Goal: Task Accomplishment & Management: Manage account settings

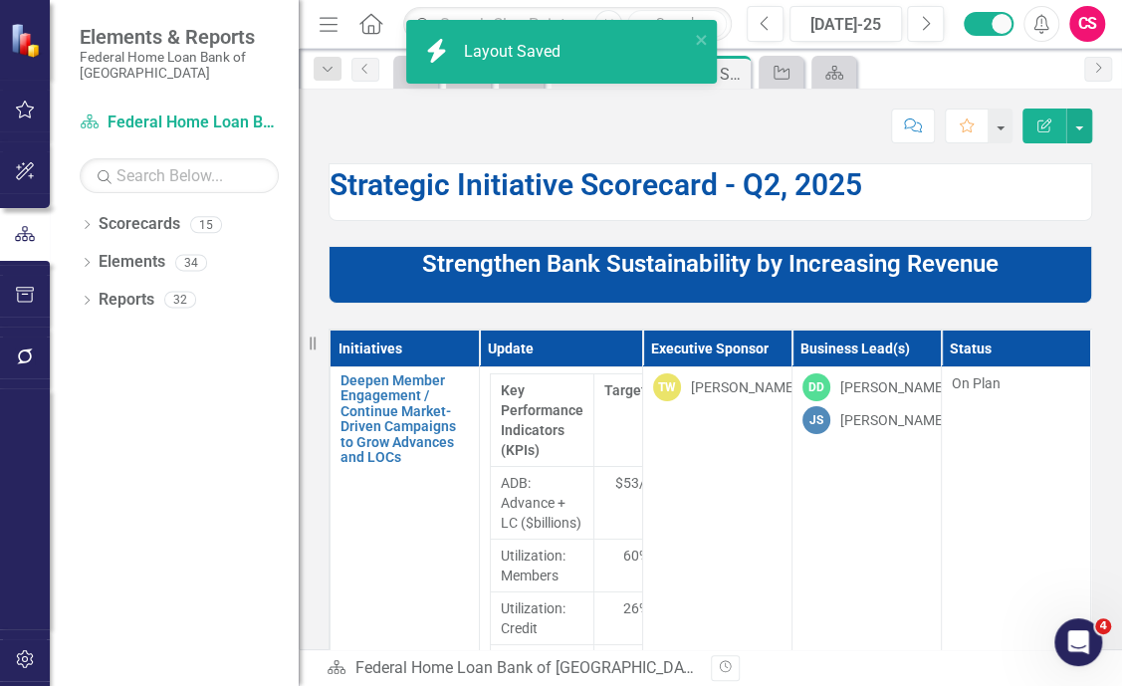
click at [396, 265] on p "Strengthen Bank Sustainability by Increasing Revenue" at bounding box center [711, 264] width 762 height 34
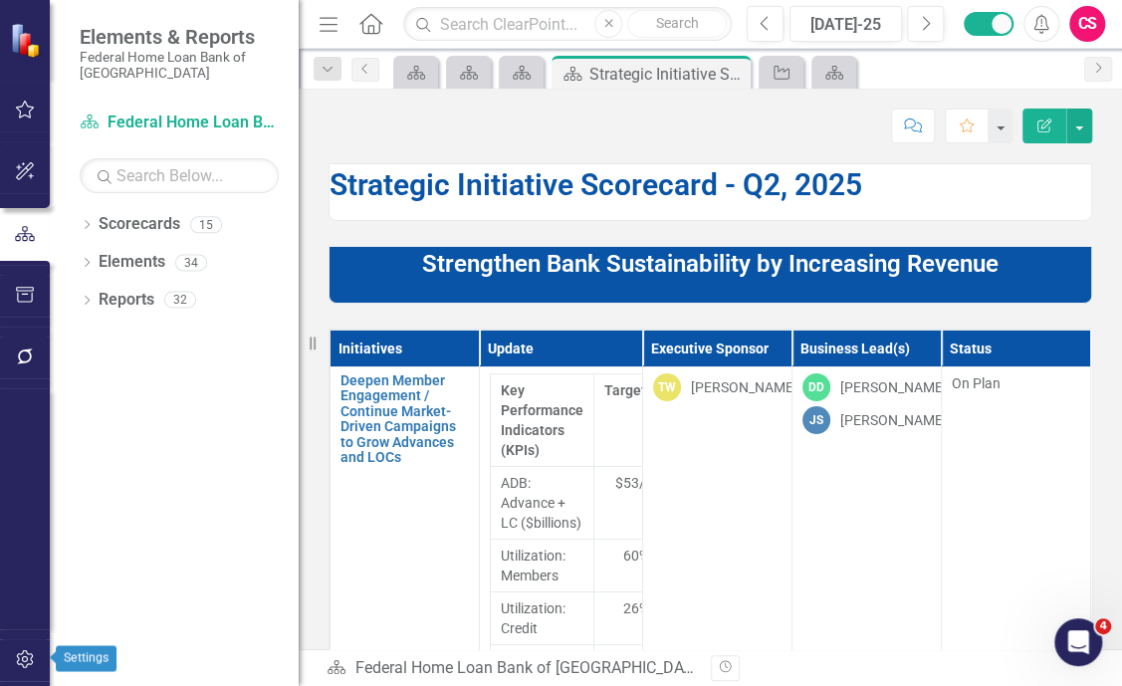
click at [29, 653] on icon "button" at bounding box center [25, 659] width 21 height 16
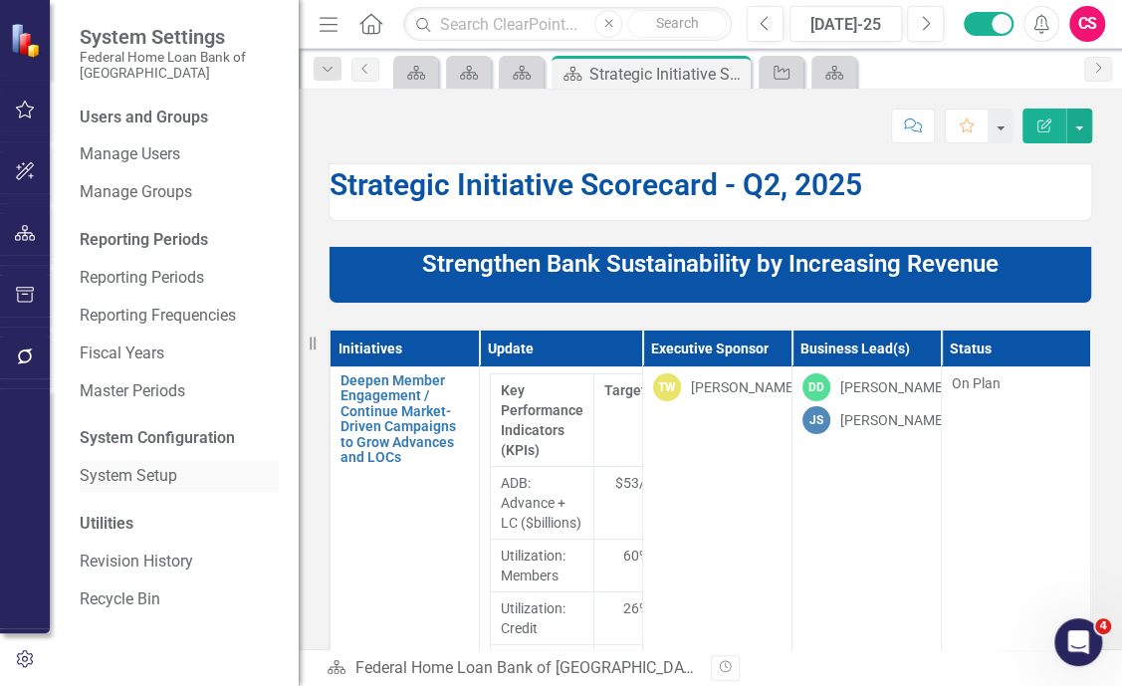
click at [117, 474] on link "System Setup" at bounding box center [179, 476] width 199 height 23
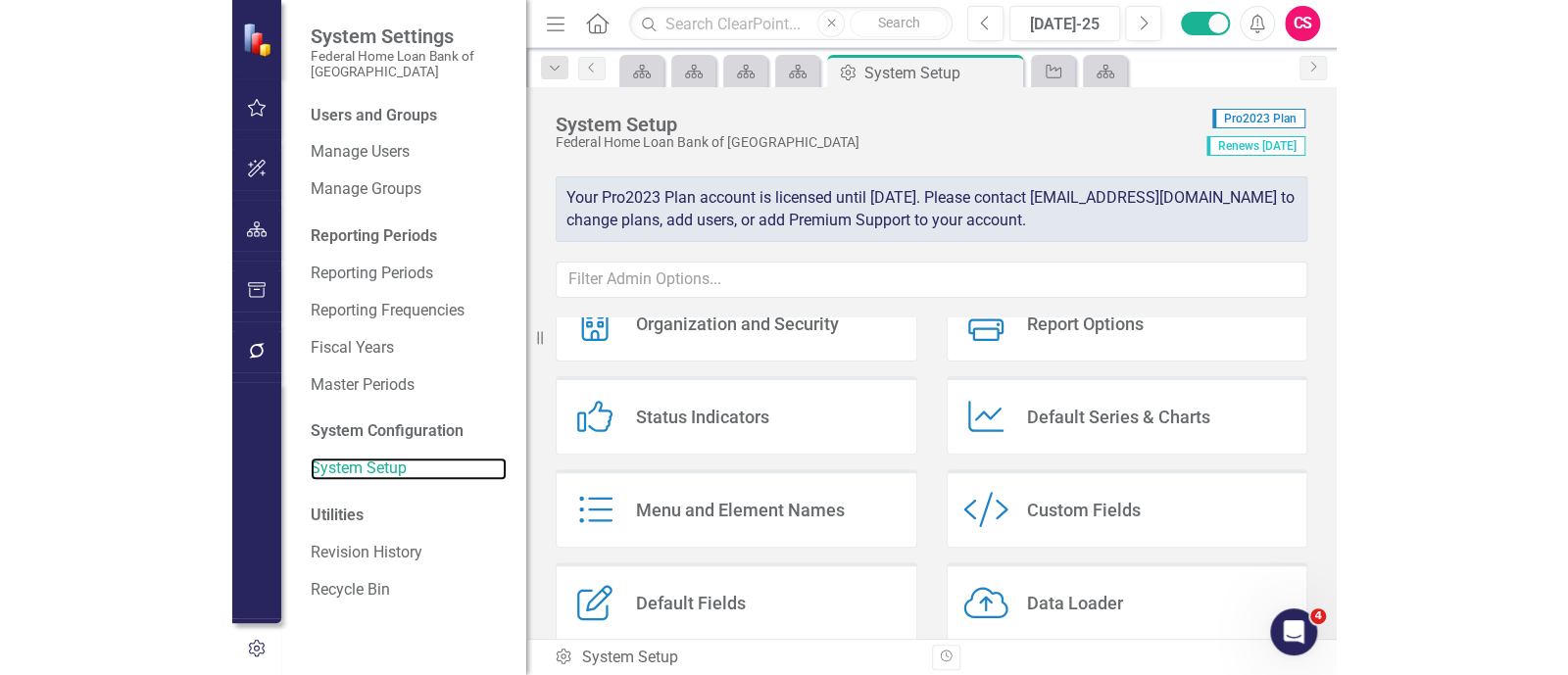
scroll to position [121, 0]
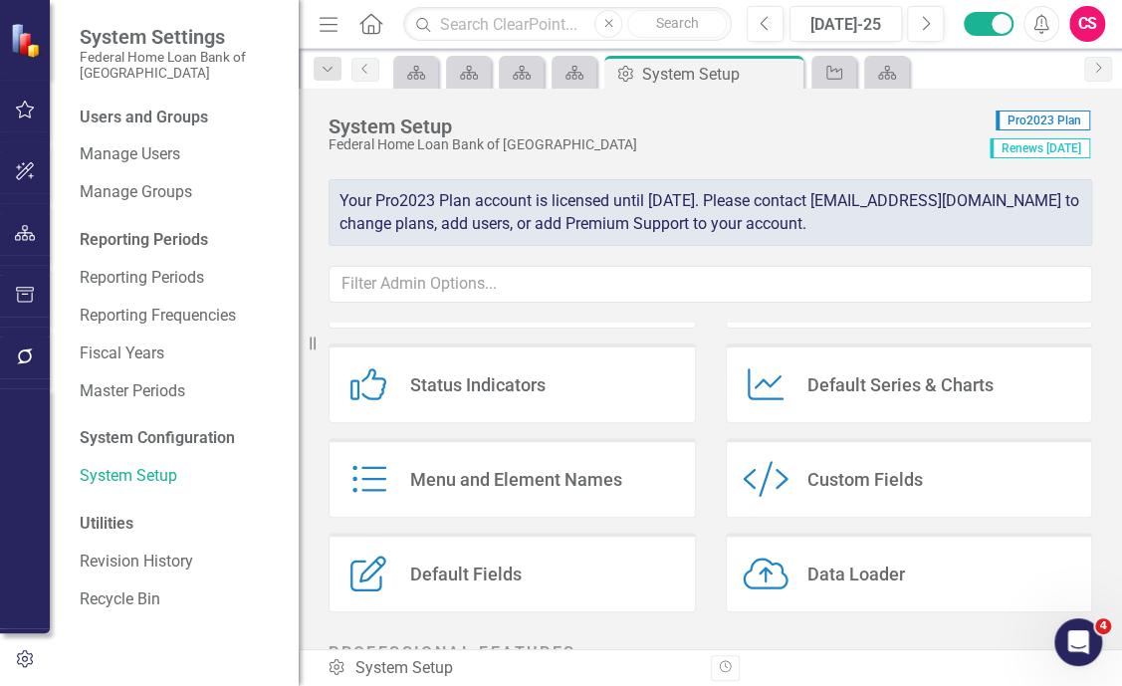
click at [807, 470] on div "Custom Fields" at bounding box center [864, 479] width 115 height 23
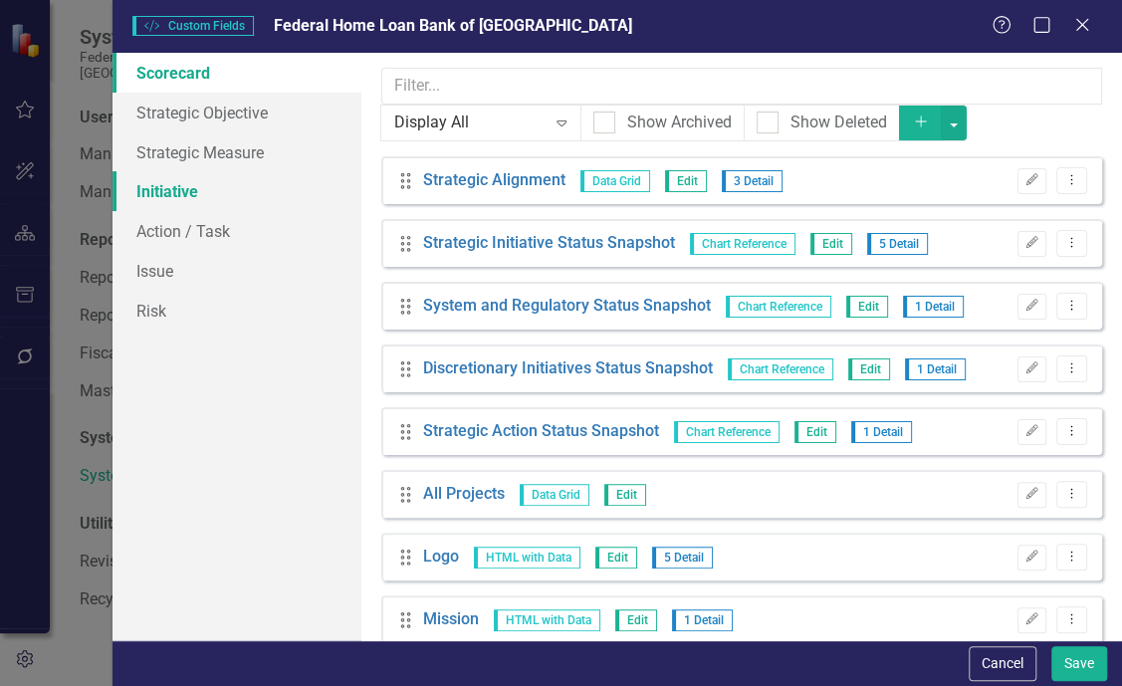
click at [153, 193] on link "Initiative" at bounding box center [237, 191] width 249 height 40
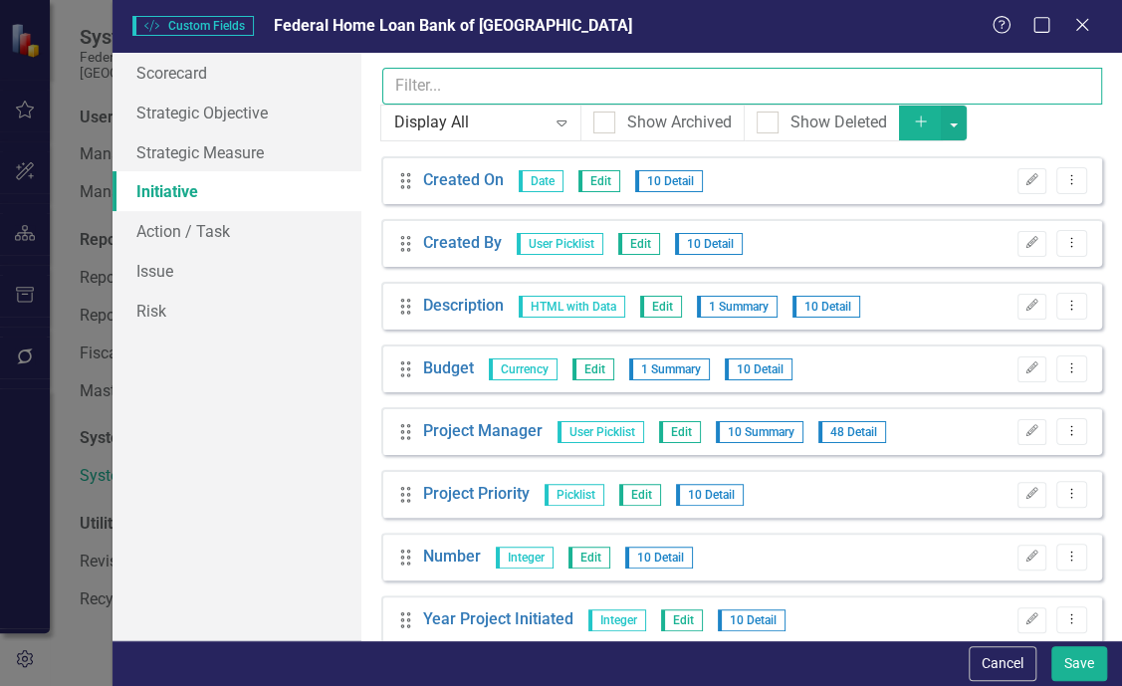
click at [458, 86] on input "text" at bounding box center [742, 86] width 720 height 37
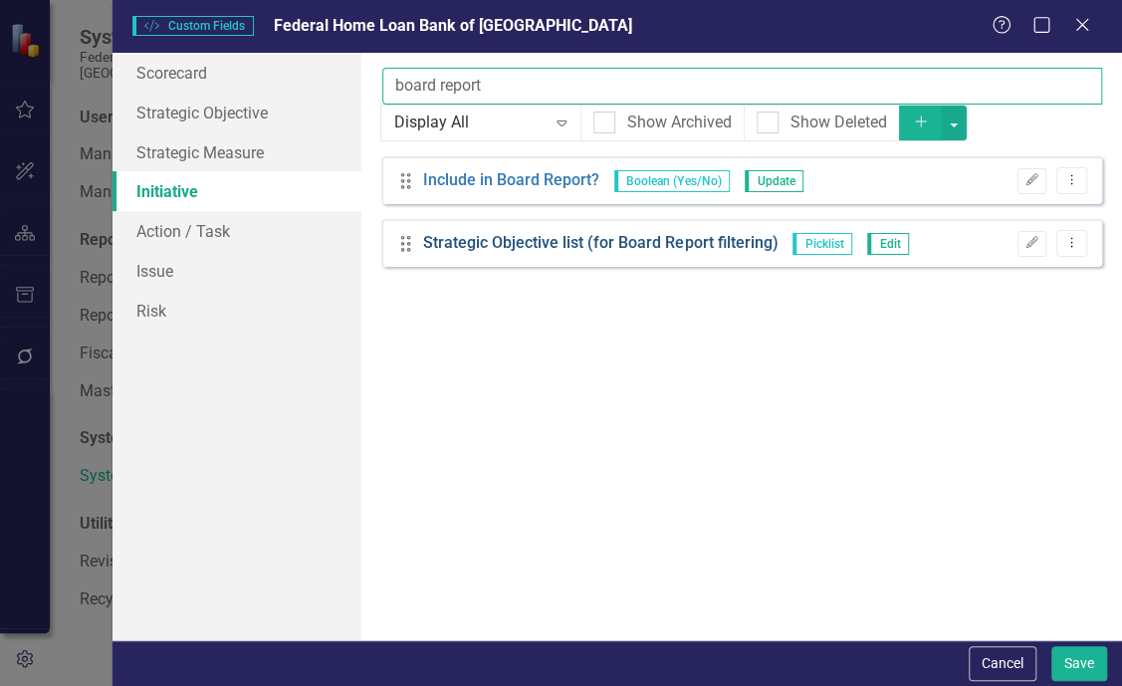
type input "board report"
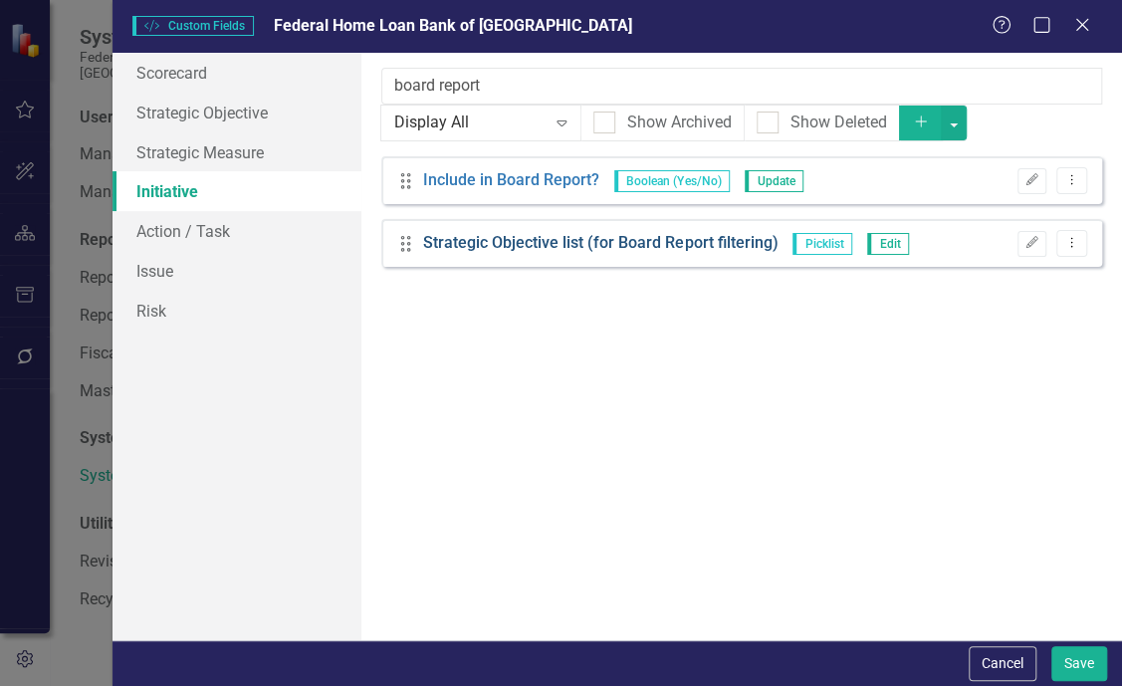
click at [632, 244] on link "Strategic Objective list (for Board Report filtering)" at bounding box center [600, 243] width 354 height 23
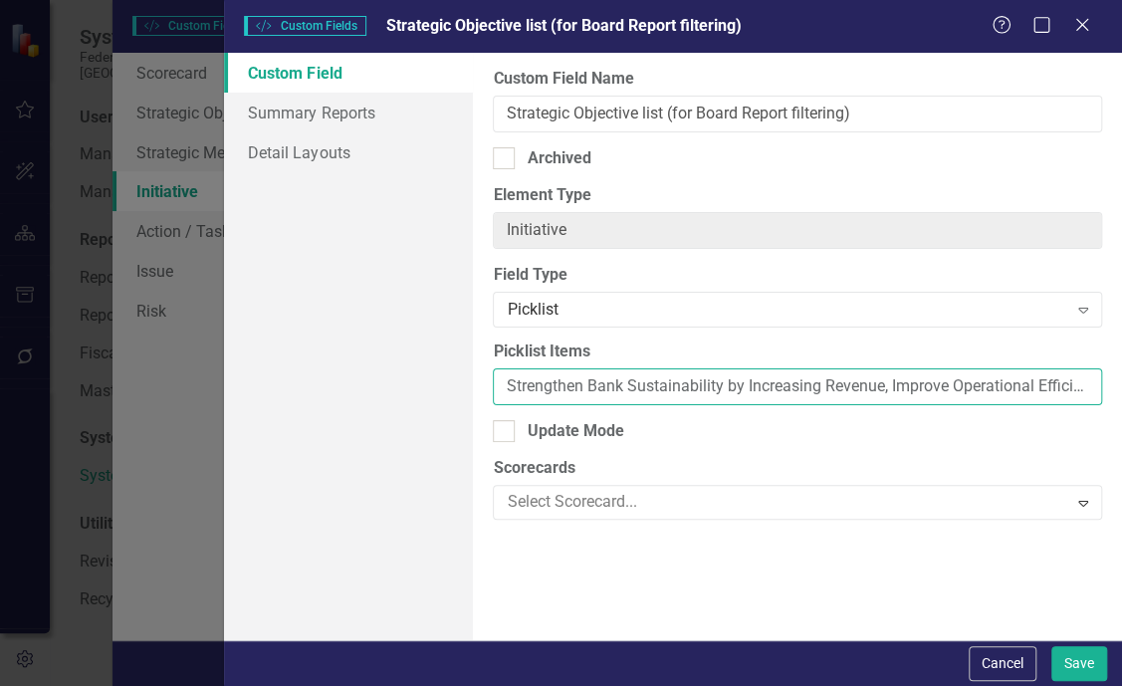
click at [508, 391] on input "Strengthen Bank Sustainability by Increasing Revenue, Improve Operational Effic…" at bounding box center [797, 386] width 609 height 37
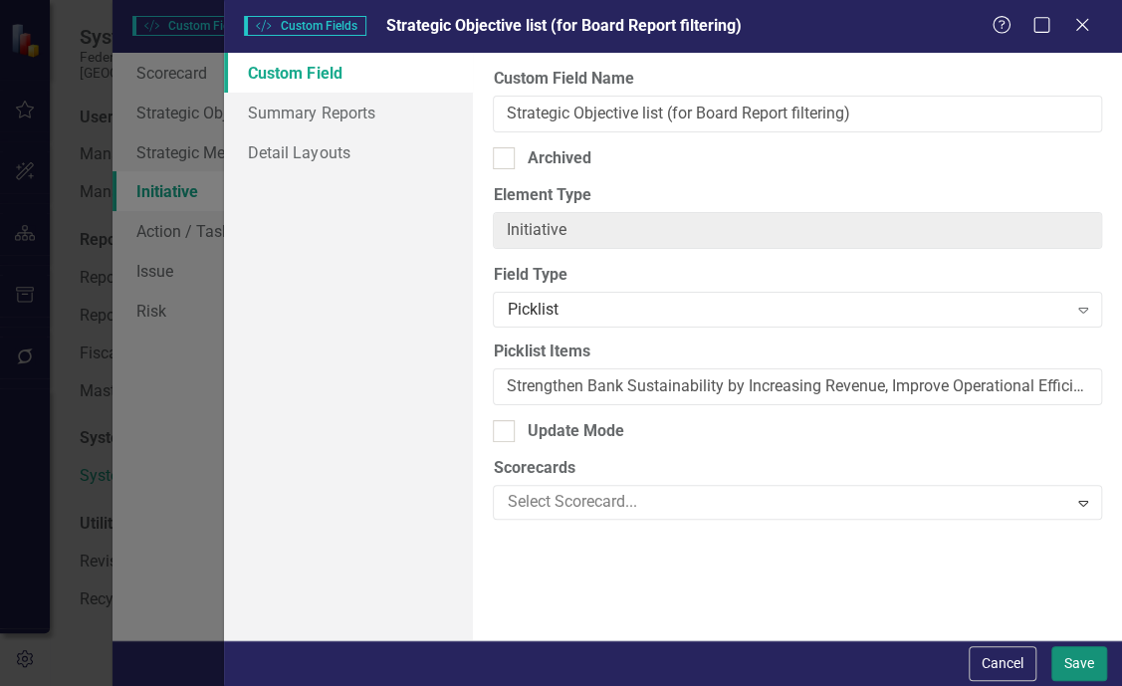
click at [1059, 666] on button "Save" at bounding box center [1079, 663] width 56 height 35
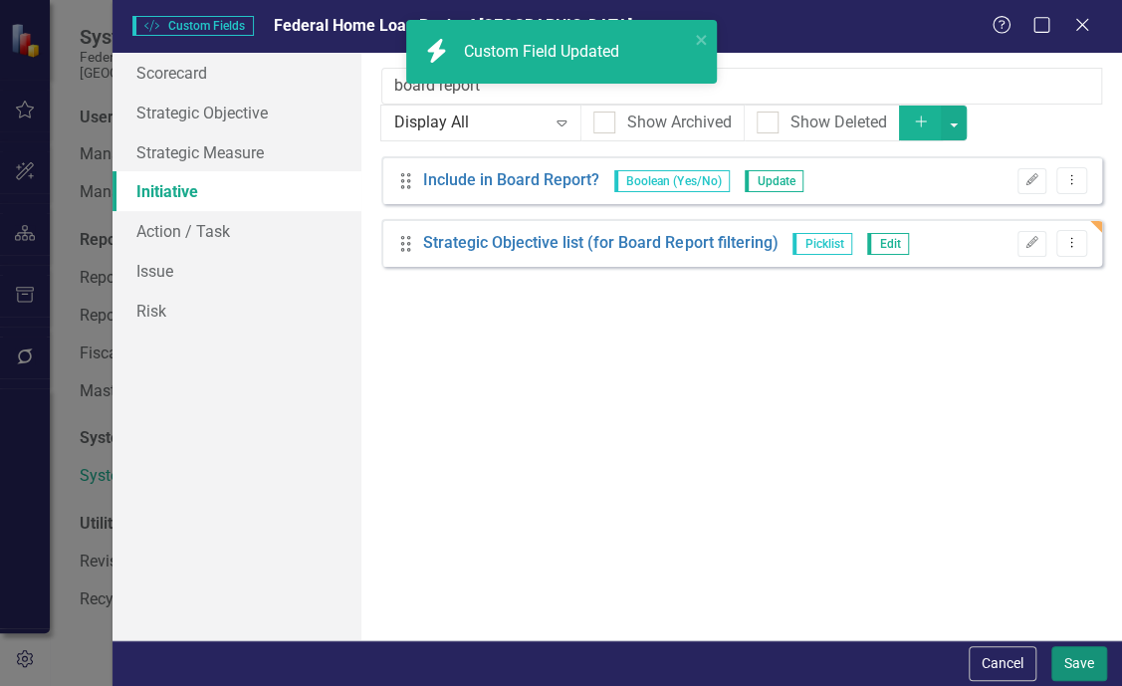
click at [1059, 666] on button "Save" at bounding box center [1079, 663] width 56 height 35
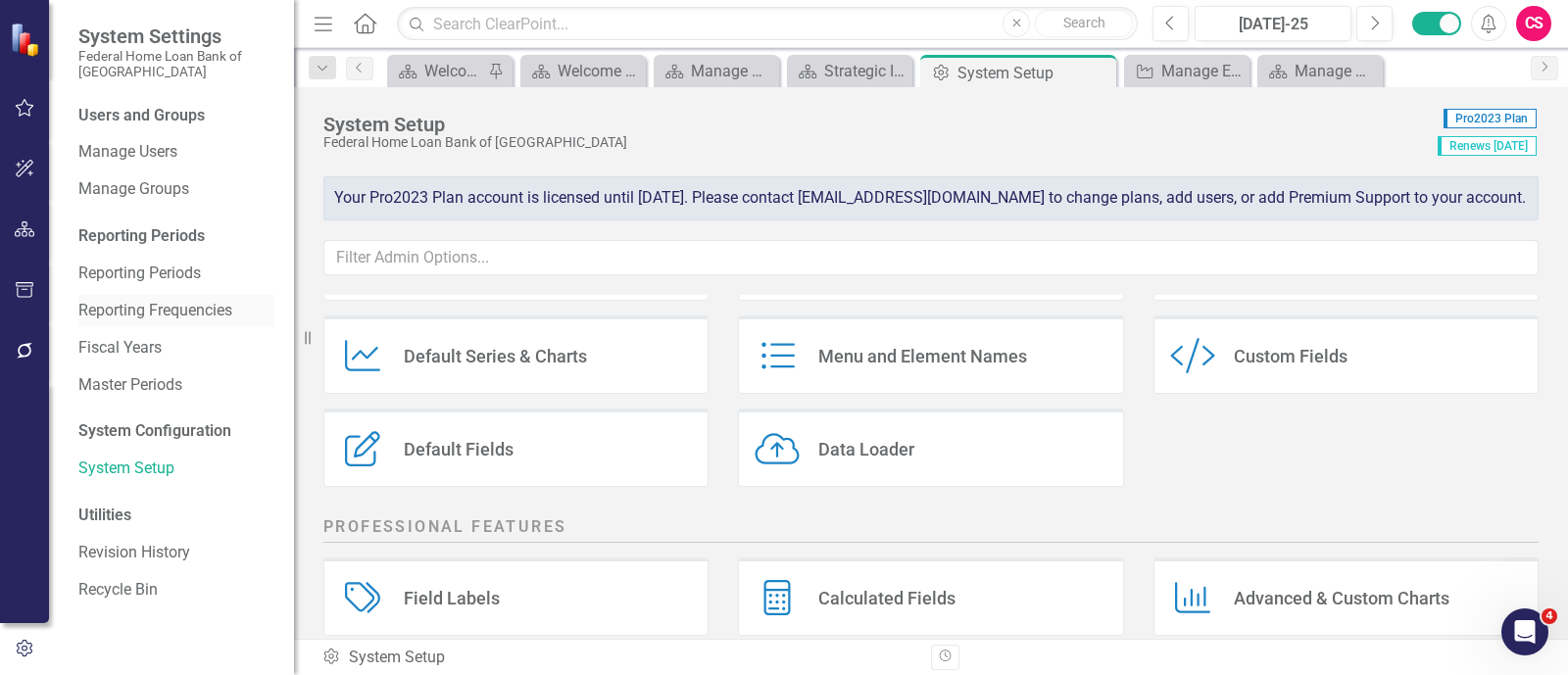
click at [161, 306] on link "Reporting Frequencies" at bounding box center [176, 311] width 196 height 23
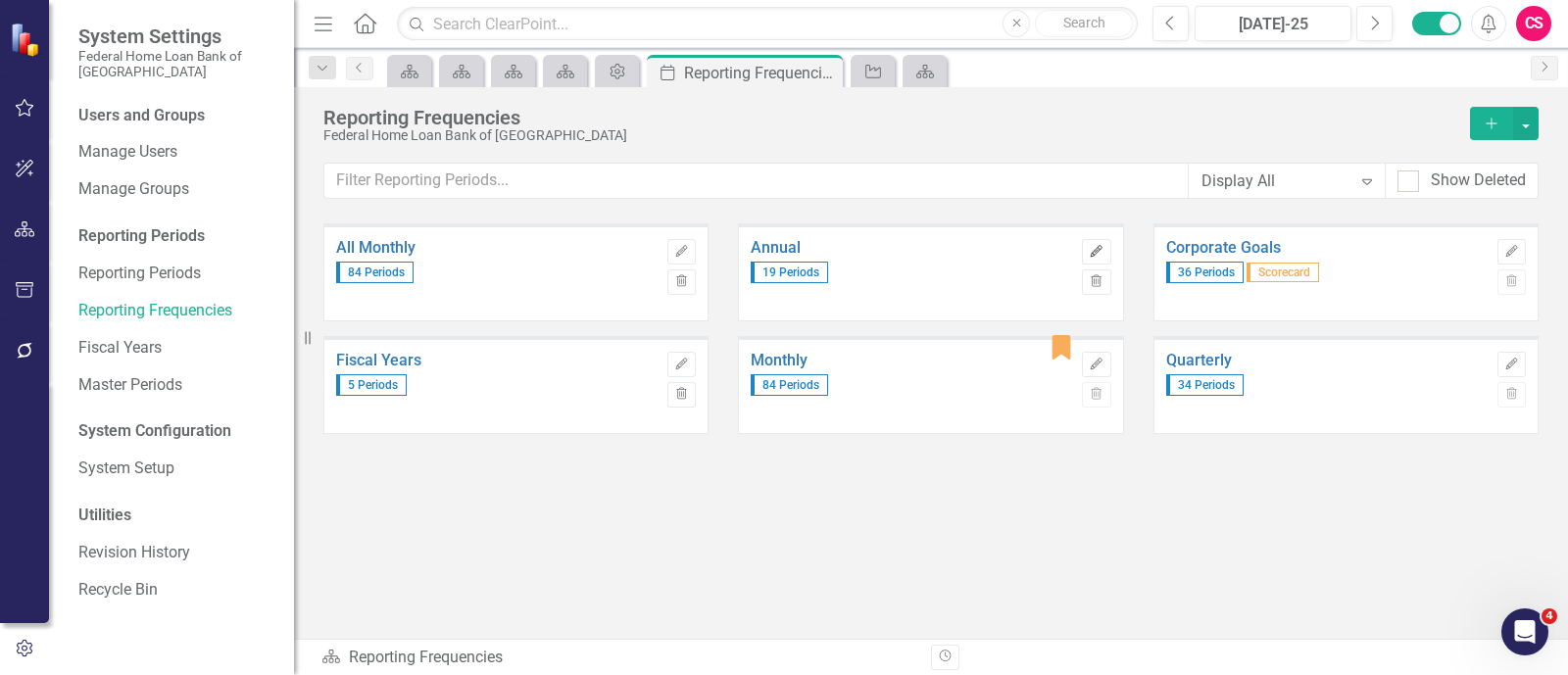
click at [1091, 254] on icon "button" at bounding box center [1097, 251] width 12 height 12
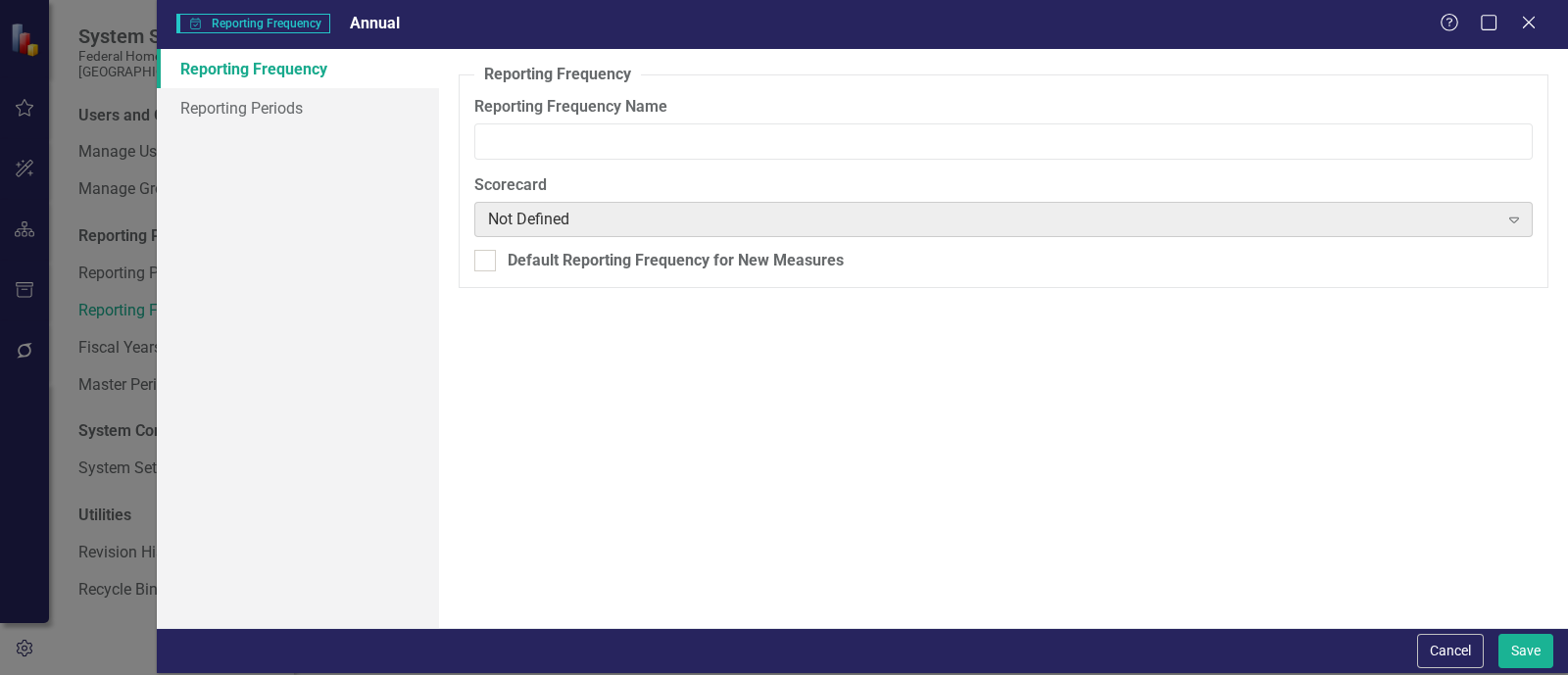
type input "Annual"
click at [250, 107] on link "Reporting Periods" at bounding box center [297, 108] width 282 height 39
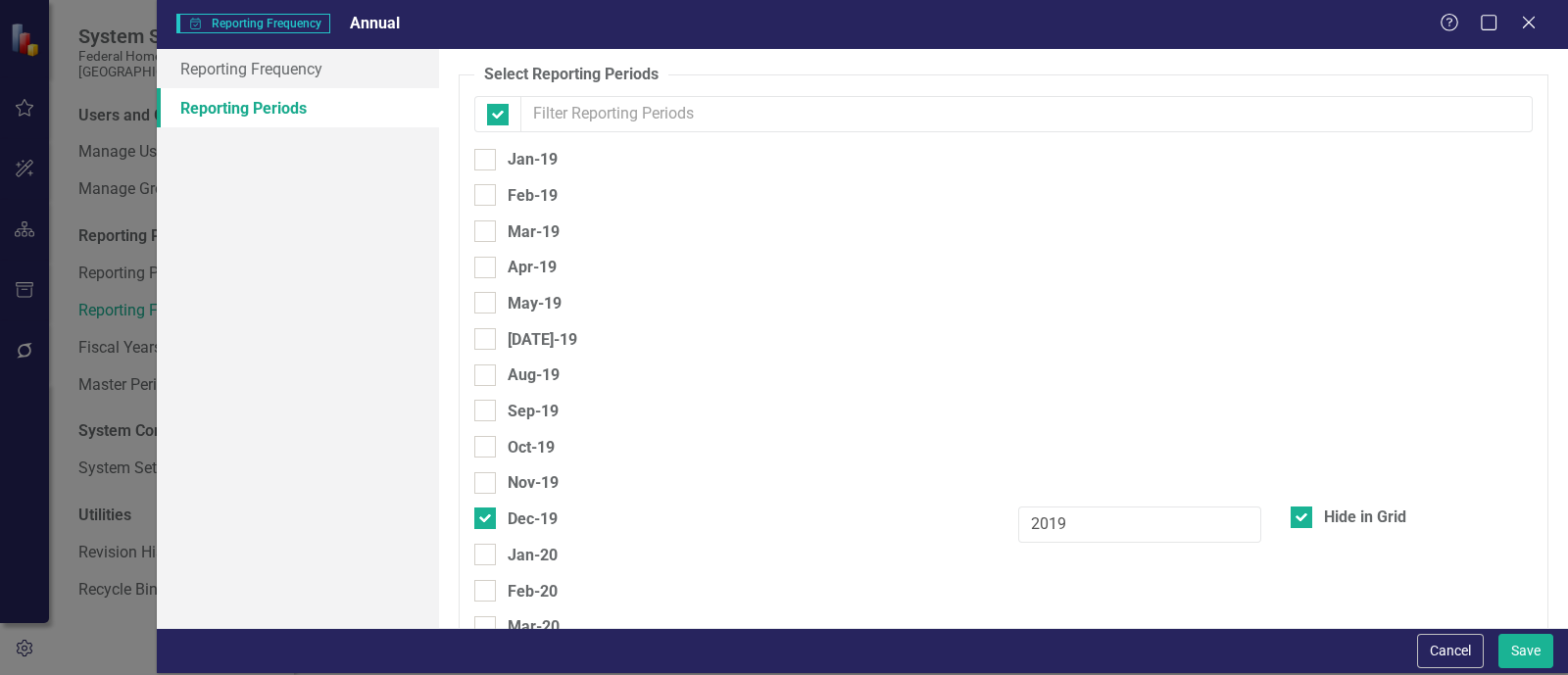
checkbox input "false"
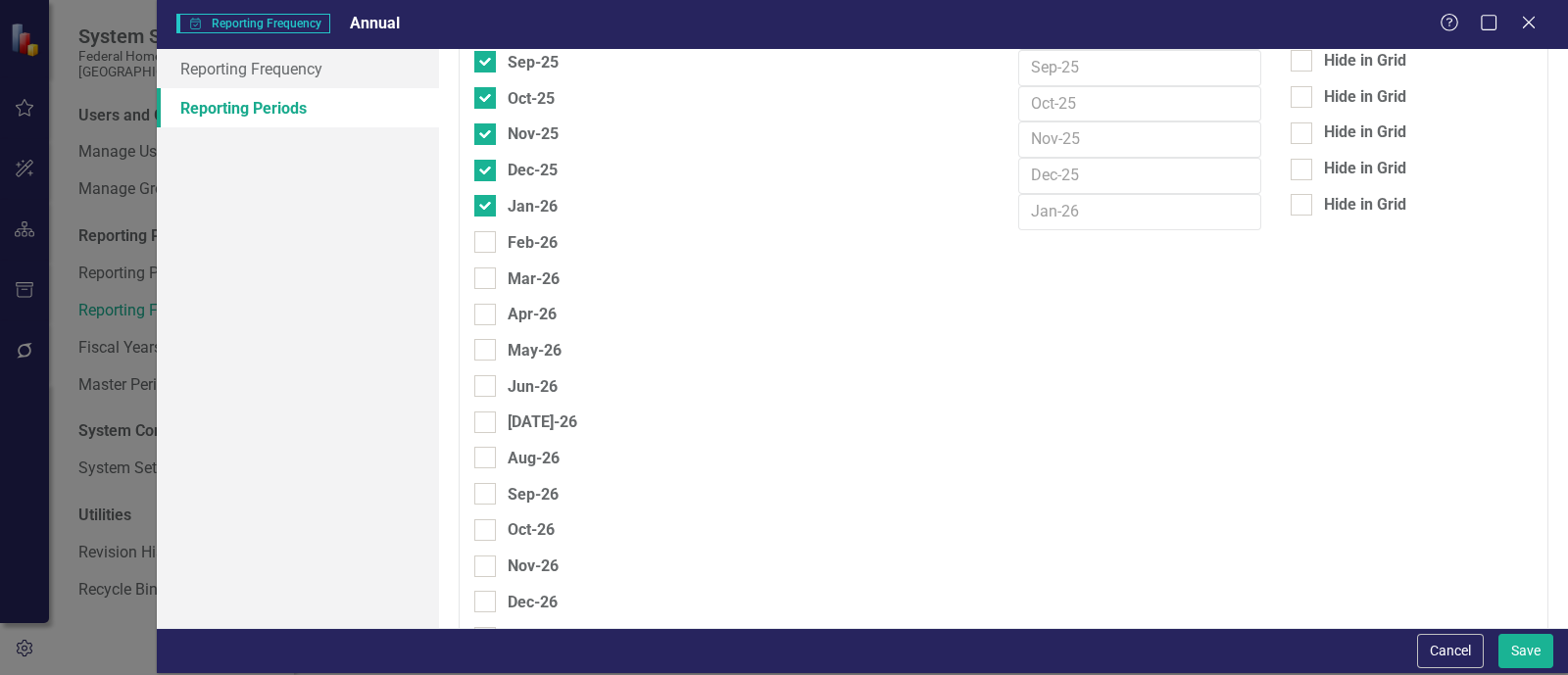
scroll to position [2939, 0]
click at [481, 195] on input "Jan-26" at bounding box center [480, 201] width 13 height 13
checkbox input "false"
click at [493, 159] on div at bounding box center [485, 170] width 22 height 22
click at [487, 159] on input "Dec-25" at bounding box center [480, 165] width 13 height 13
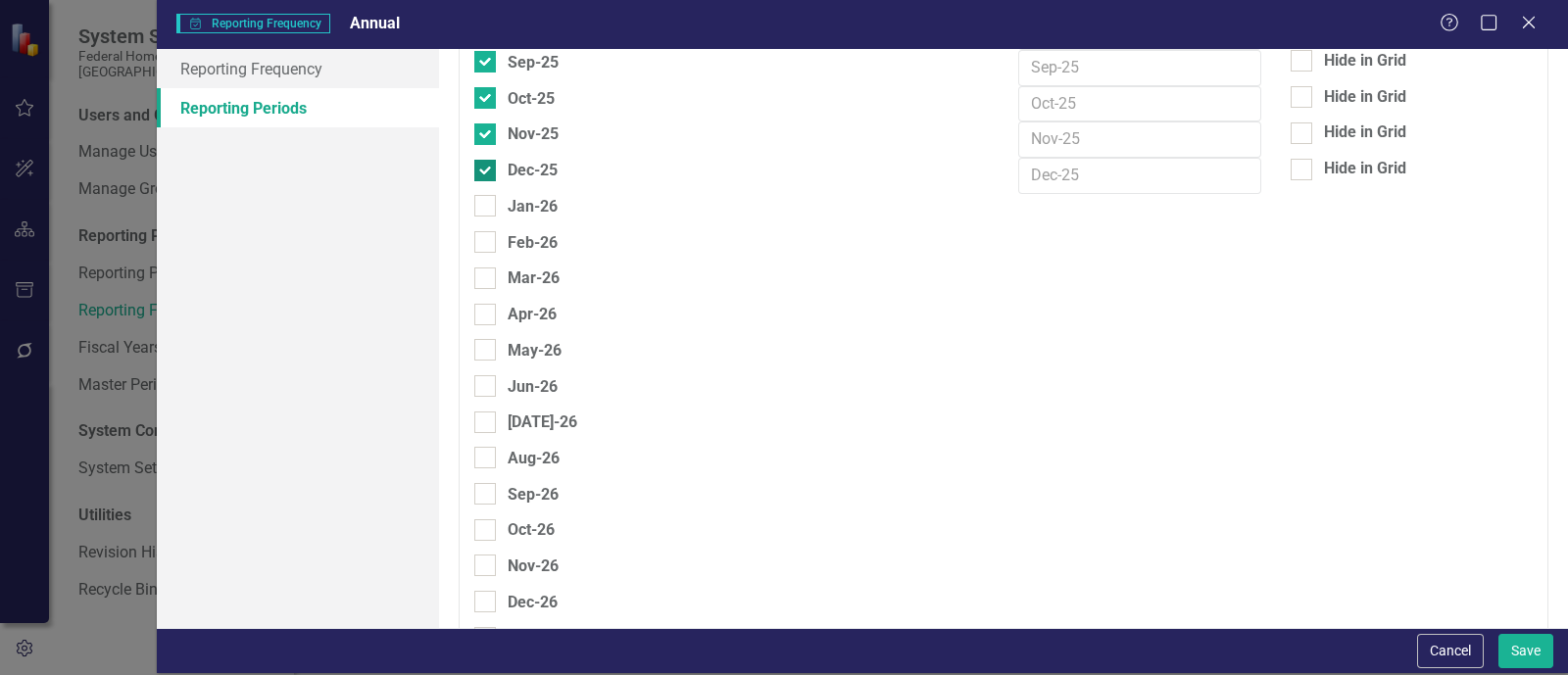
checkbox input "false"
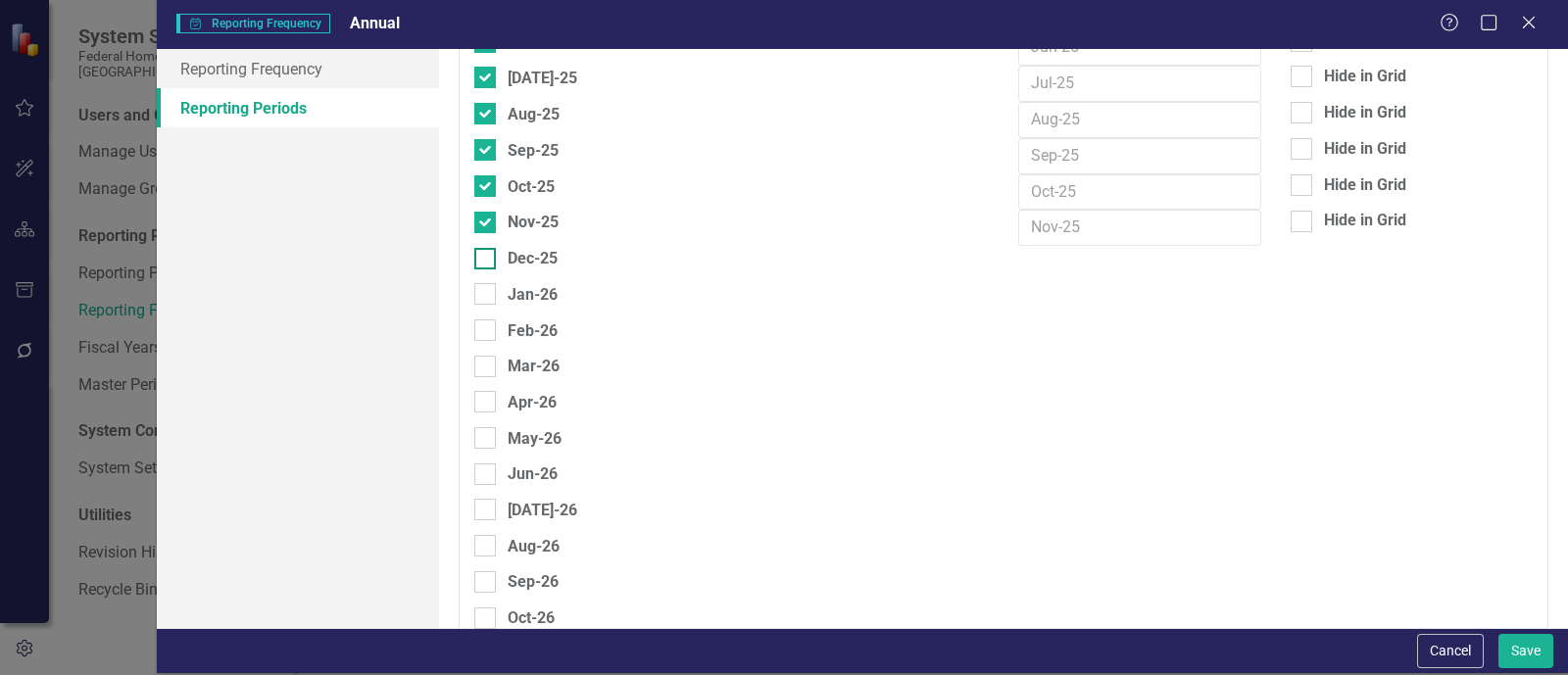
scroll to position [2816, 0]
click at [522, 244] on div "Nov-25" at bounding box center [533, 256] width 51 height 25
click at [487, 246] on input "Nov-25" at bounding box center [480, 252] width 13 height 13
checkbox input "false"
click at [524, 209] on div "Oct-25" at bounding box center [532, 220] width 47 height 25
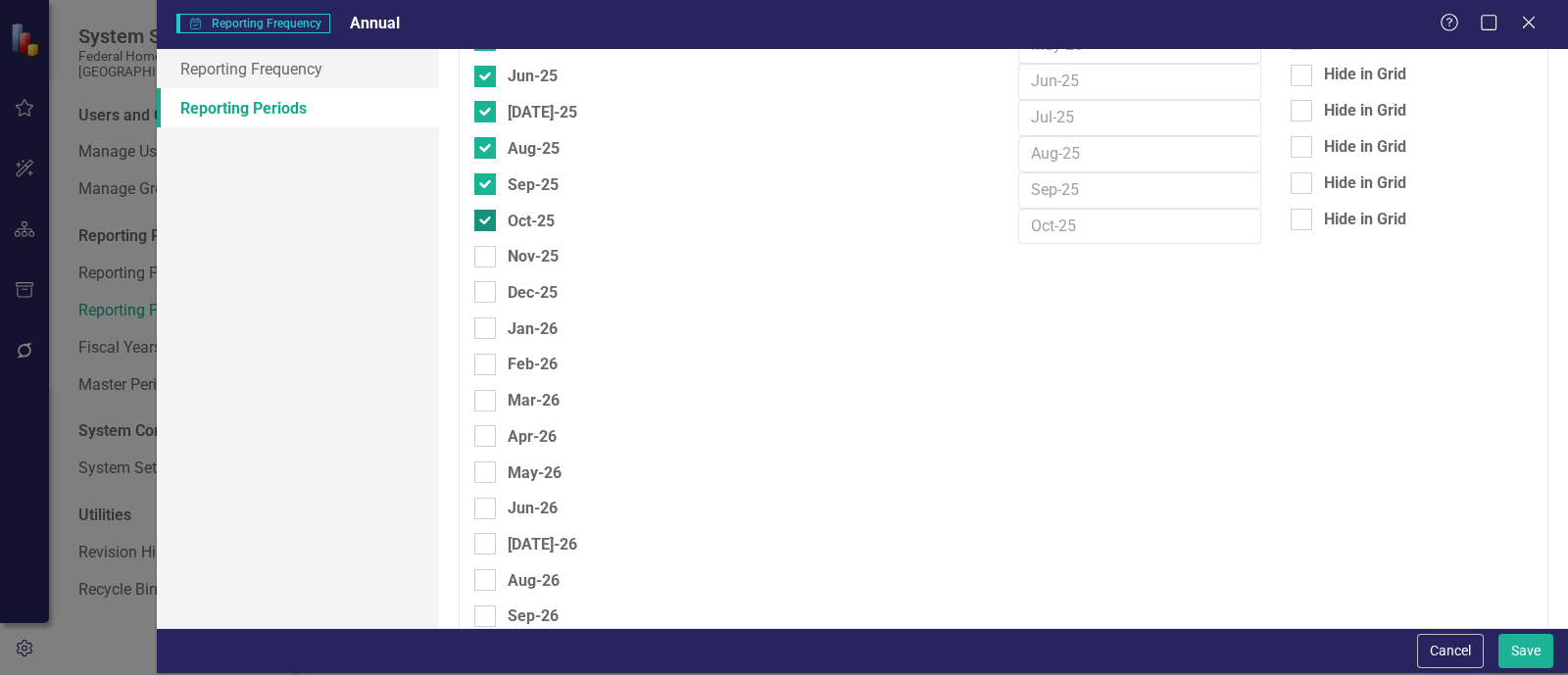
click at [487, 210] on input "Oct-25" at bounding box center [480, 215] width 13 height 13
checkbox input "false"
click at [497, 172] on div "Sep-25" at bounding box center [517, 184] width 85 height 25
click at [487, 173] on input "Sep-25" at bounding box center [480, 179] width 13 height 13
checkbox input "false"
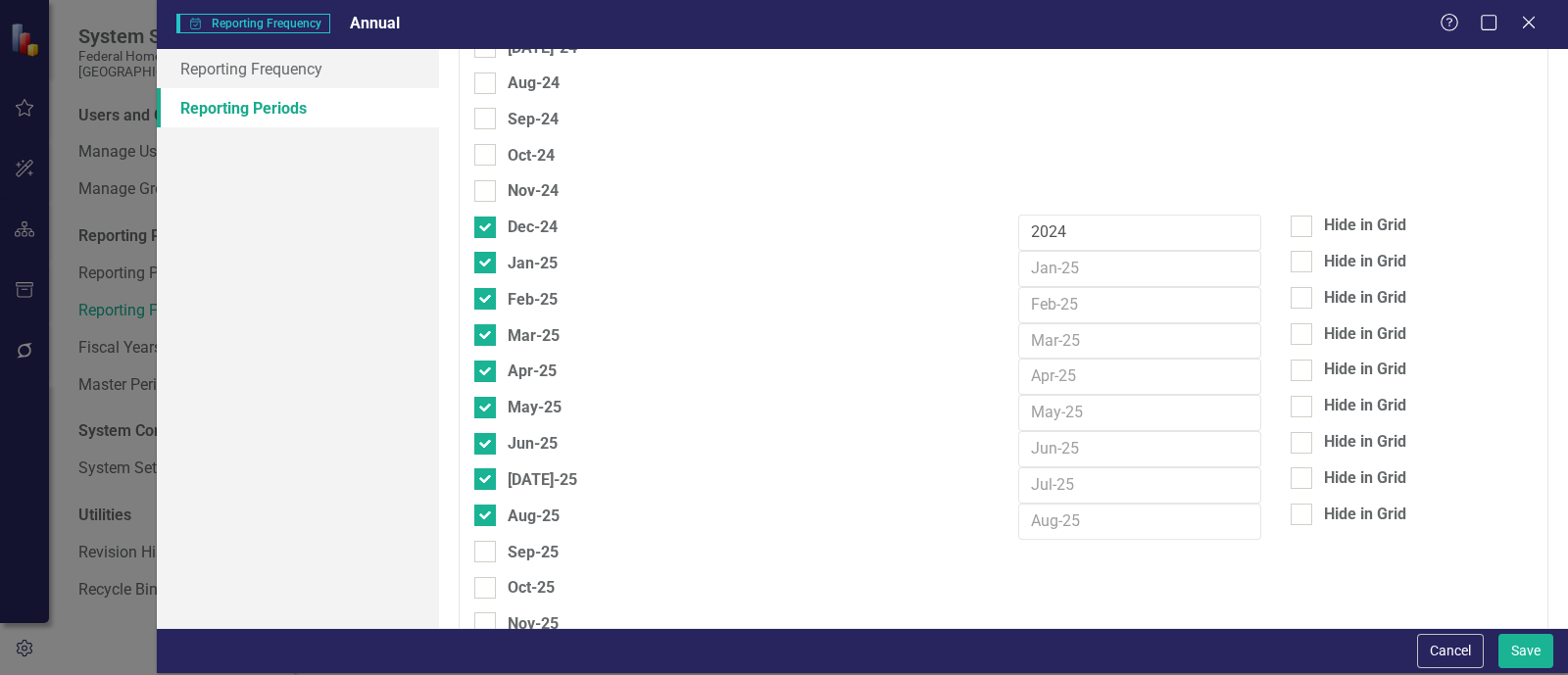
scroll to position [2694, 0]
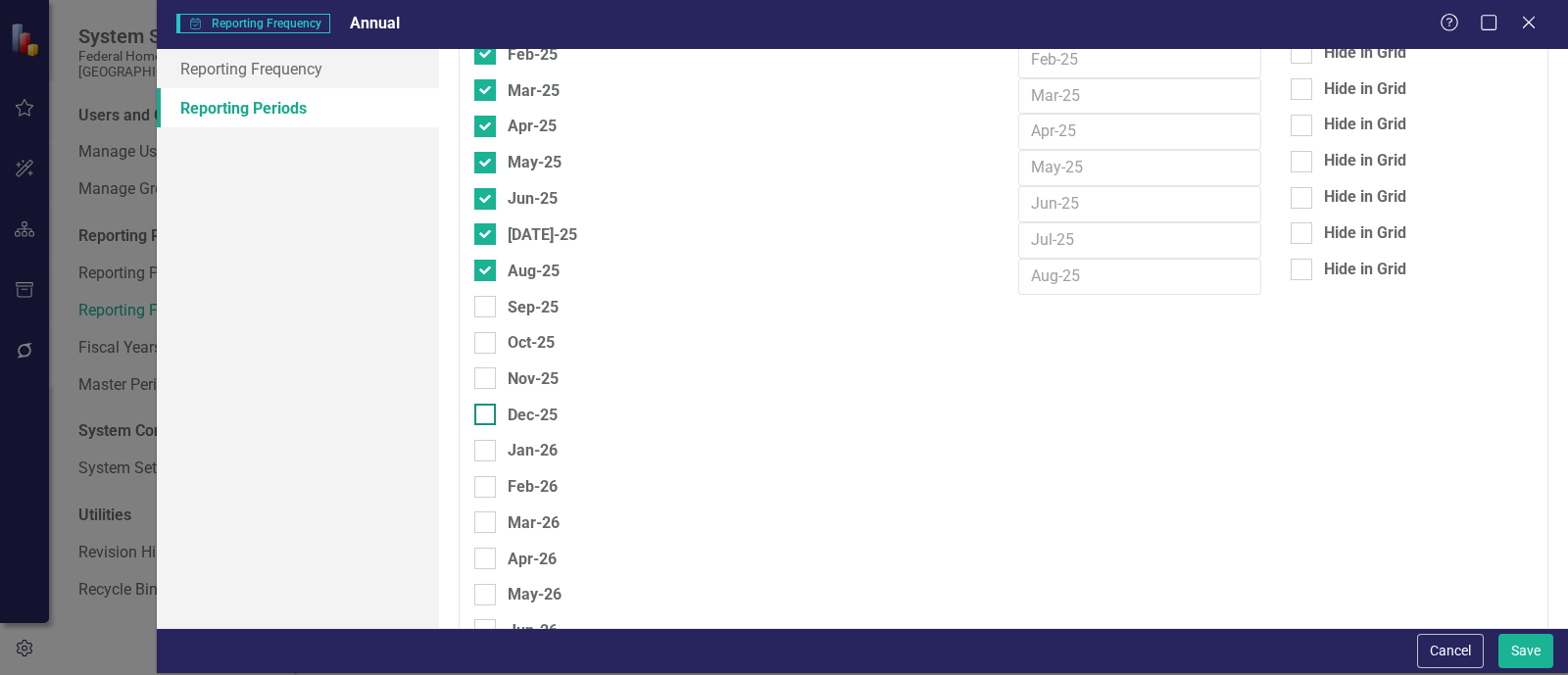
click at [518, 402] on div "Dec-25" at bounding box center [533, 414] width 50 height 25
click at [487, 403] on input "Dec-25" at bounding box center [480, 409] width 13 height 13
checkbox input "true"
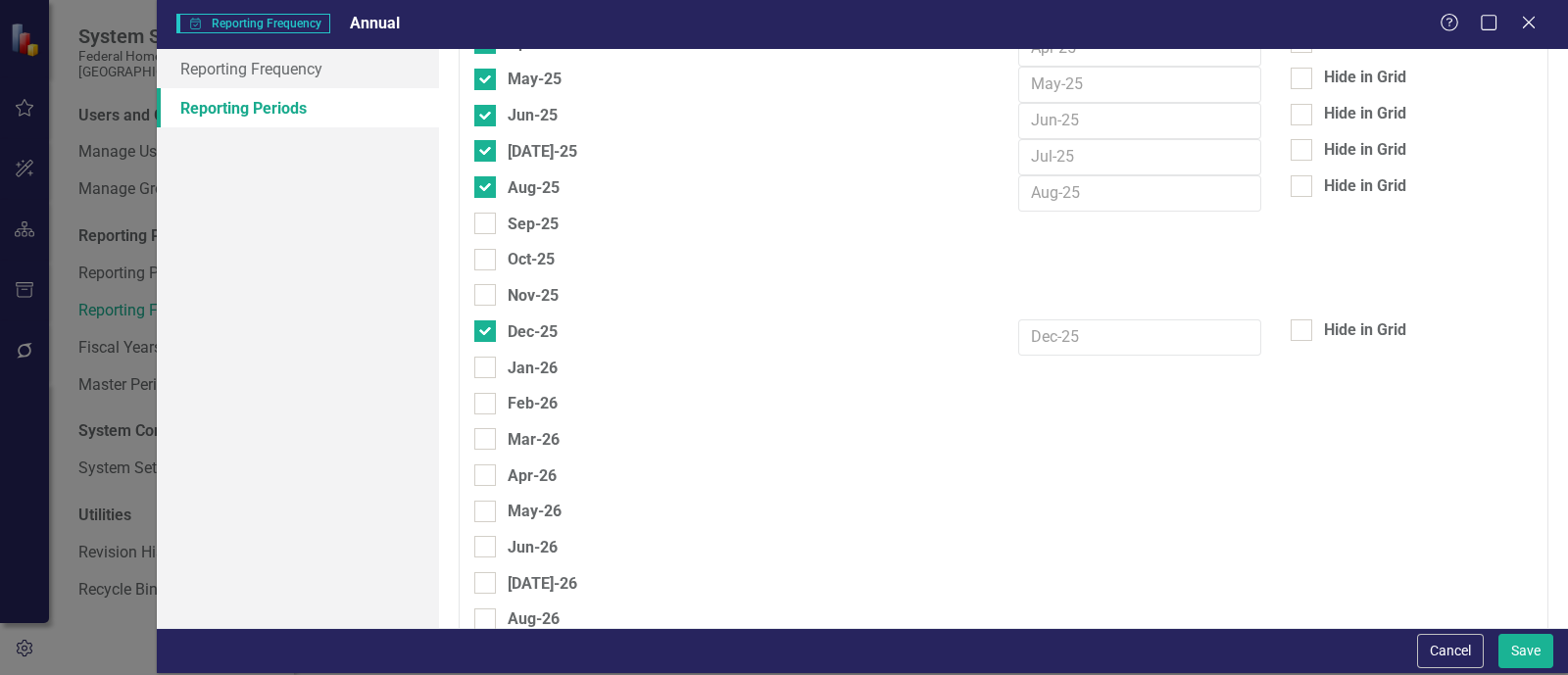
scroll to position [2816, 0]
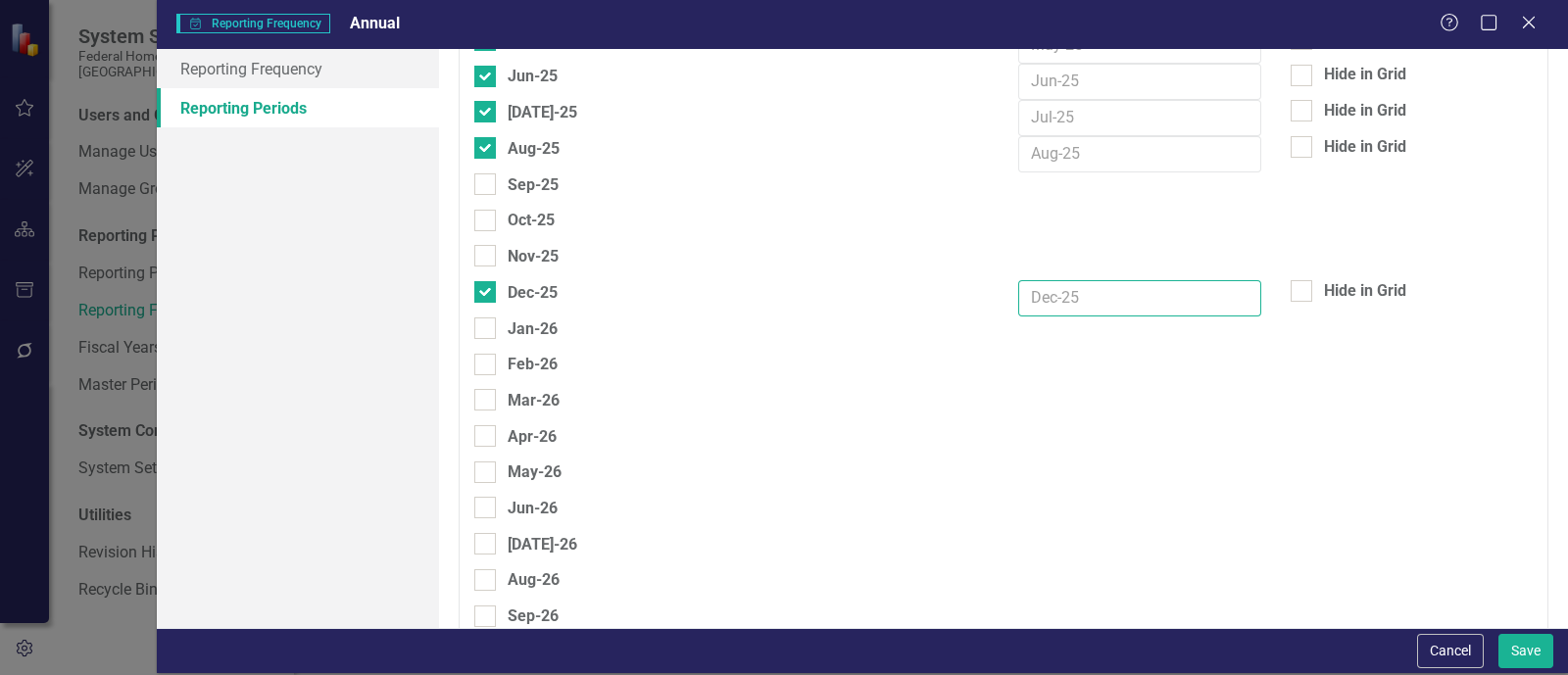
click at [1063, 280] on input "text" at bounding box center [1139, 298] width 243 height 36
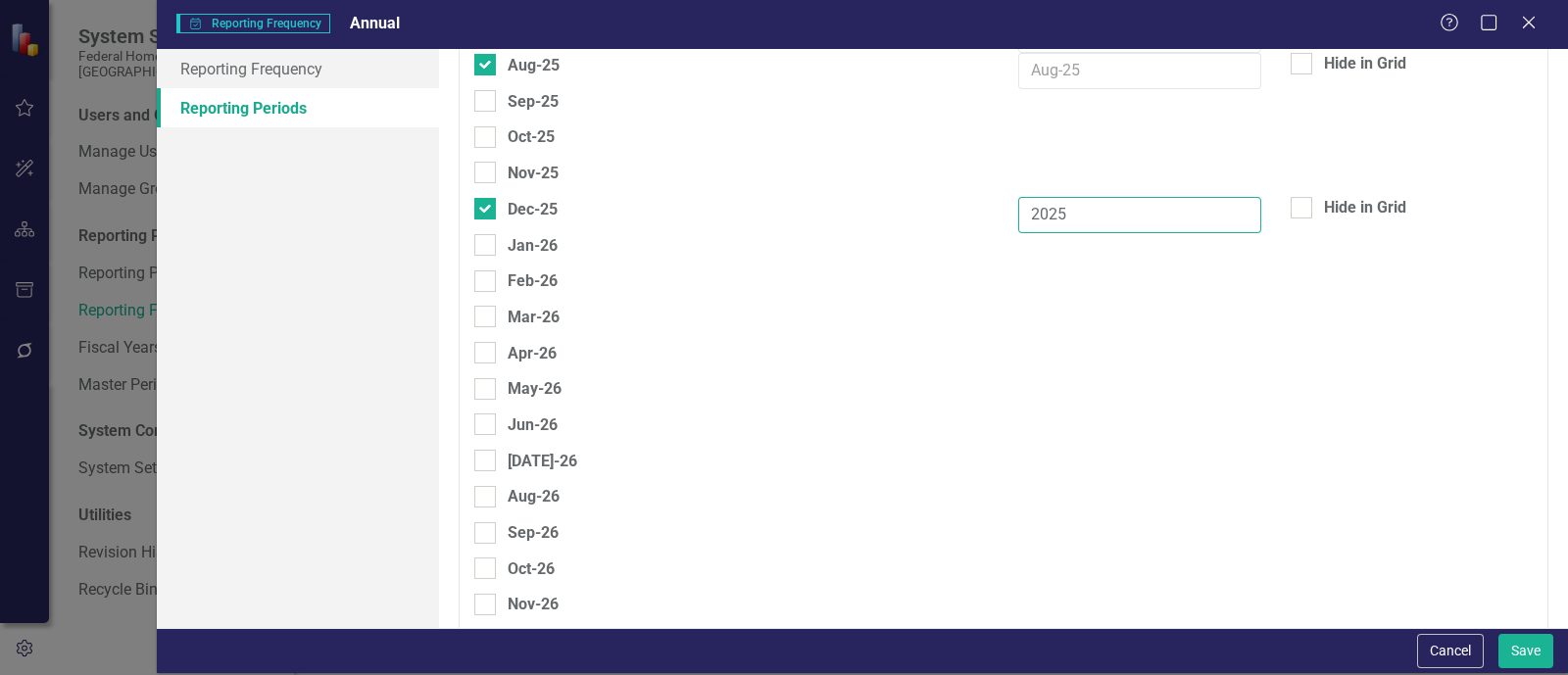
scroll to position [2939, 0]
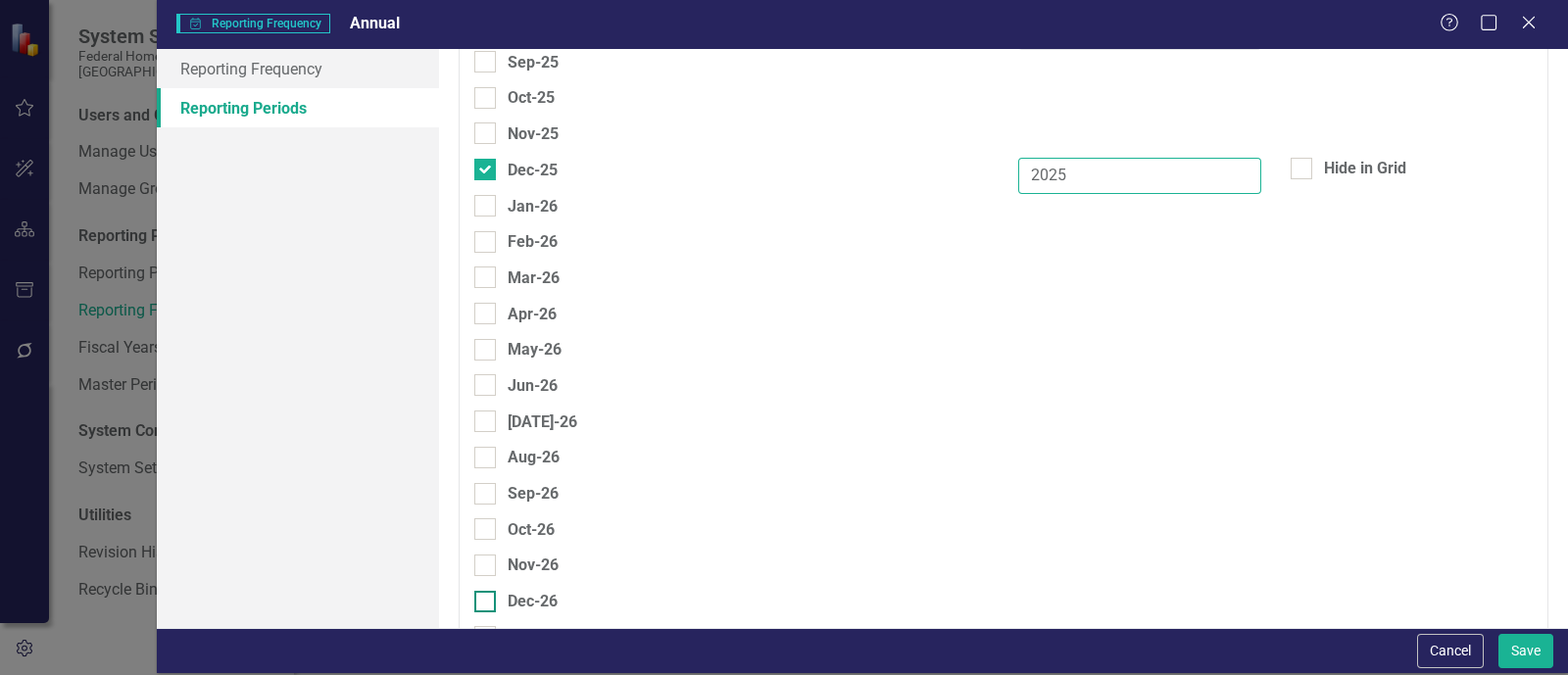
type input "2025"
click at [520, 588] on div "Dec-26" at bounding box center [533, 600] width 50 height 25
click at [487, 590] on input "Dec-26" at bounding box center [480, 596] width 13 height 13
checkbox input "true"
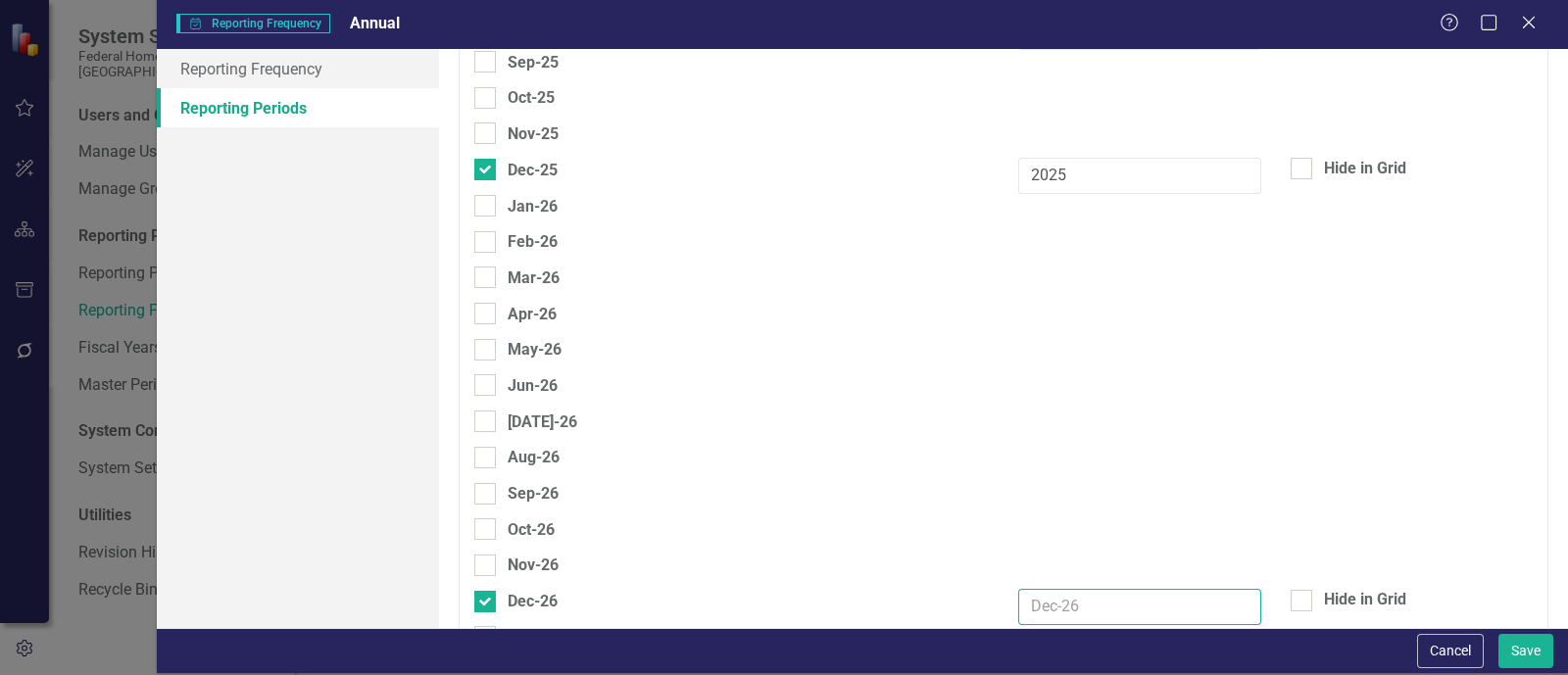
click at [1079, 588] on input "text" at bounding box center [1139, 606] width 243 height 36
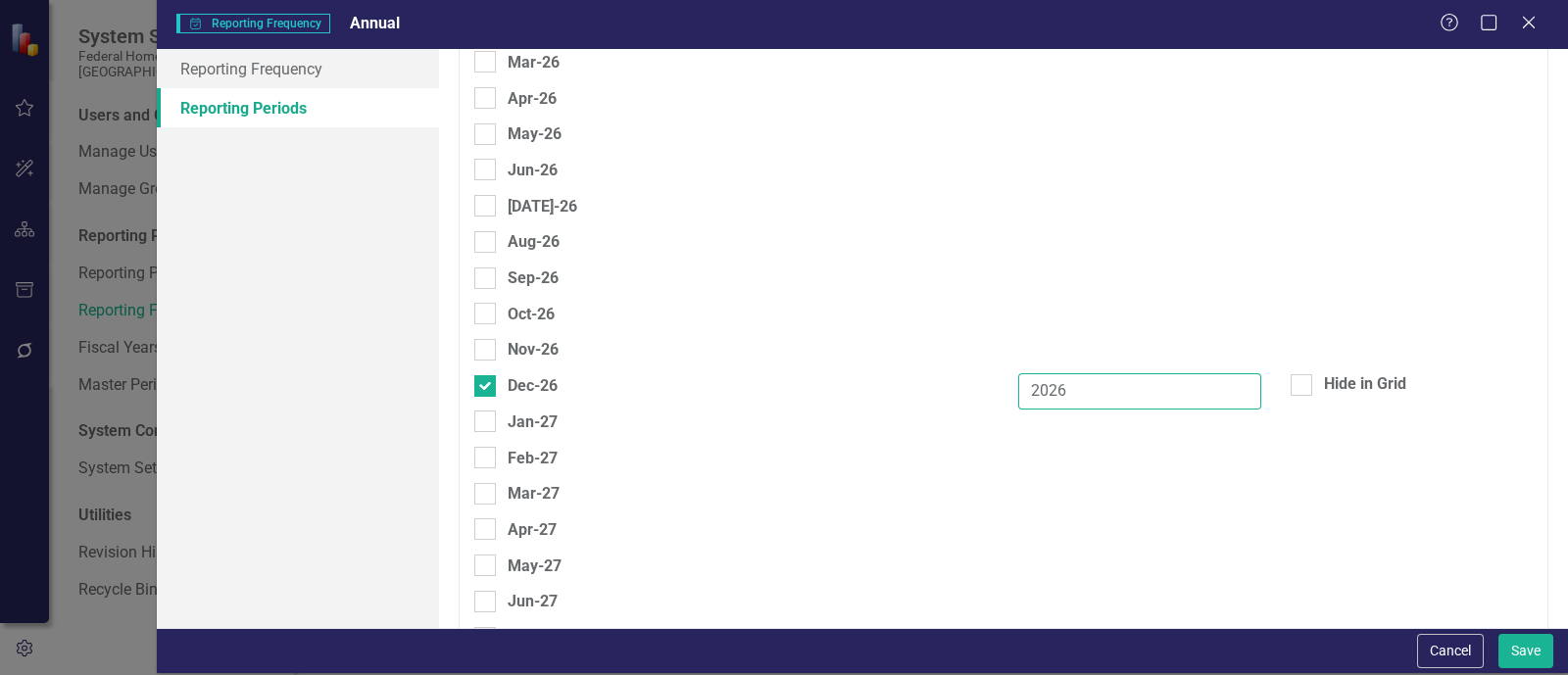
scroll to position [3318, 0]
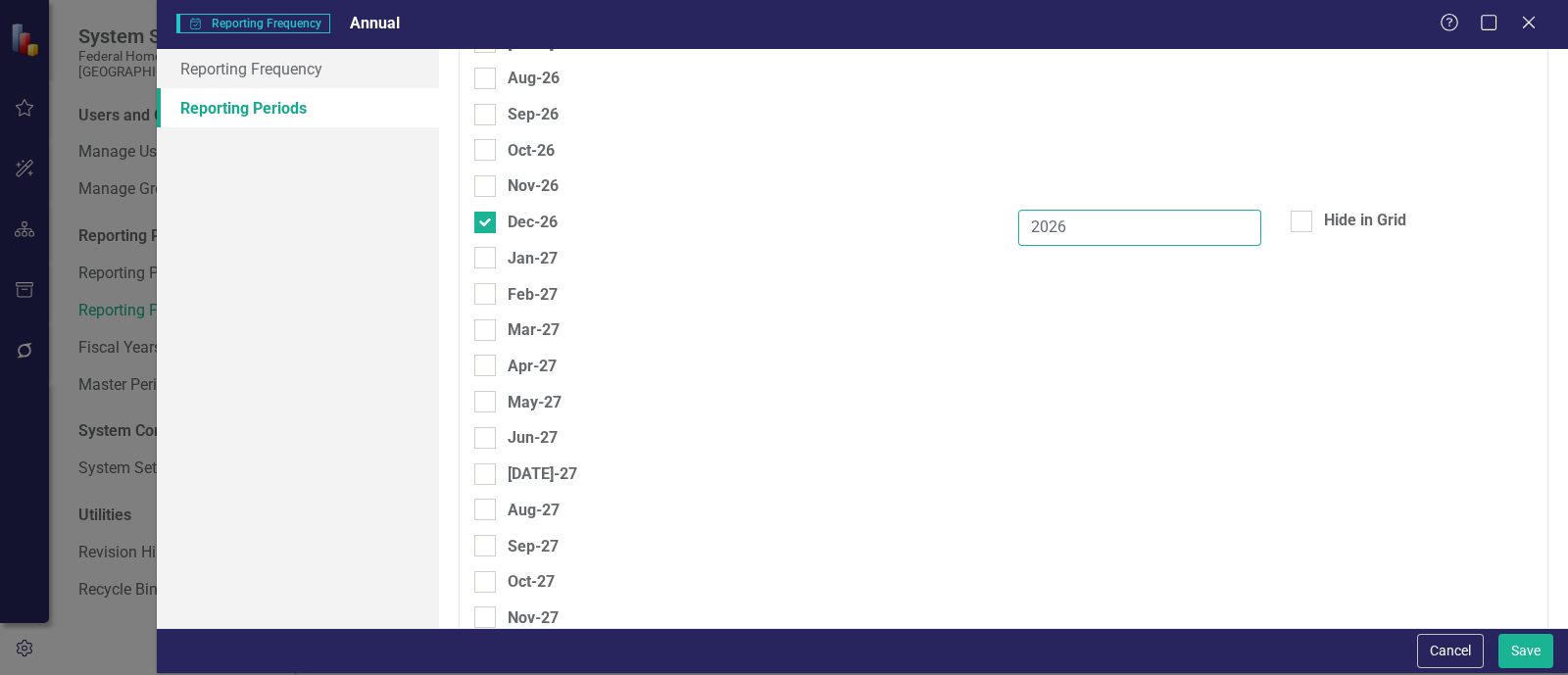
type input "2026"
click at [501, 642] on div "Dec-27" at bounding box center [516, 653] width 84 height 25
drag, startPoint x: 526, startPoint y: 584, endPoint x: 615, endPoint y: 591, distance: 89.3
click at [528, 642] on div "Dec-27" at bounding box center [533, 653] width 50 height 25
click at [487, 643] on input "Dec-27" at bounding box center [480, 648] width 13 height 13
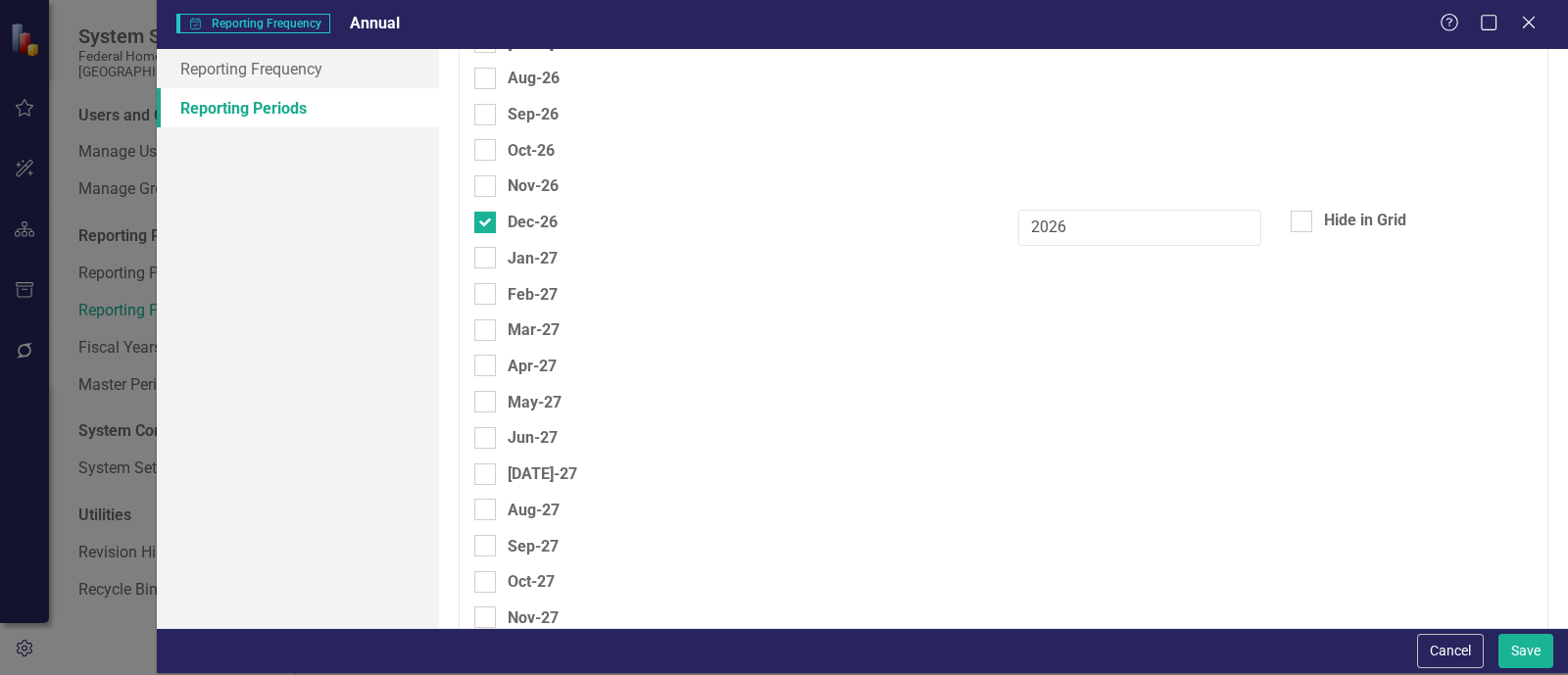
checkbox input "true"
click at [1103, 619] on div "Select Reporting Periods Since you may not be reporting on every element every …" at bounding box center [1003, 338] width 1129 height 578
click at [1103, 642] on input "text" at bounding box center [1139, 659] width 243 height 36
type input "2027"
click at [1103, 642] on div "Hide in Grid" at bounding box center [1365, 652] width 83 height 23
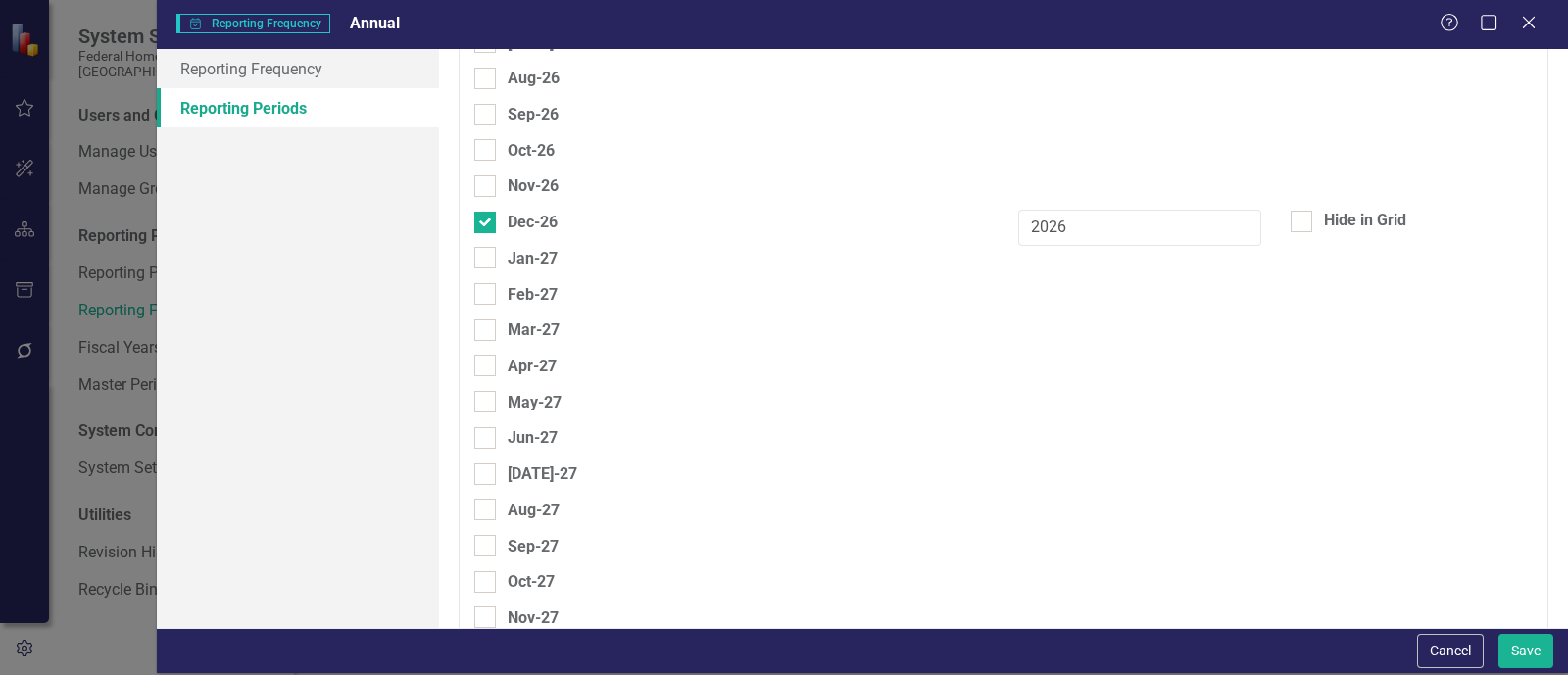
click at [1103, 642] on input "Hide in Grid" at bounding box center [1296, 647] width 13 height 13
checkbox input "true"
click at [1103, 210] on div "Hide in Grid" at bounding box center [1365, 220] width 83 height 23
click at [1103, 211] on input "Hide in Grid" at bounding box center [1296, 216] width 13 height 13
checkbox input "true"
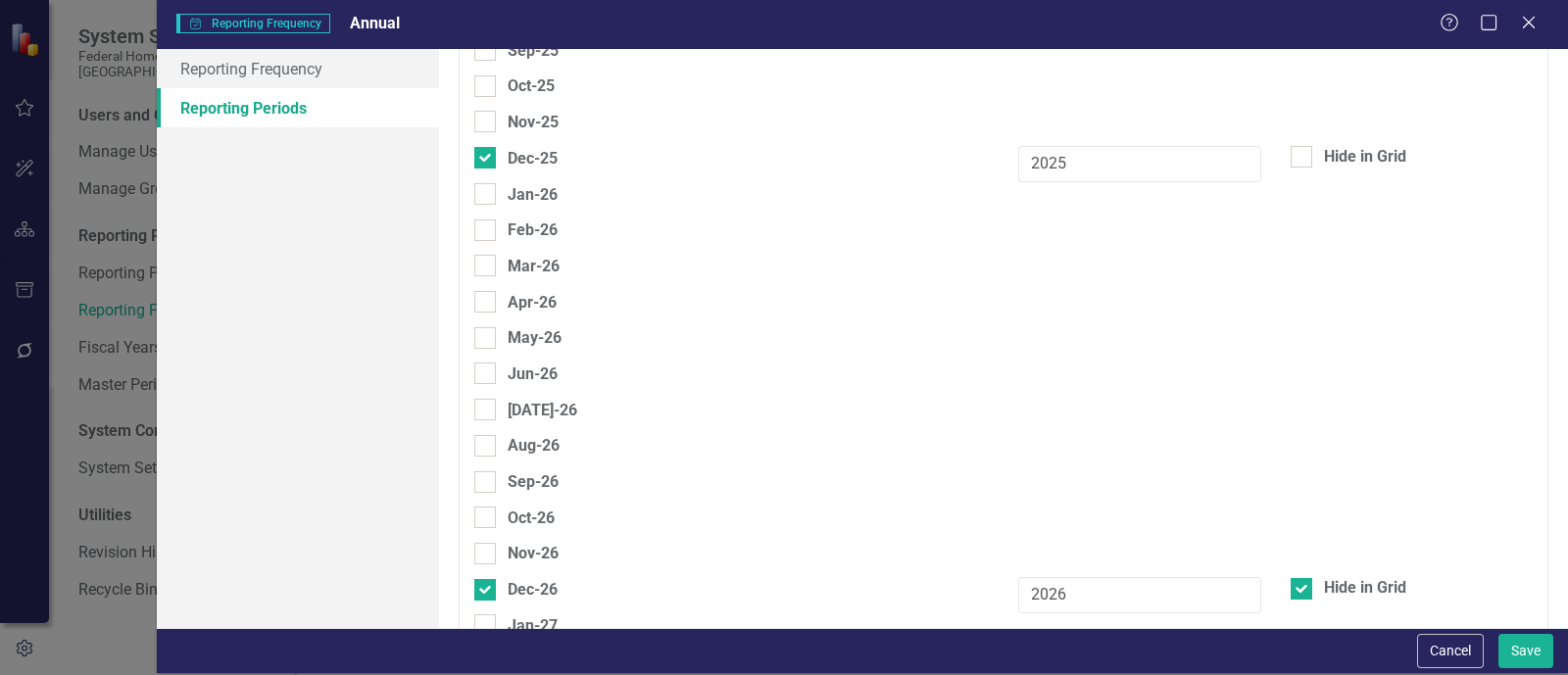
scroll to position [2828, 0]
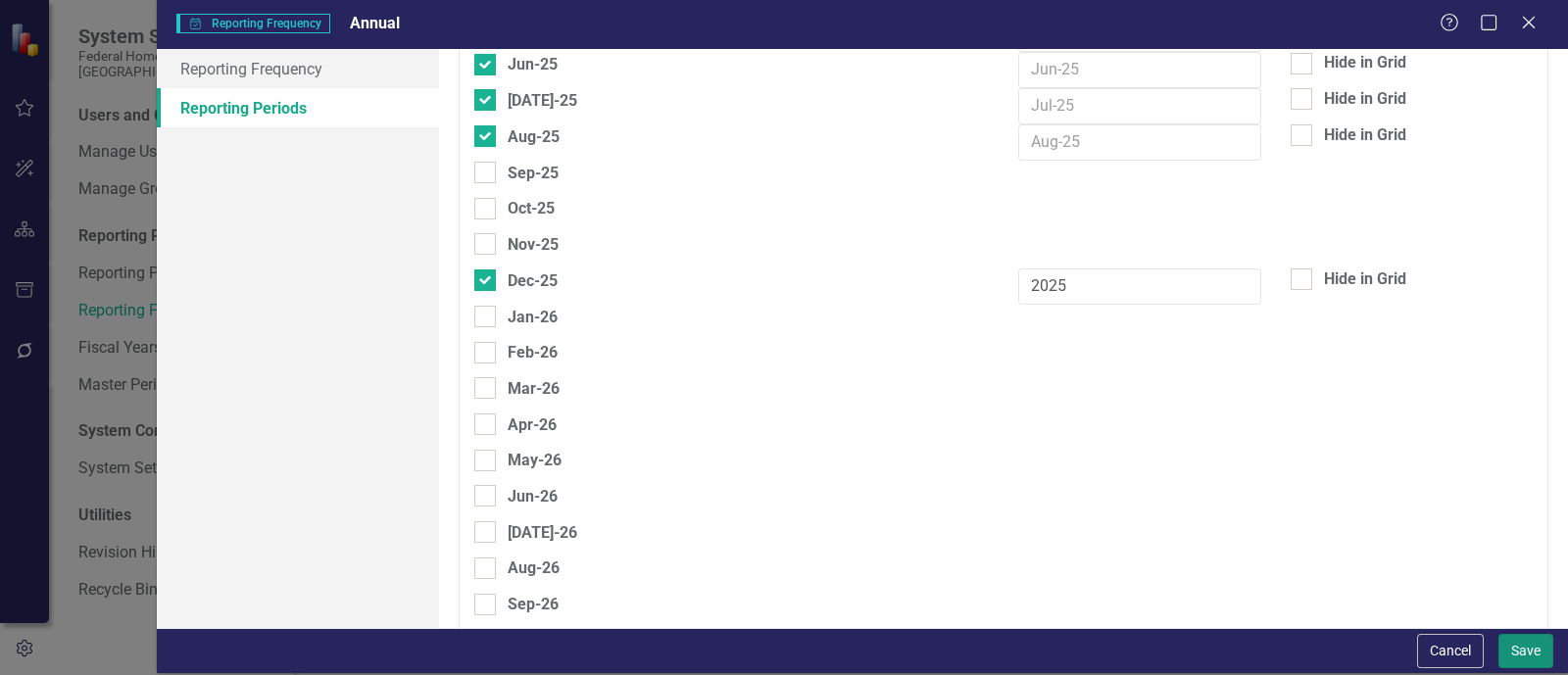
click at [1103, 652] on button "Save" at bounding box center [1526, 650] width 55 height 34
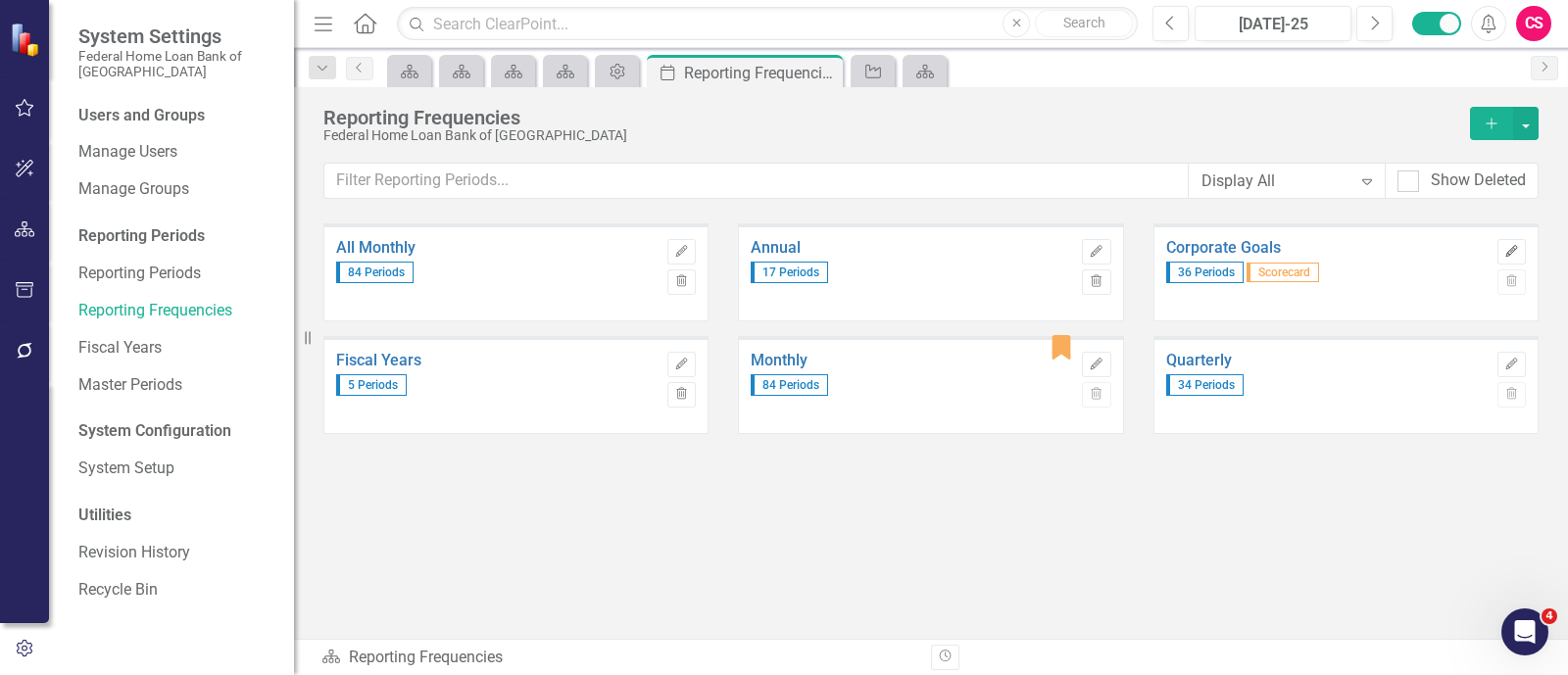
click at [1103, 242] on button "Edit" at bounding box center [1511, 252] width 29 height 26
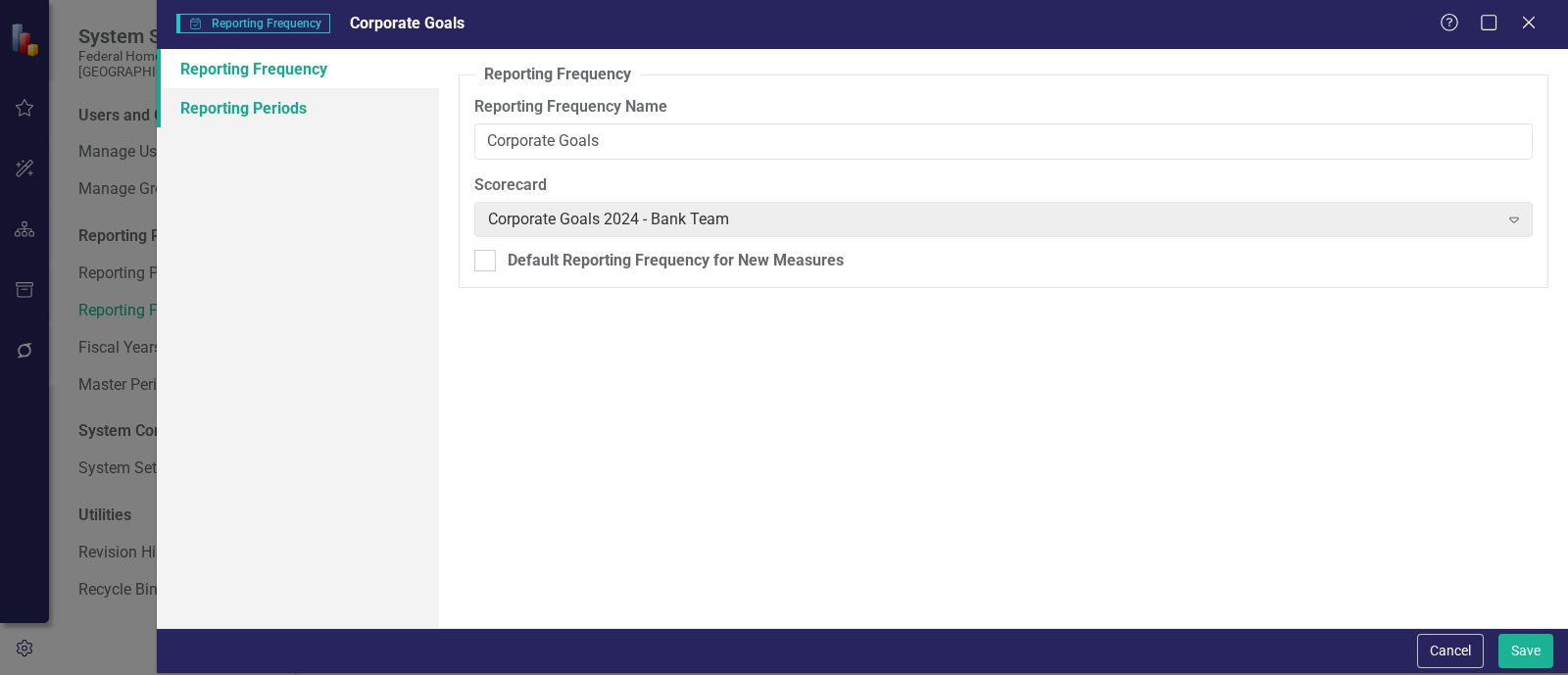
click at [287, 110] on link "Reporting Periods" at bounding box center [297, 108] width 282 height 39
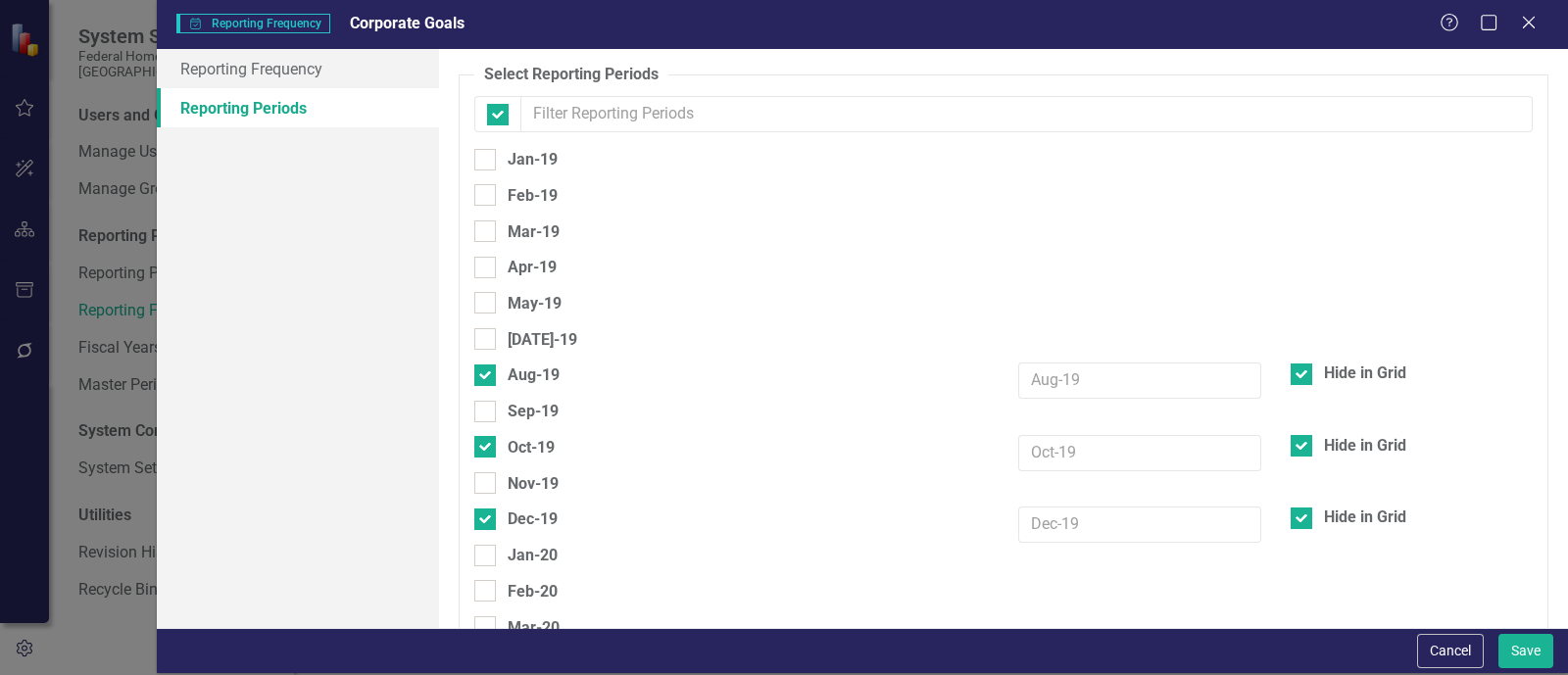
checkbox input "false"
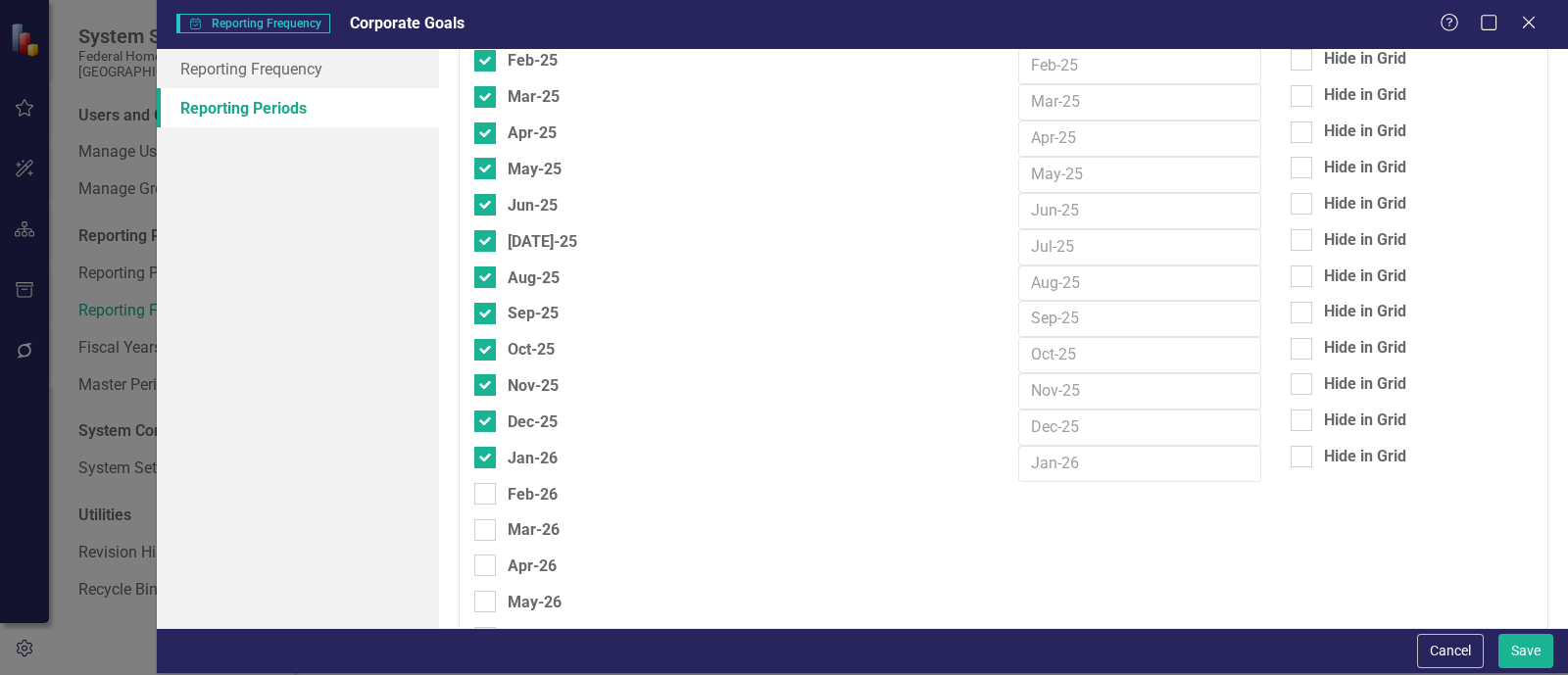
scroll to position [2571, 0]
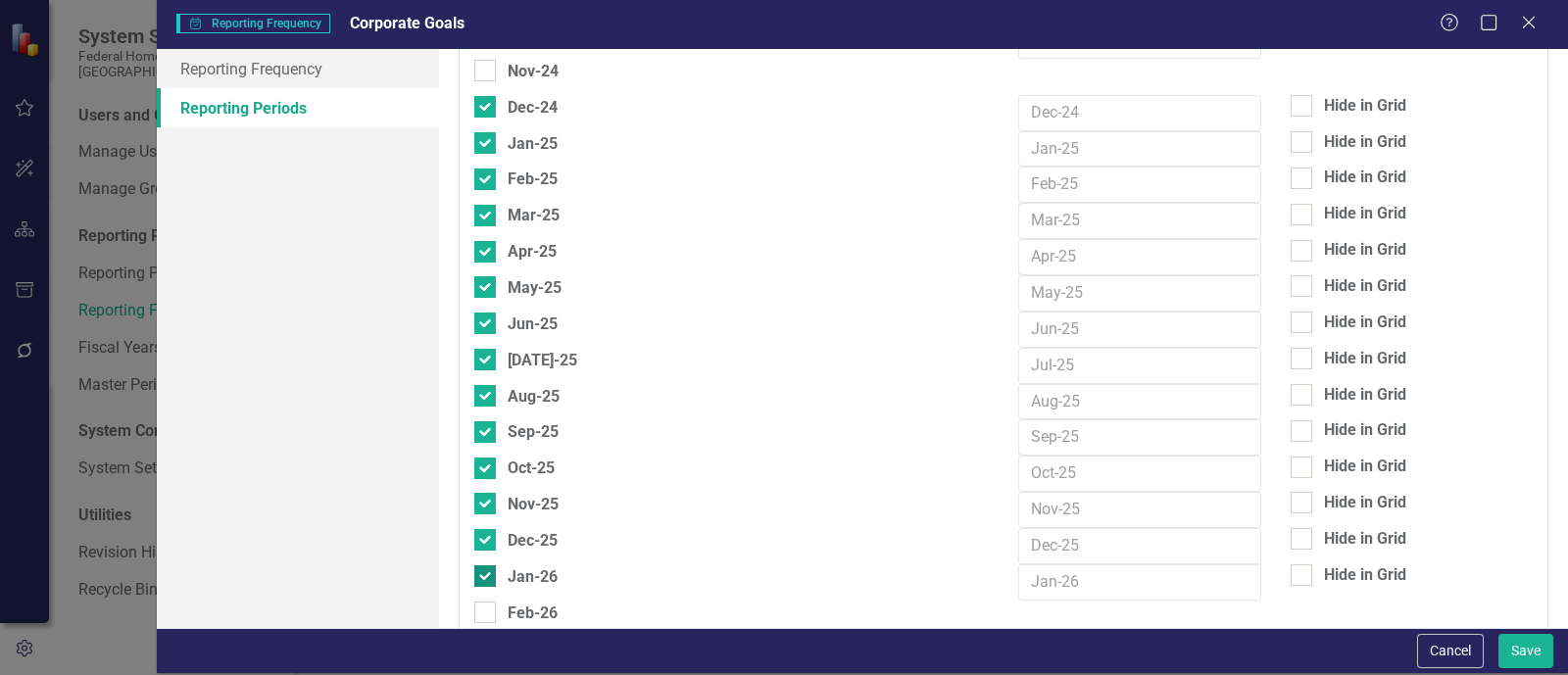
click at [515, 564] on div "Jan-26" at bounding box center [533, 576] width 50 height 25
click at [487, 565] on input "Jan-26" at bounding box center [480, 571] width 13 height 13
checkbox input "false"
click at [539, 528] on div "Dec-25" at bounding box center [533, 540] width 50 height 25
click at [487, 529] on input "Dec-25" at bounding box center [480, 535] width 13 height 13
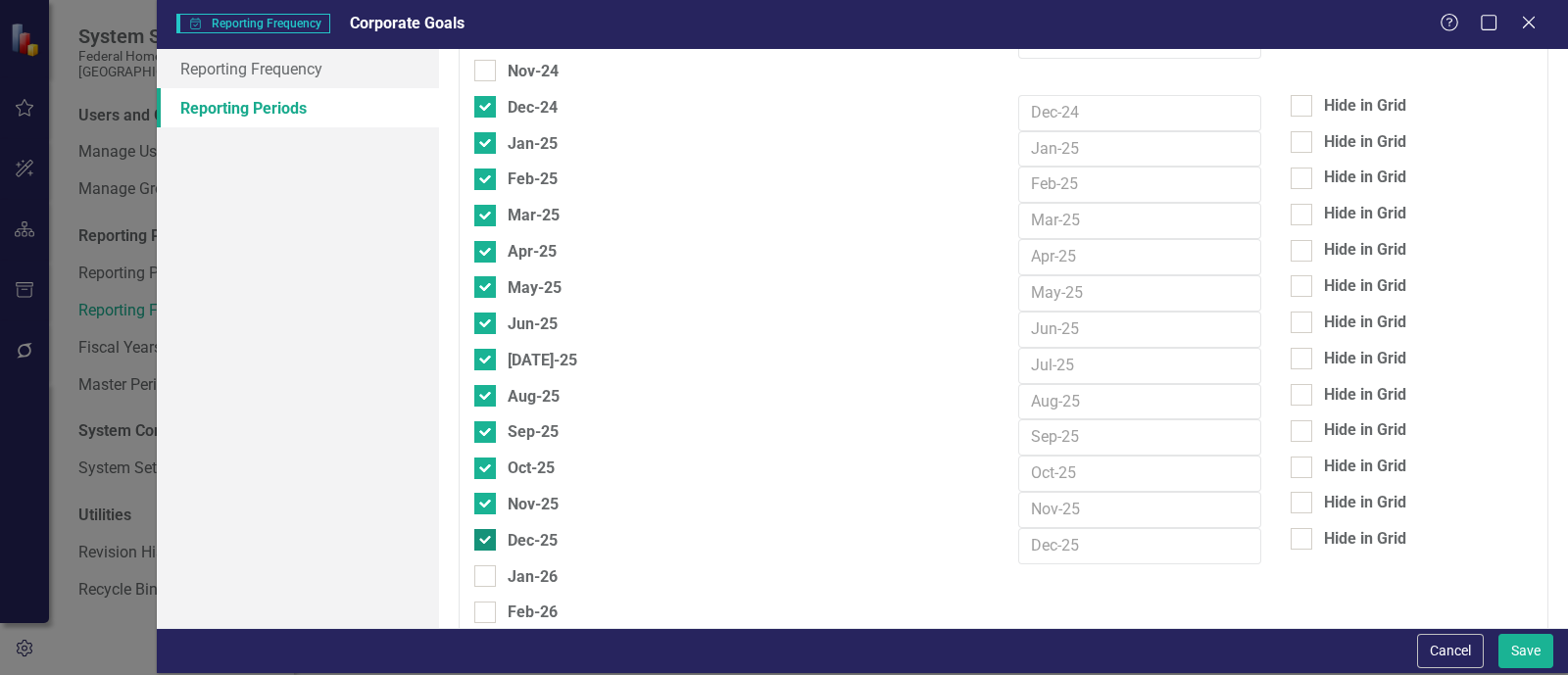
checkbox input "false"
click at [518, 492] on div "Nov-25" at bounding box center [533, 504] width 51 height 25
click at [487, 493] on input "Nov-25" at bounding box center [480, 499] width 13 height 13
checkbox input "false"
click at [512, 456] on div "Oct-25" at bounding box center [532, 467] width 47 height 25
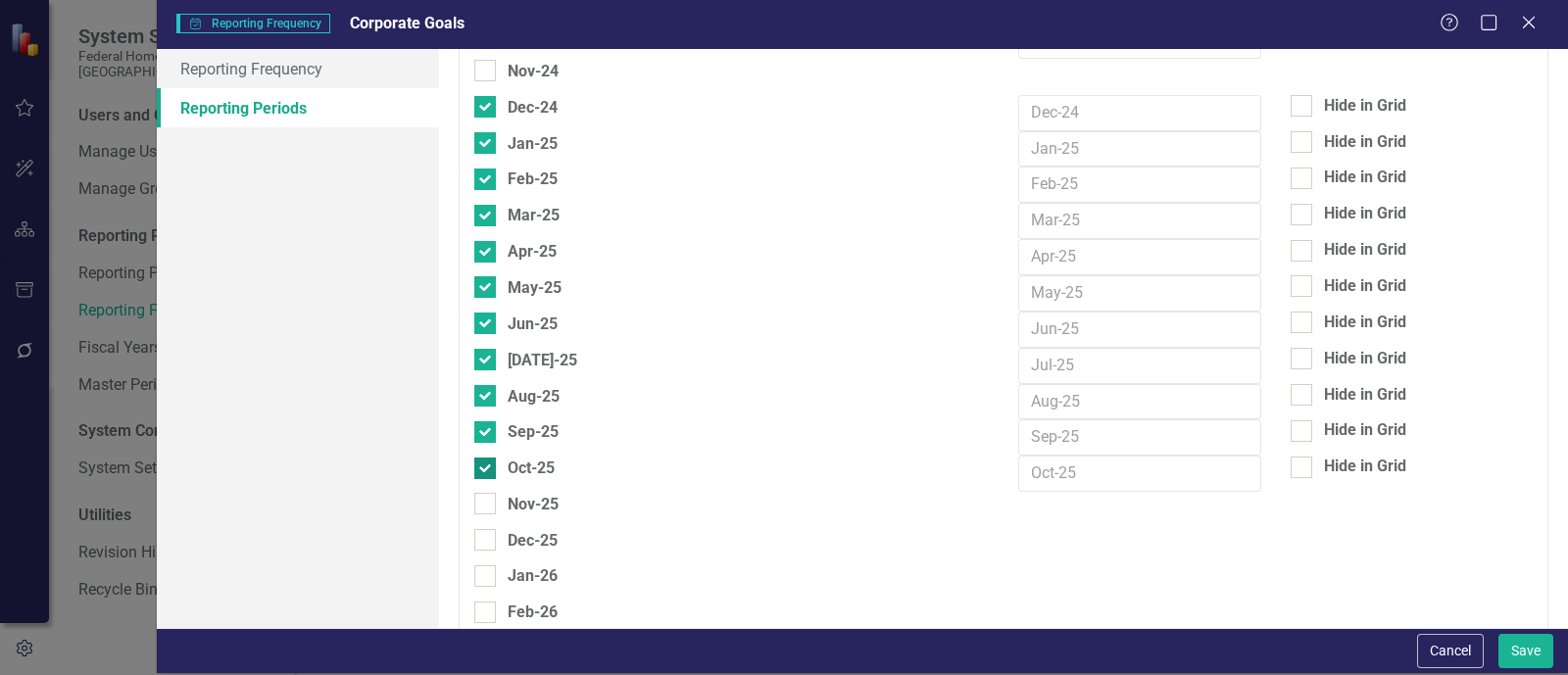
click at [487, 458] on input "Oct-25" at bounding box center [480, 463] width 13 height 13
checkbox input "false"
click at [512, 419] on div "Sep-25" at bounding box center [533, 431] width 51 height 25
click at [487, 421] on input "Sep-25" at bounding box center [480, 427] width 13 height 13
click at [512, 419] on div "Sep-25" at bounding box center [533, 431] width 51 height 25
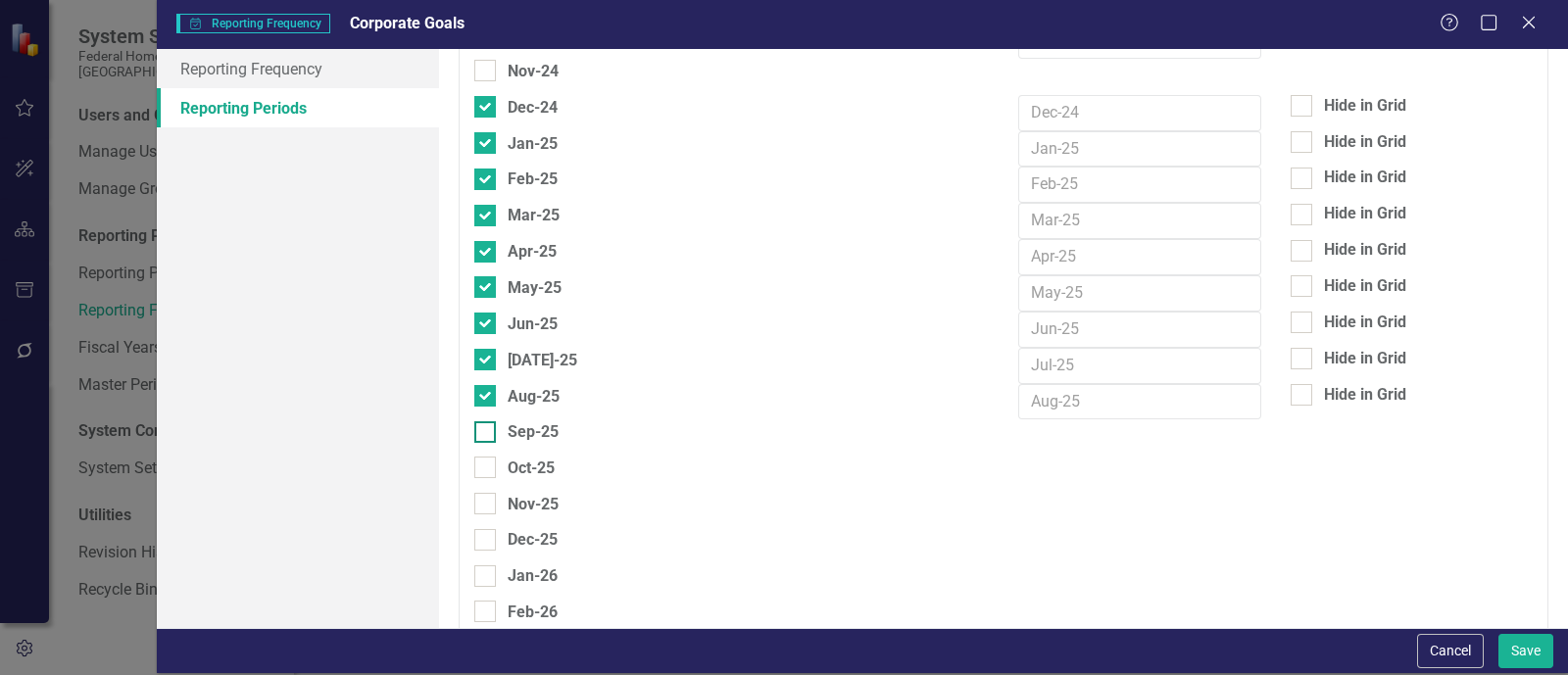
click at [487, 421] on input "Sep-25" at bounding box center [480, 427] width 13 height 13
click at [505, 419] on div "Sep-25" at bounding box center [517, 431] width 85 height 25
click at [487, 421] on input "Sep-25" at bounding box center [480, 427] width 13 height 13
checkbox input "false"
click at [1103, 644] on button "Save" at bounding box center [1526, 650] width 55 height 34
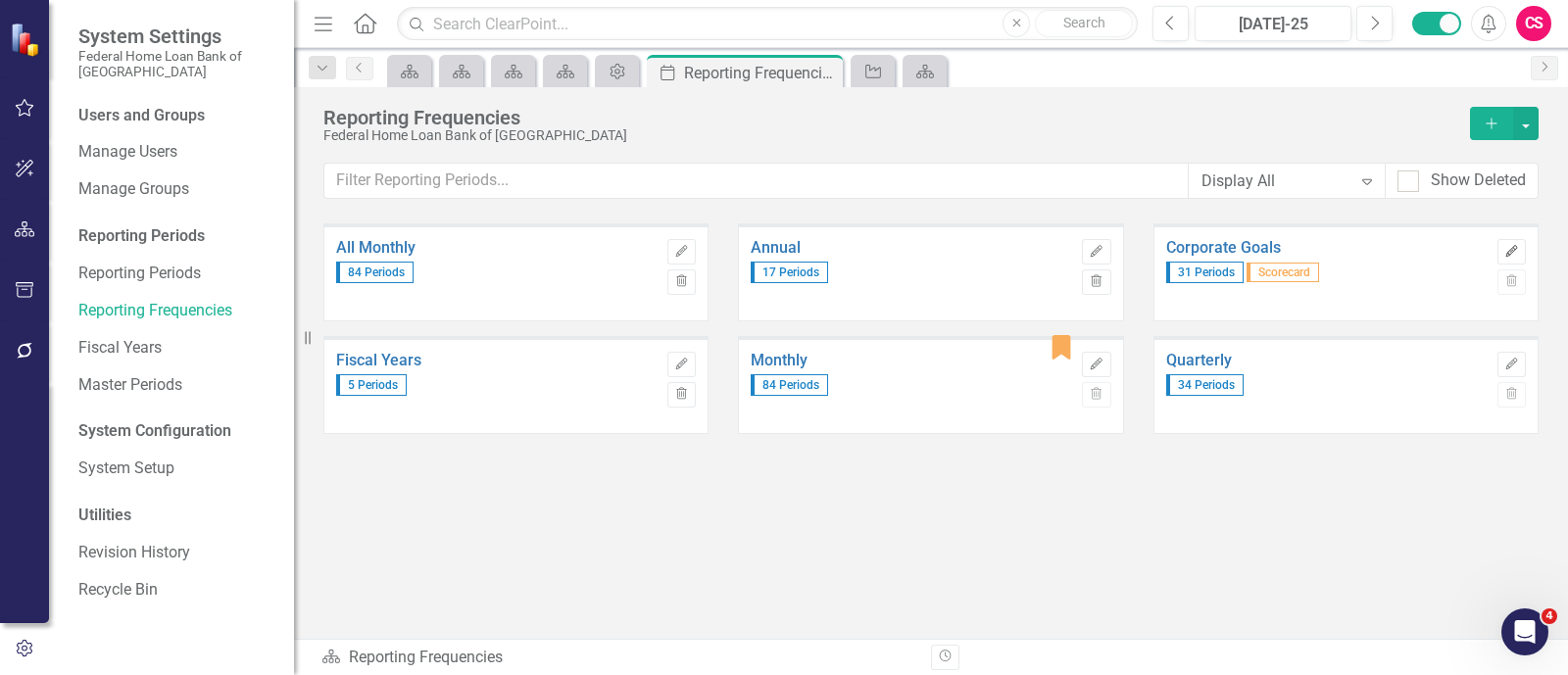
click at [1103, 242] on button "Edit" at bounding box center [1511, 252] width 29 height 26
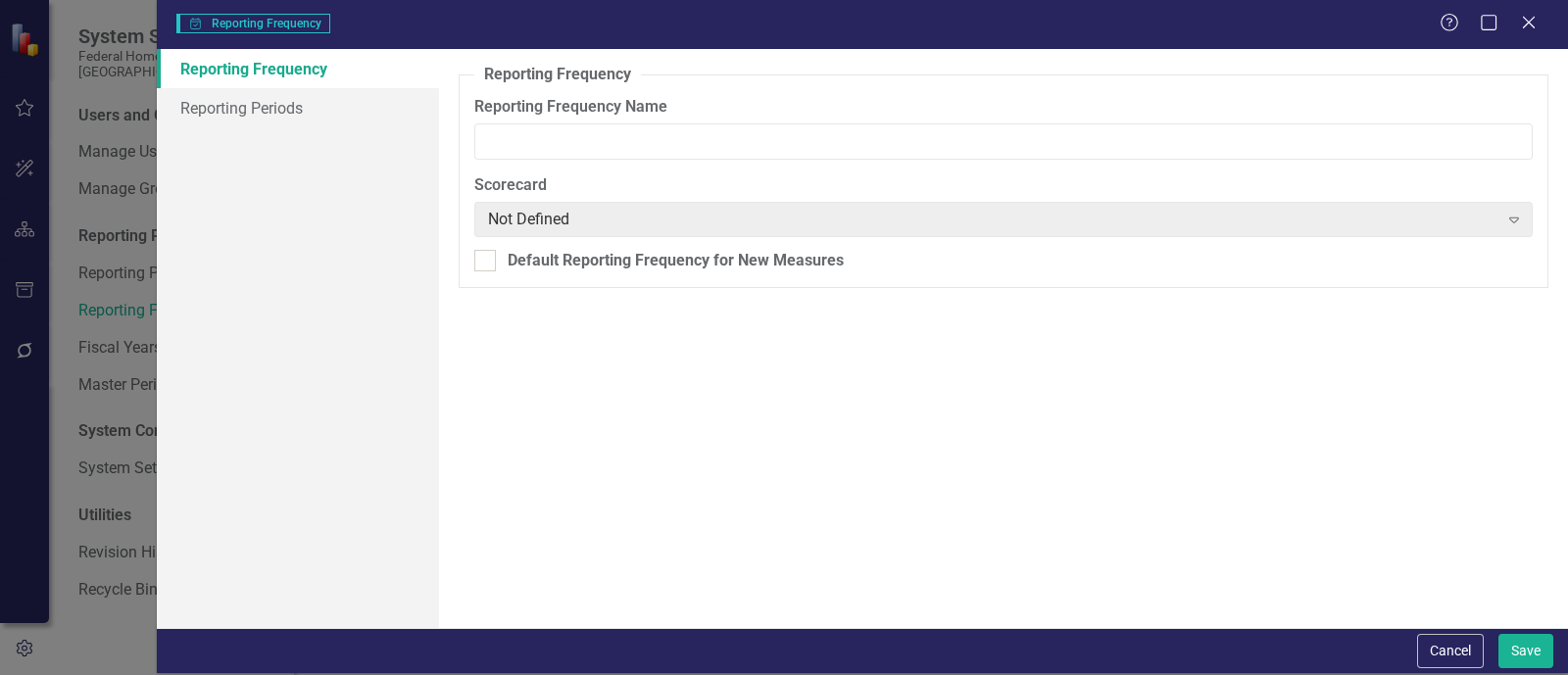
type input "Corporate Goals"
click at [275, 128] on div "Reporting Frequency Reporting Periods" at bounding box center [297, 338] width 282 height 578
click at [275, 111] on link "Reporting Periods" at bounding box center [297, 108] width 282 height 39
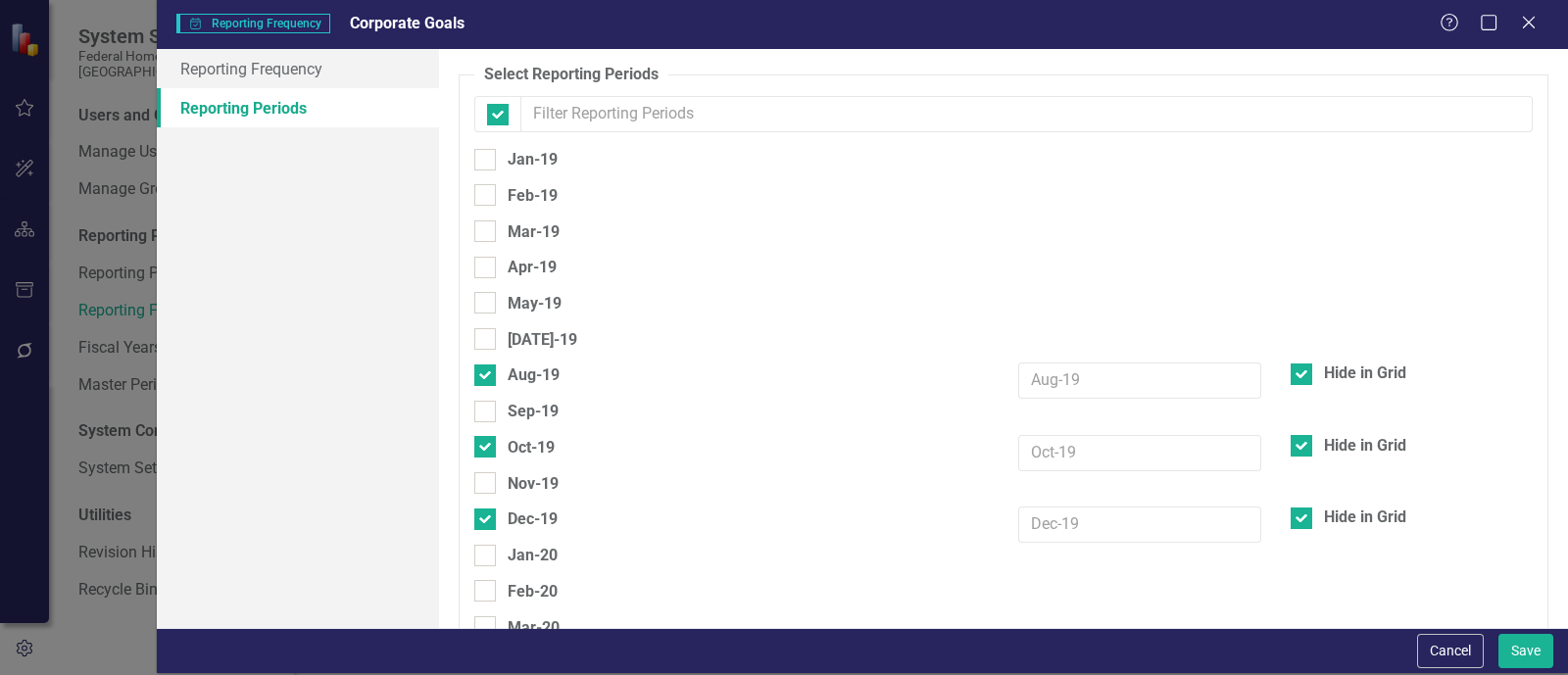
checkbox input "false"
click at [365, 83] on link "Reporting Frequency" at bounding box center [297, 69] width 282 height 39
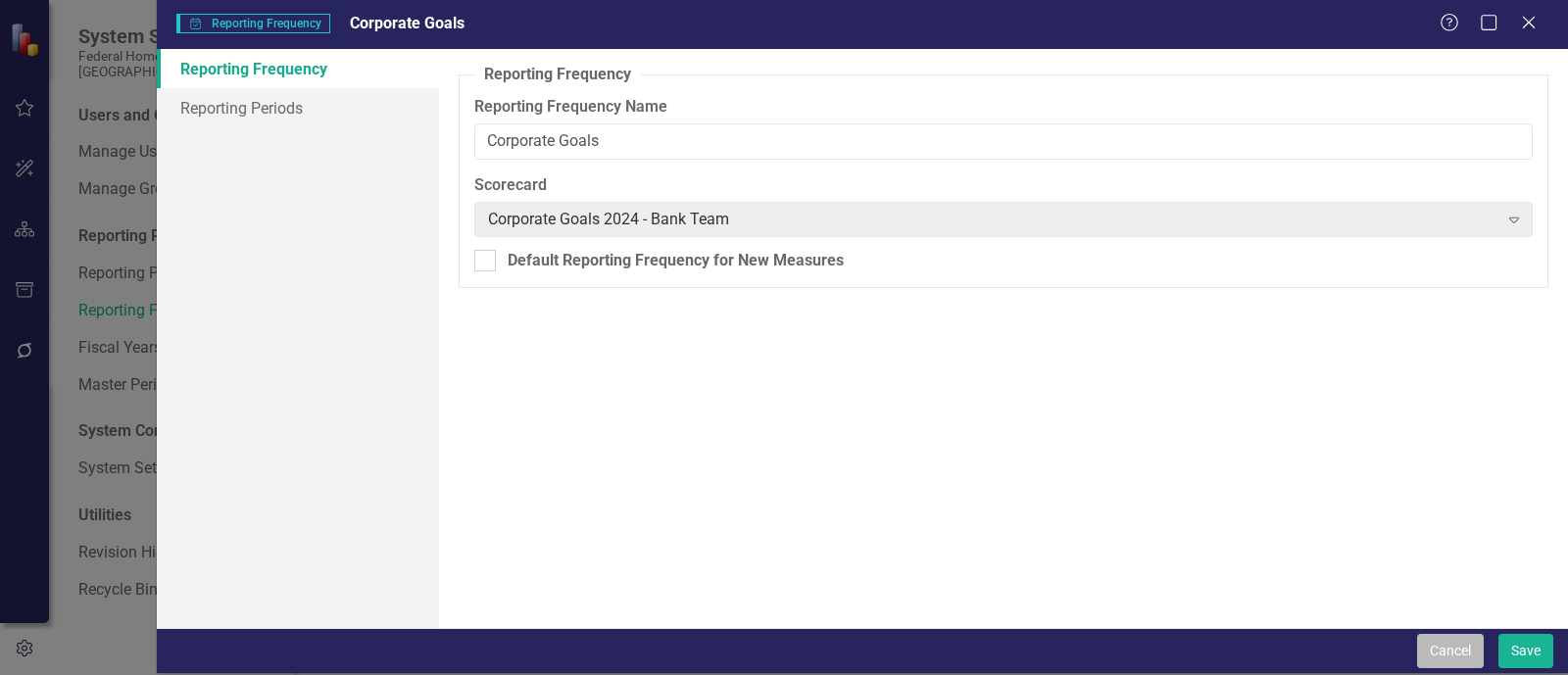
click at [1103, 652] on button "Cancel" at bounding box center [1451, 650] width 67 height 34
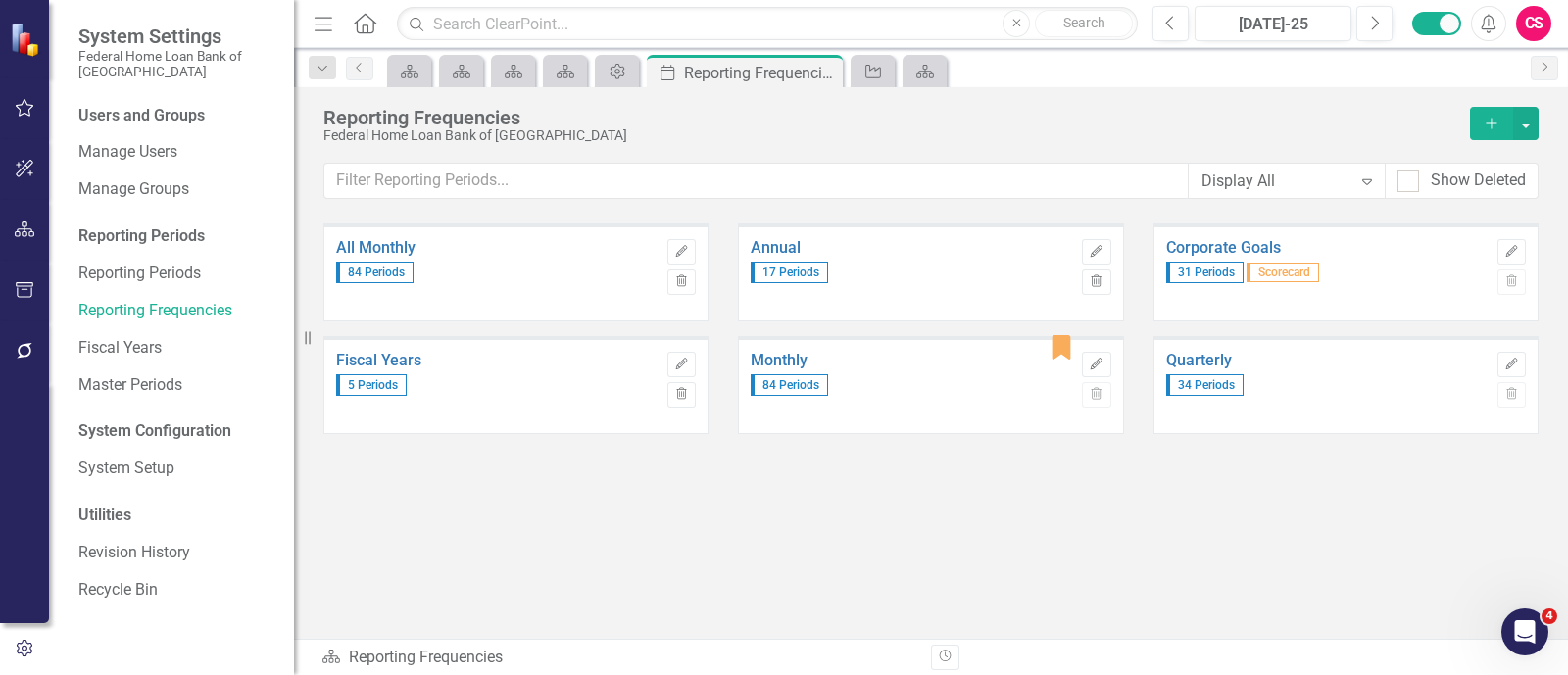
click at [37, 242] on button "button" at bounding box center [25, 230] width 44 height 41
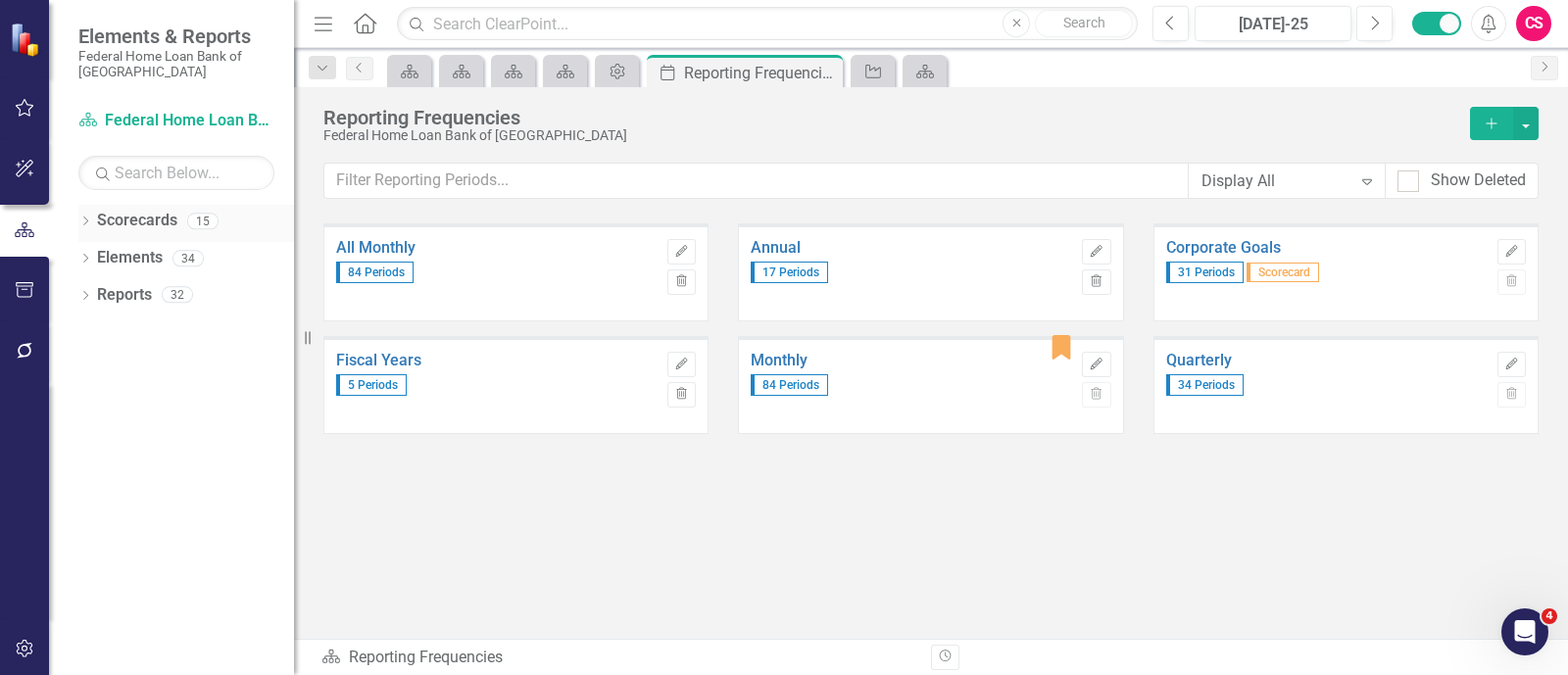
click at [103, 223] on link "Scorecards" at bounding box center [138, 220] width 81 height 23
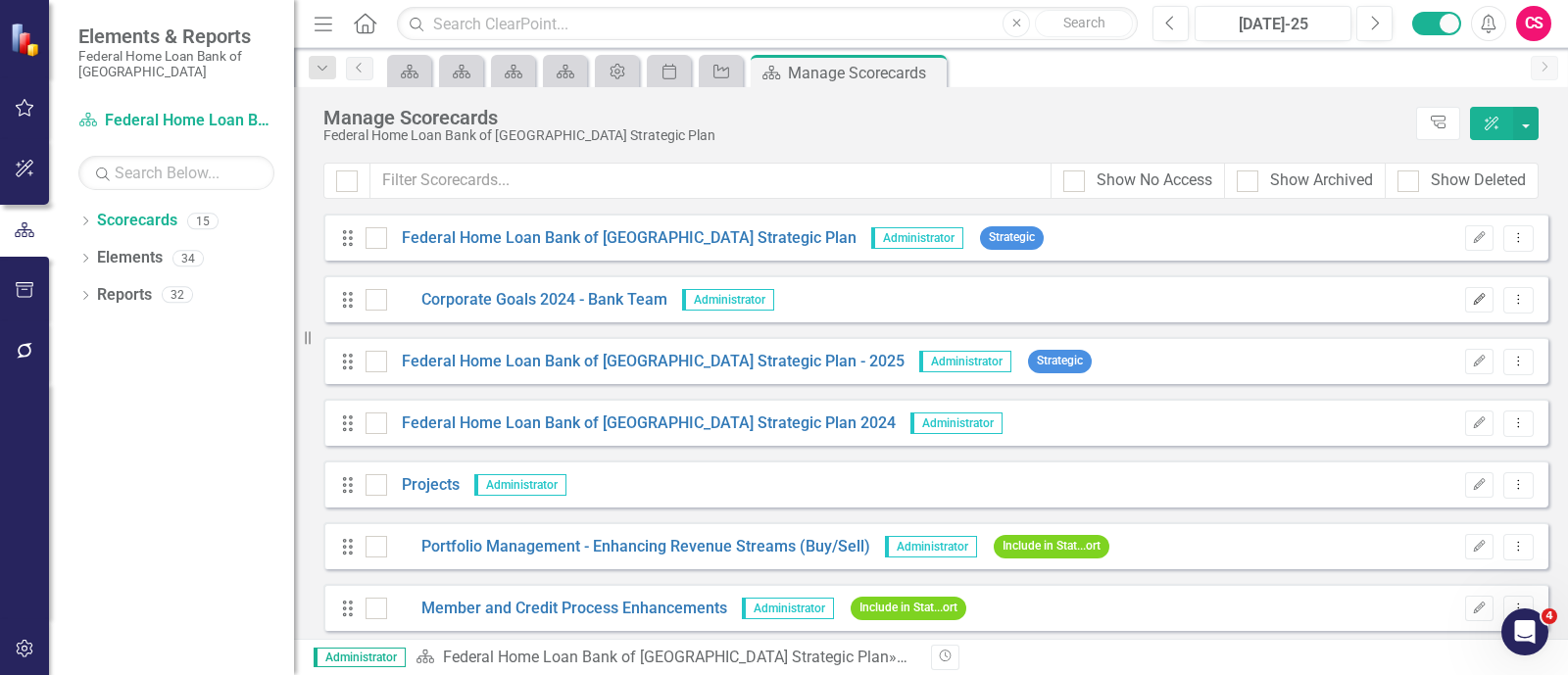
click at [1103, 296] on button "Edit" at bounding box center [1478, 300] width 29 height 26
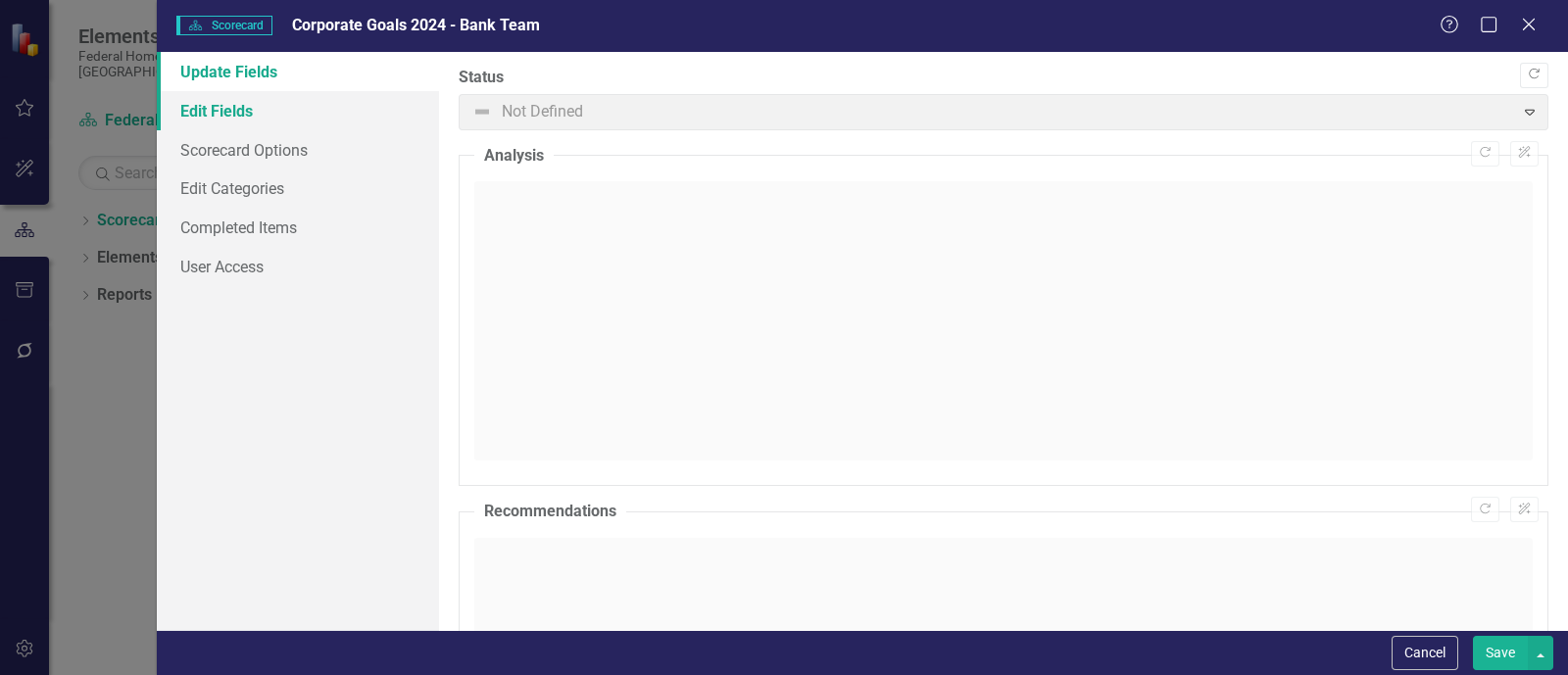
click at [280, 124] on link "Edit Fields" at bounding box center [297, 111] width 282 height 39
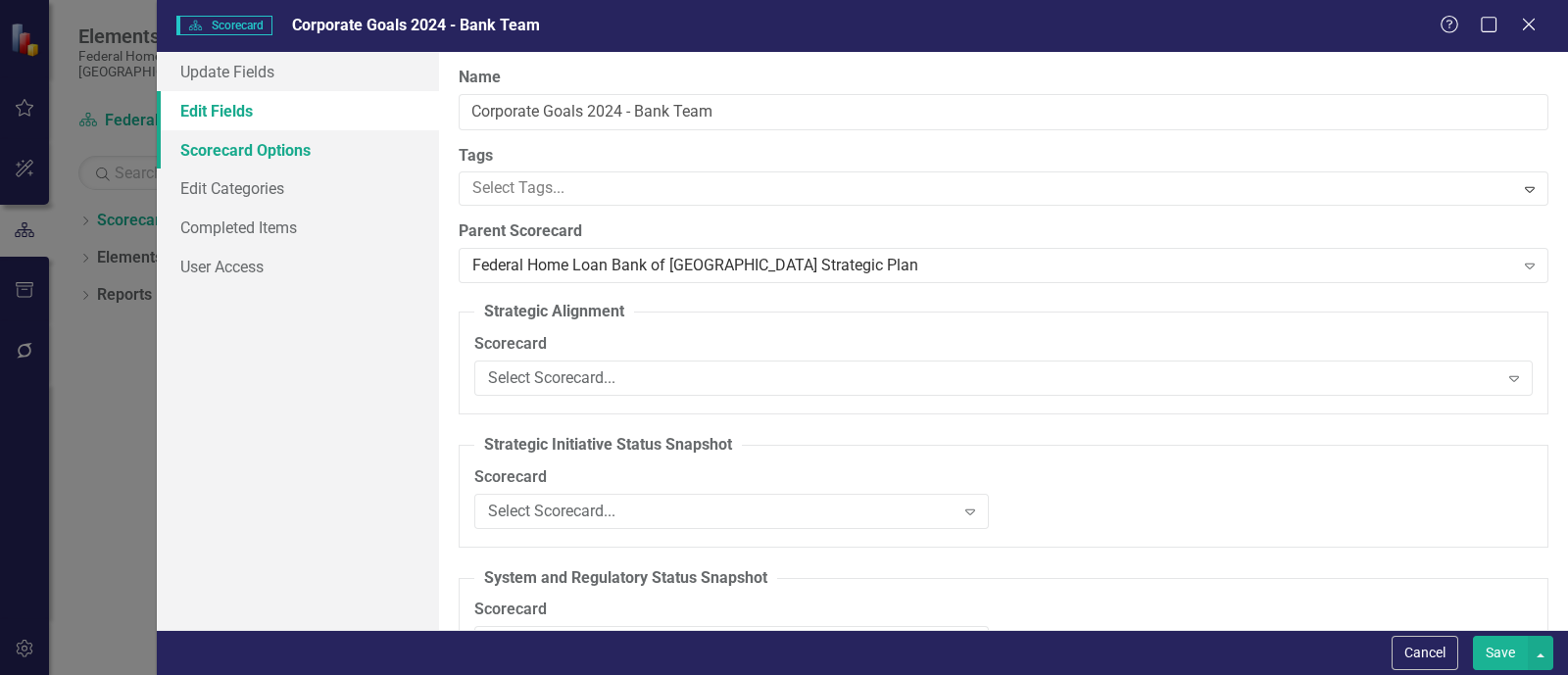
click at [248, 143] on link "Scorecard Options" at bounding box center [297, 150] width 282 height 39
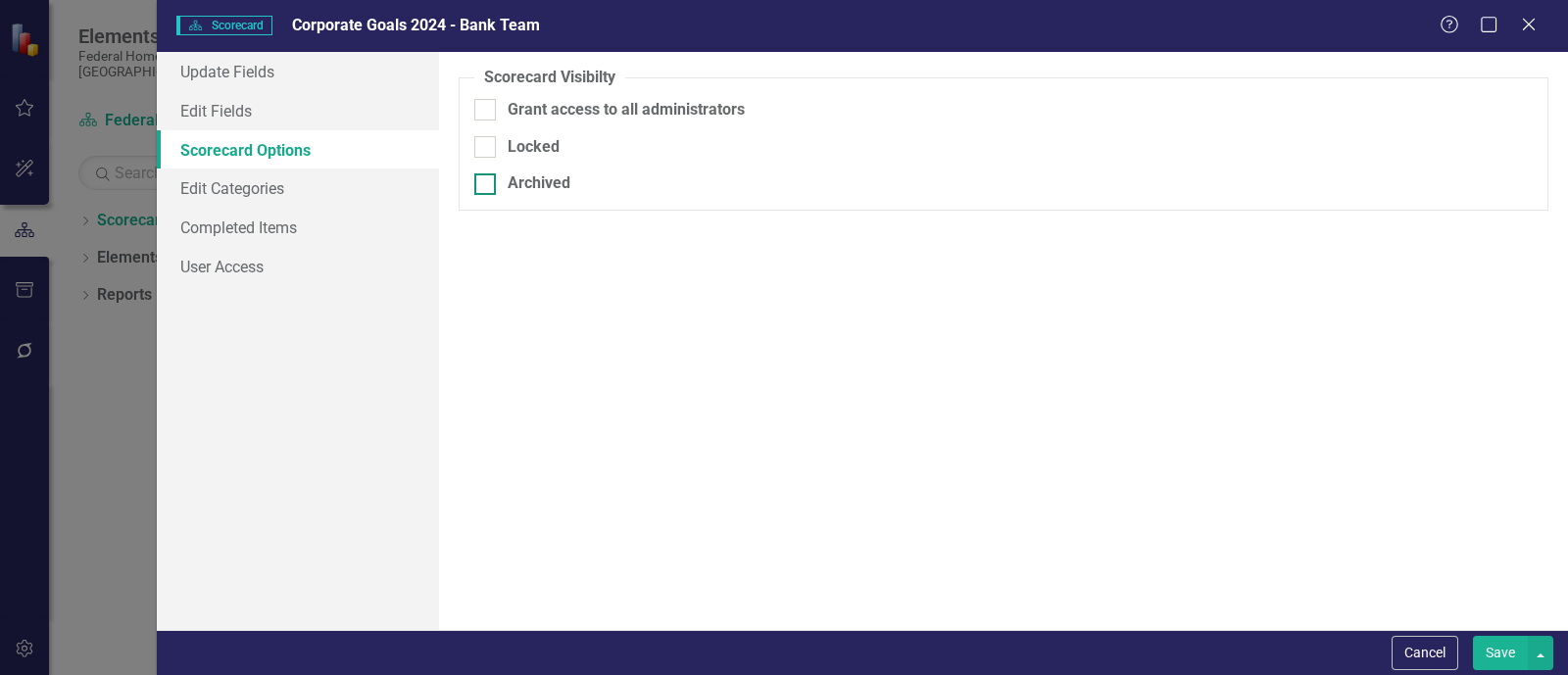
click at [527, 172] on div "Archived" at bounding box center [539, 183] width 63 height 23
click at [487, 173] on input "Archived" at bounding box center [480, 179] width 13 height 13
checkbox input "true"
click at [1103, 648] on button "Save" at bounding box center [1500, 652] width 55 height 34
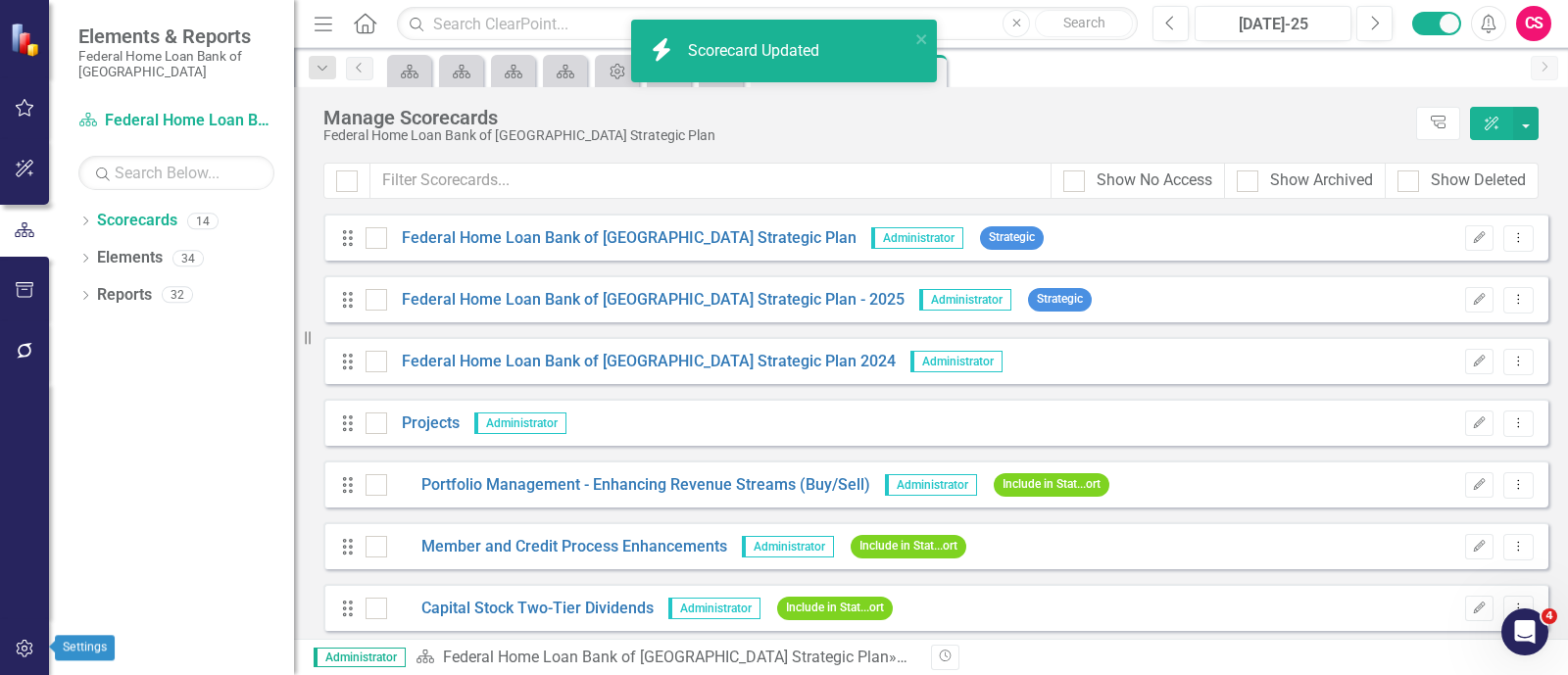
click at [27, 642] on icon "button" at bounding box center [25, 648] width 21 height 16
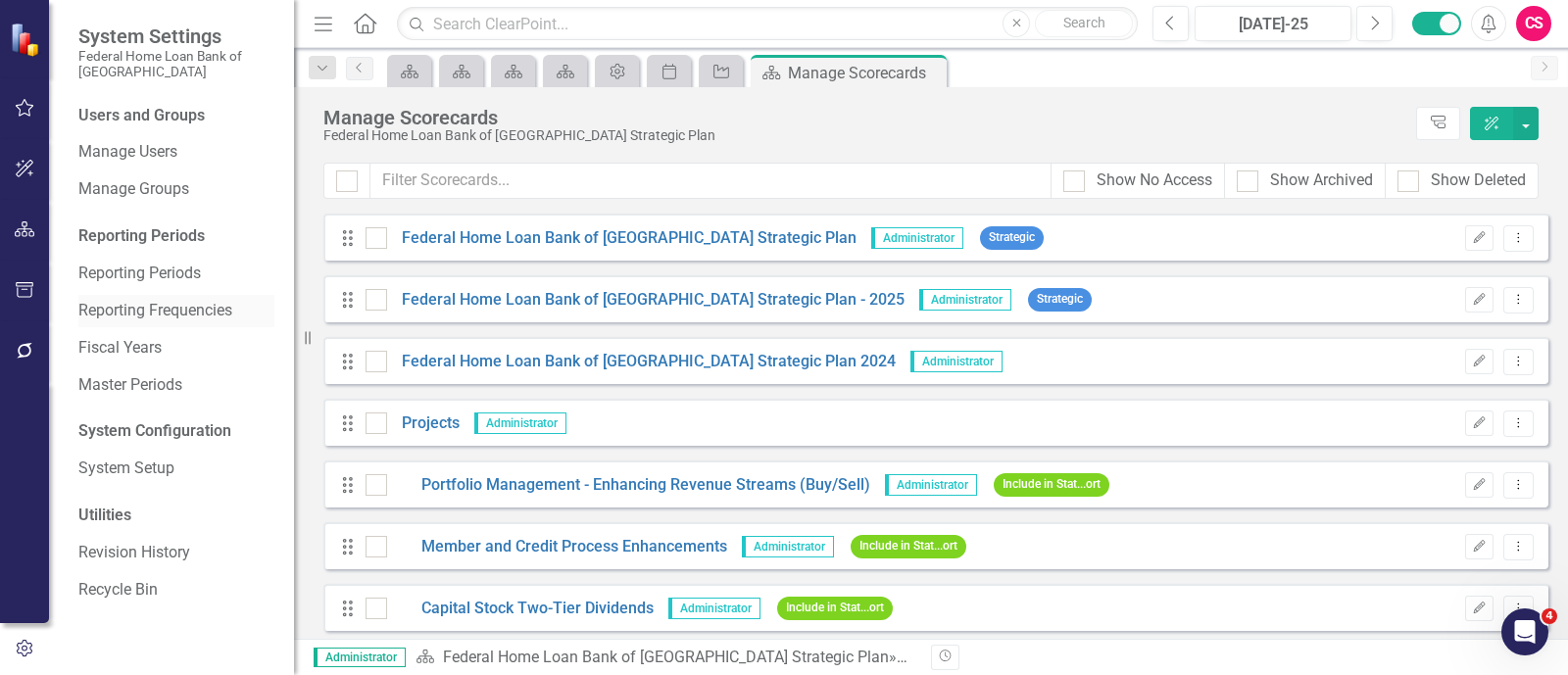
click at [127, 300] on link "Reporting Frequencies" at bounding box center [176, 311] width 196 height 23
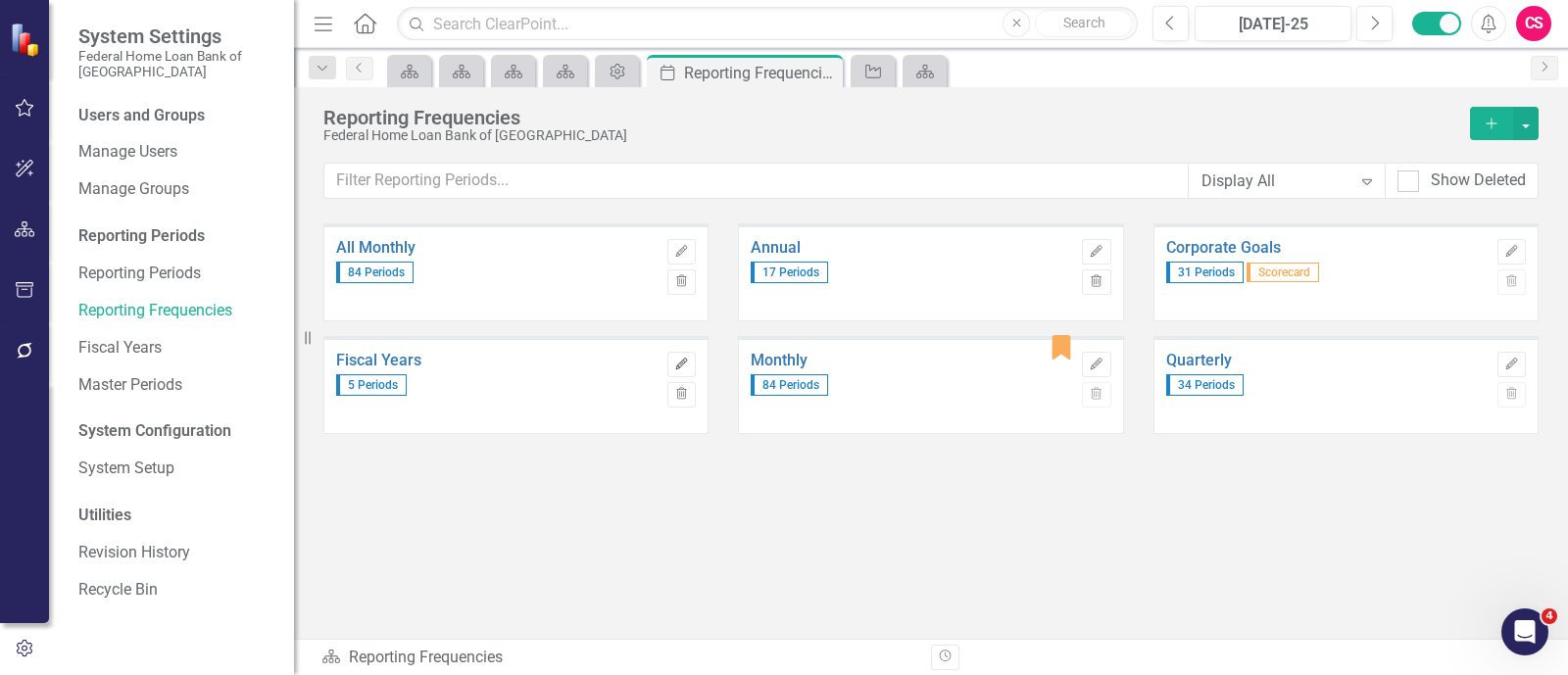
click at [687, 364] on icon "Edit" at bounding box center [681, 364] width 15 height 12
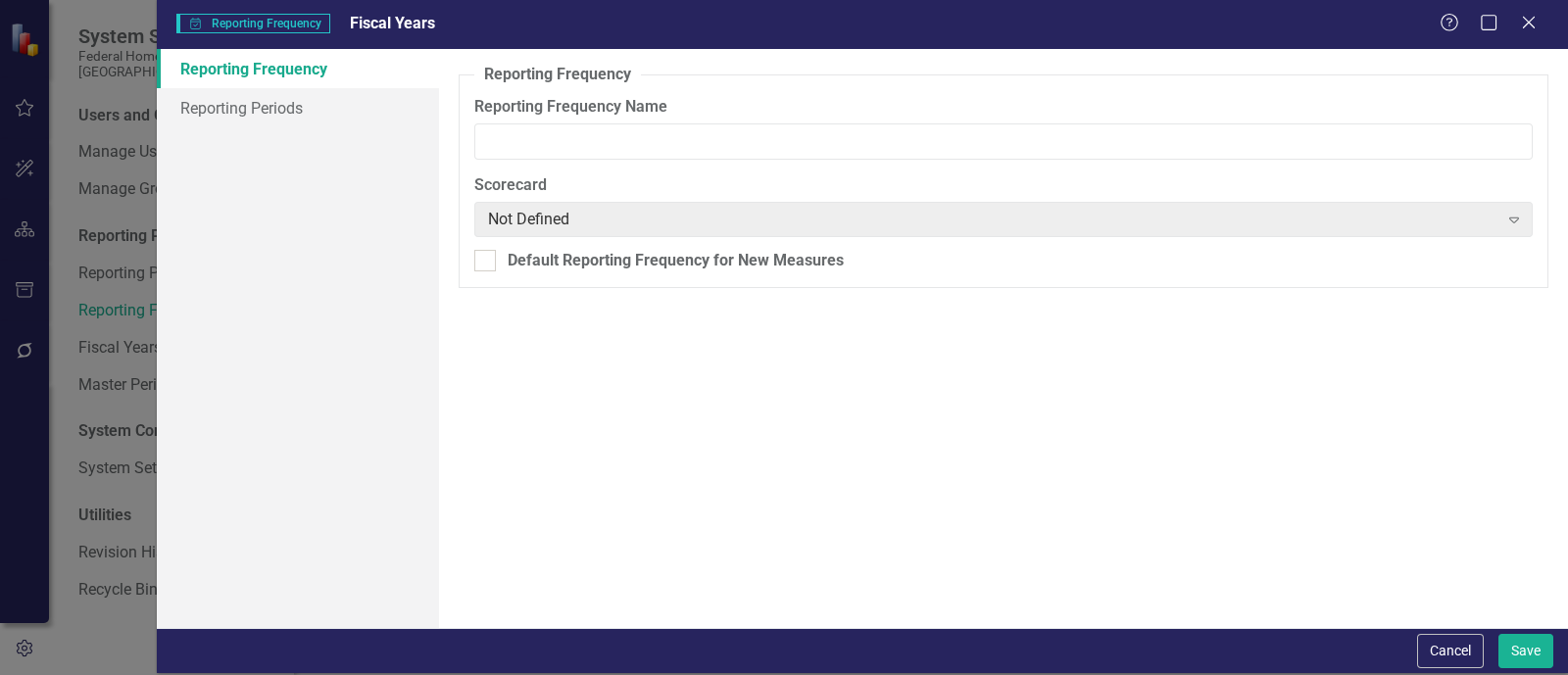
type input "Fiscal Years"
click at [357, 113] on link "Reporting Periods" at bounding box center [297, 108] width 282 height 39
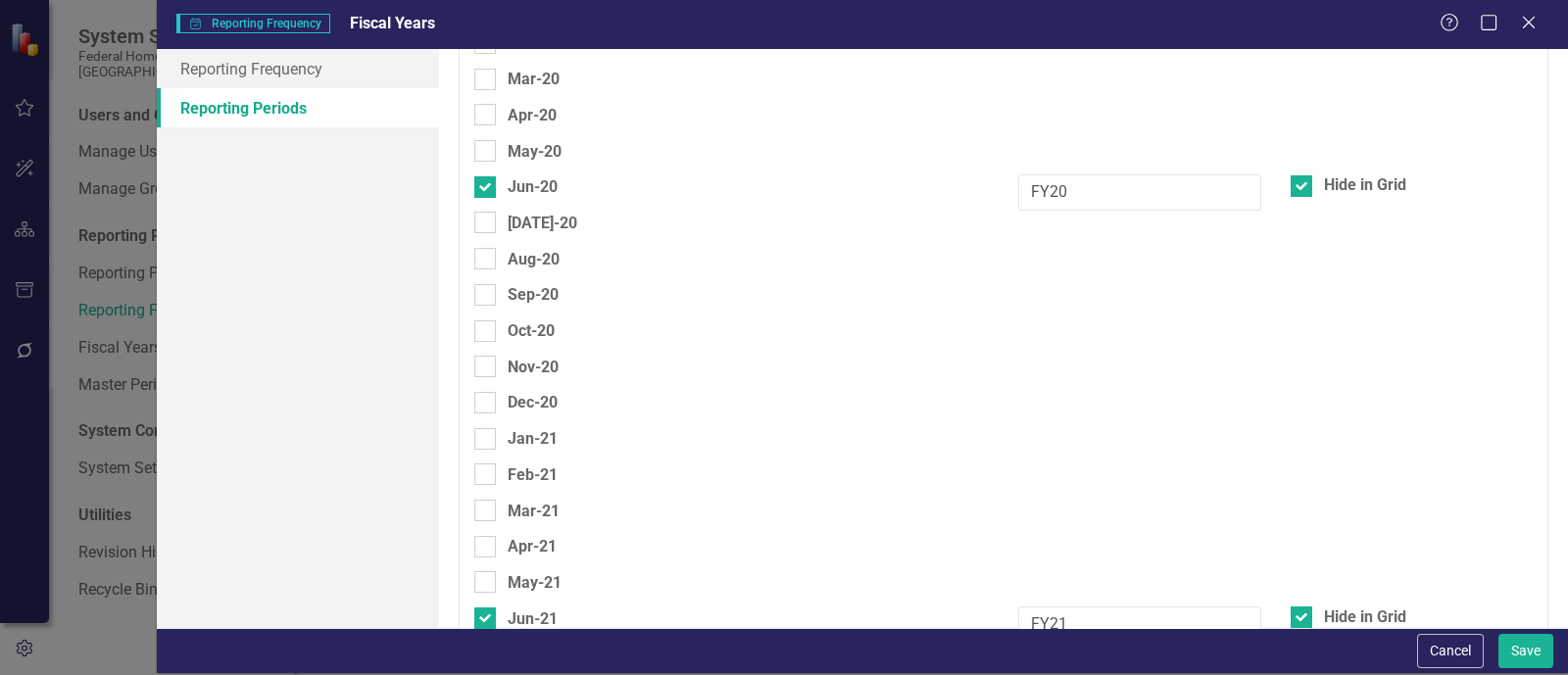
scroll to position [856, 0]
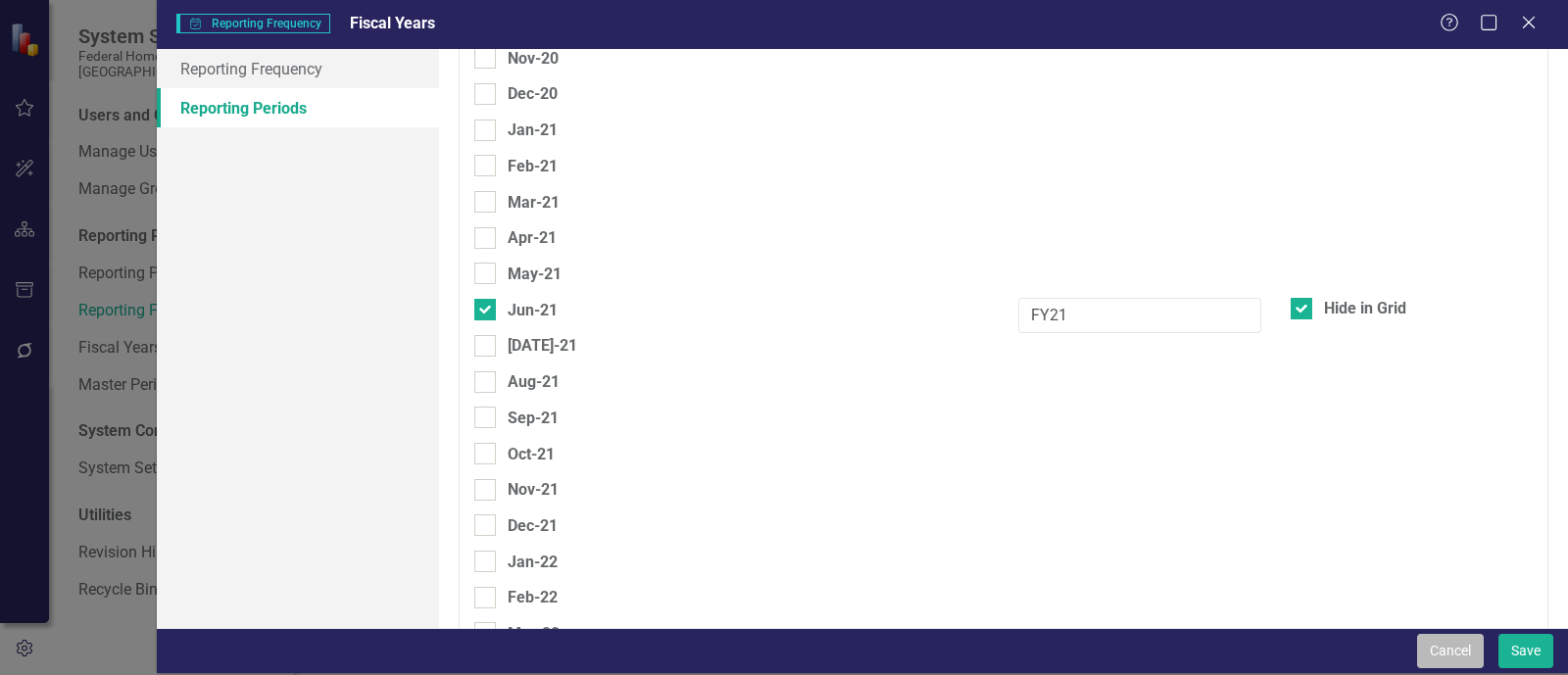
click at [1103, 639] on button "Cancel" at bounding box center [1451, 650] width 67 height 34
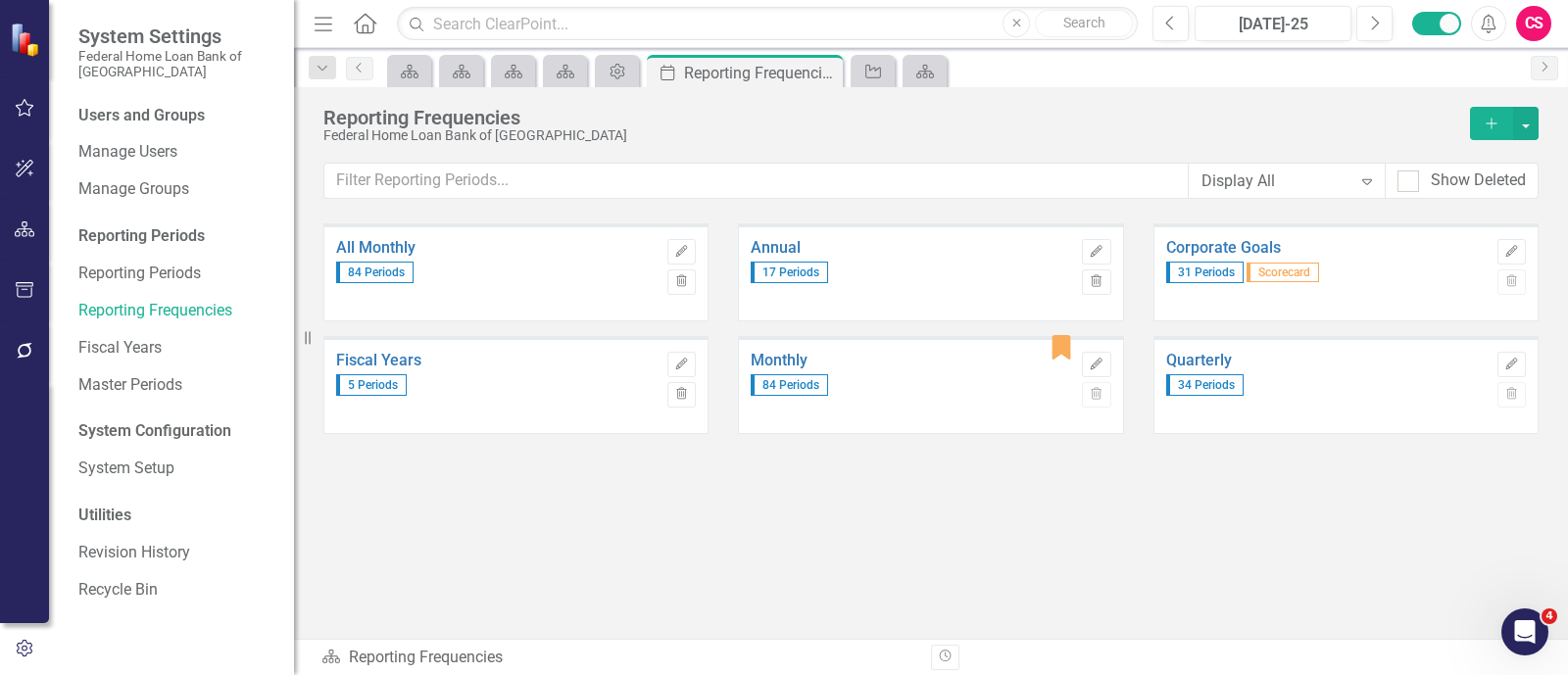
click at [1103, 360] on div "Quarterly 34 Periods Edit Trash" at bounding box center [1346, 385] width 385 height 98
click at [1103, 360] on icon "Edit" at bounding box center [1511, 364] width 15 height 12
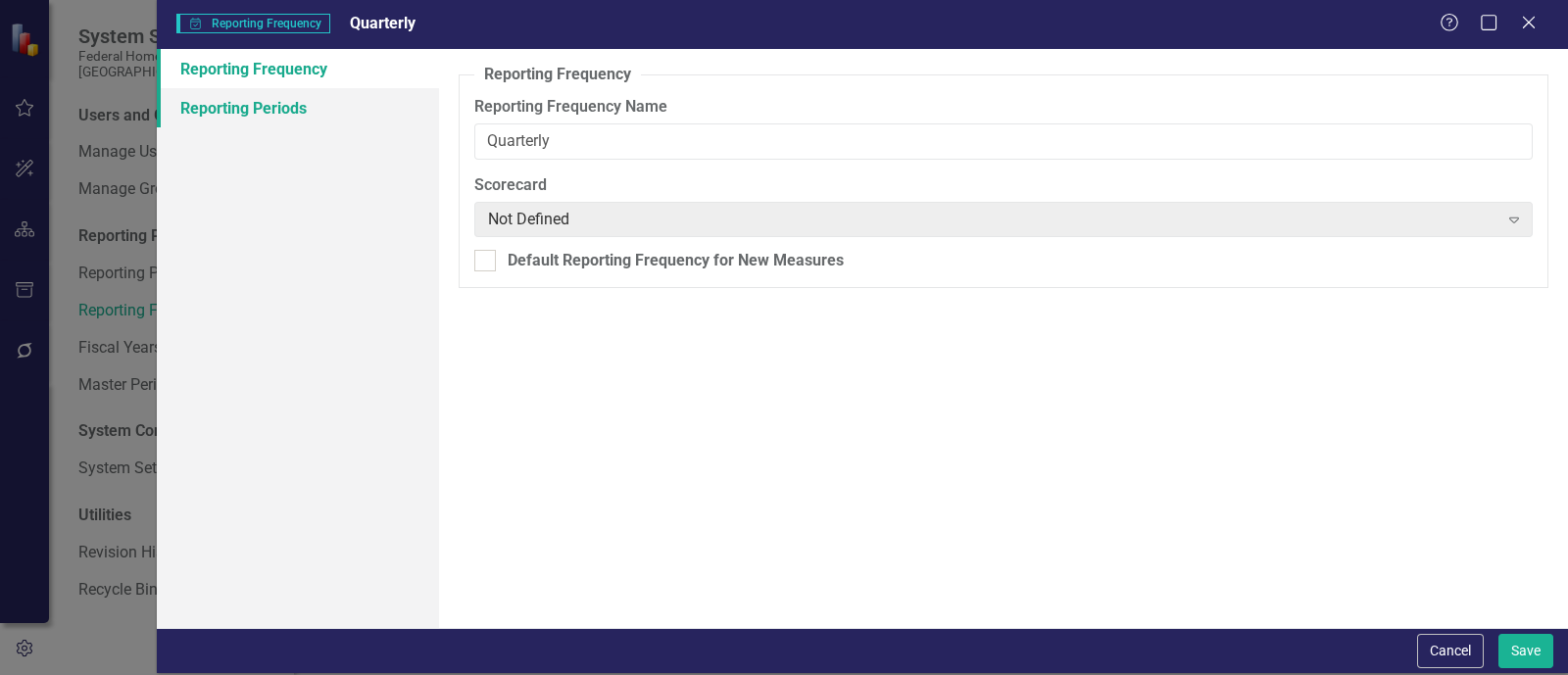
click at [402, 118] on link "Reporting Periods" at bounding box center [297, 108] width 282 height 39
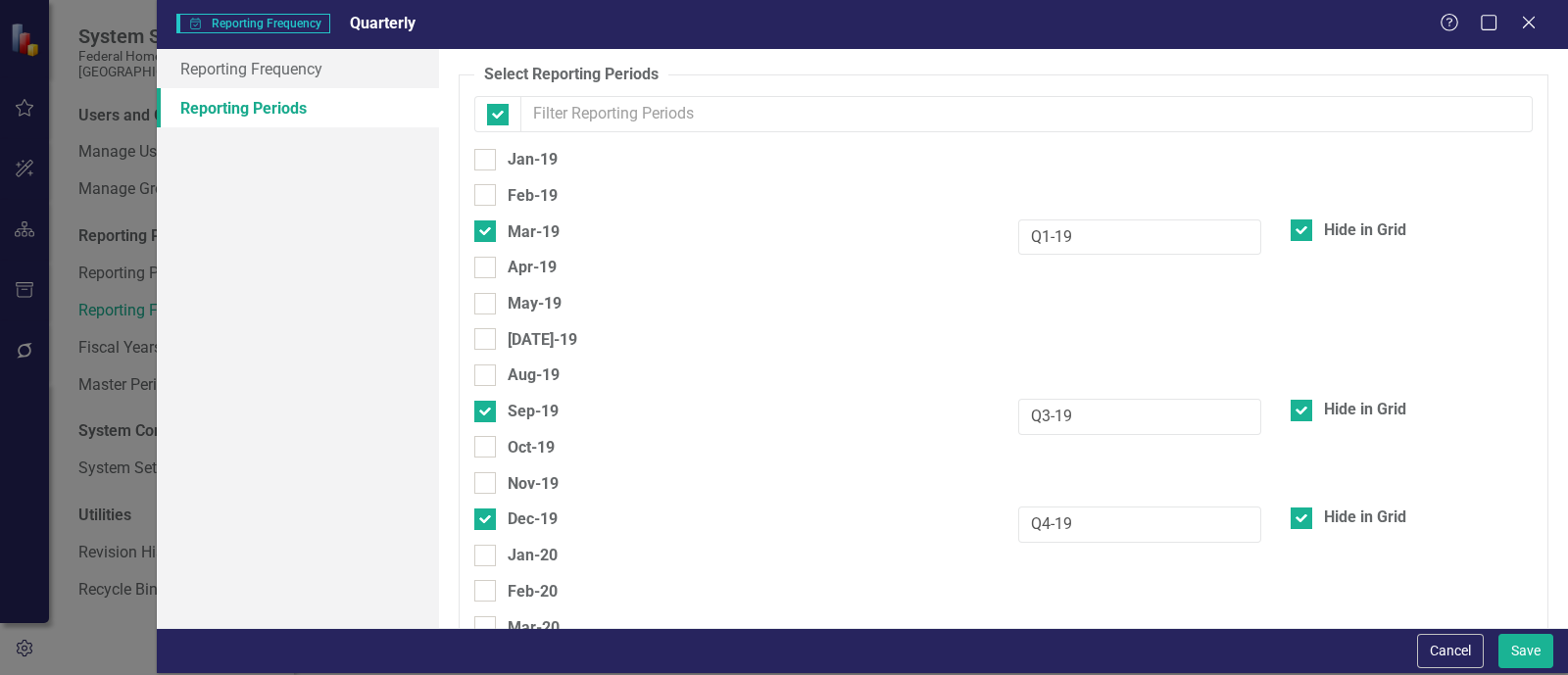
checkbox input "false"
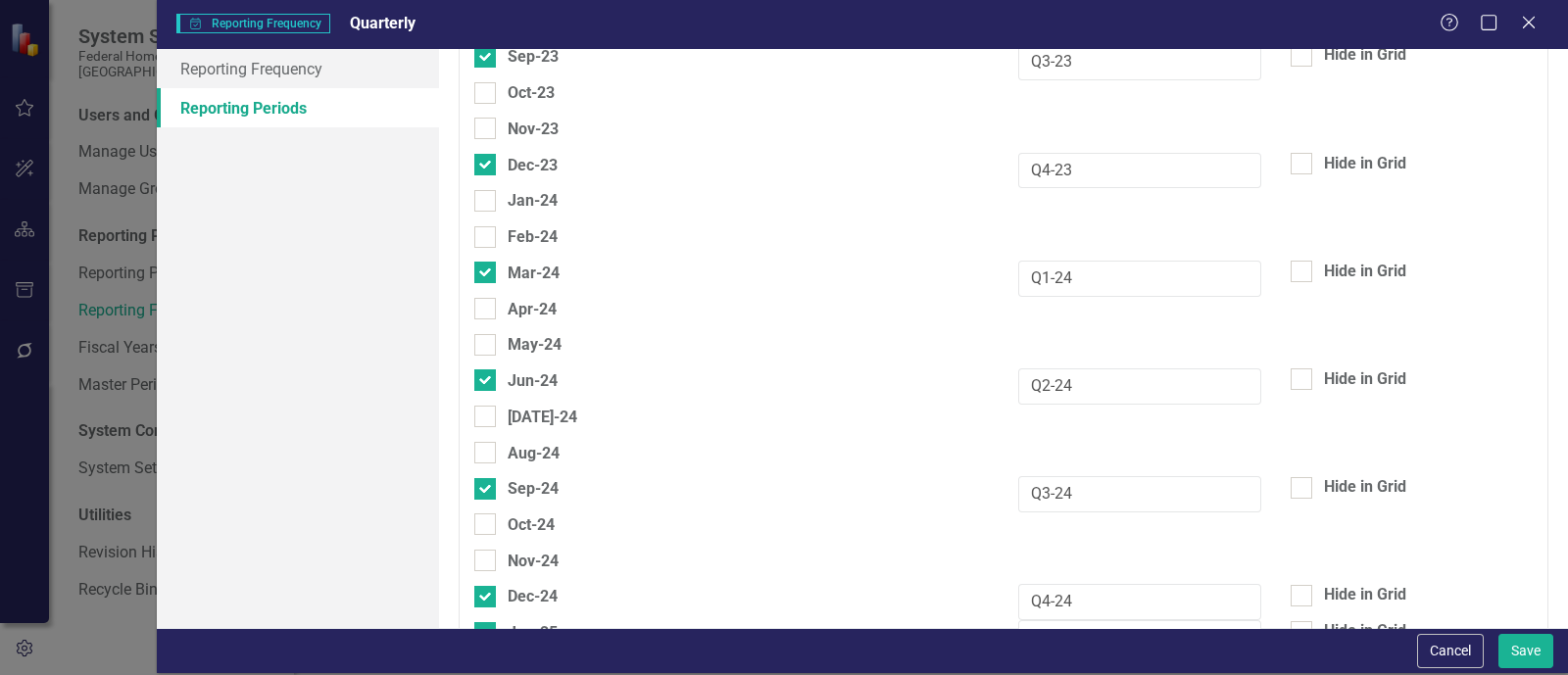
scroll to position [2816, 0]
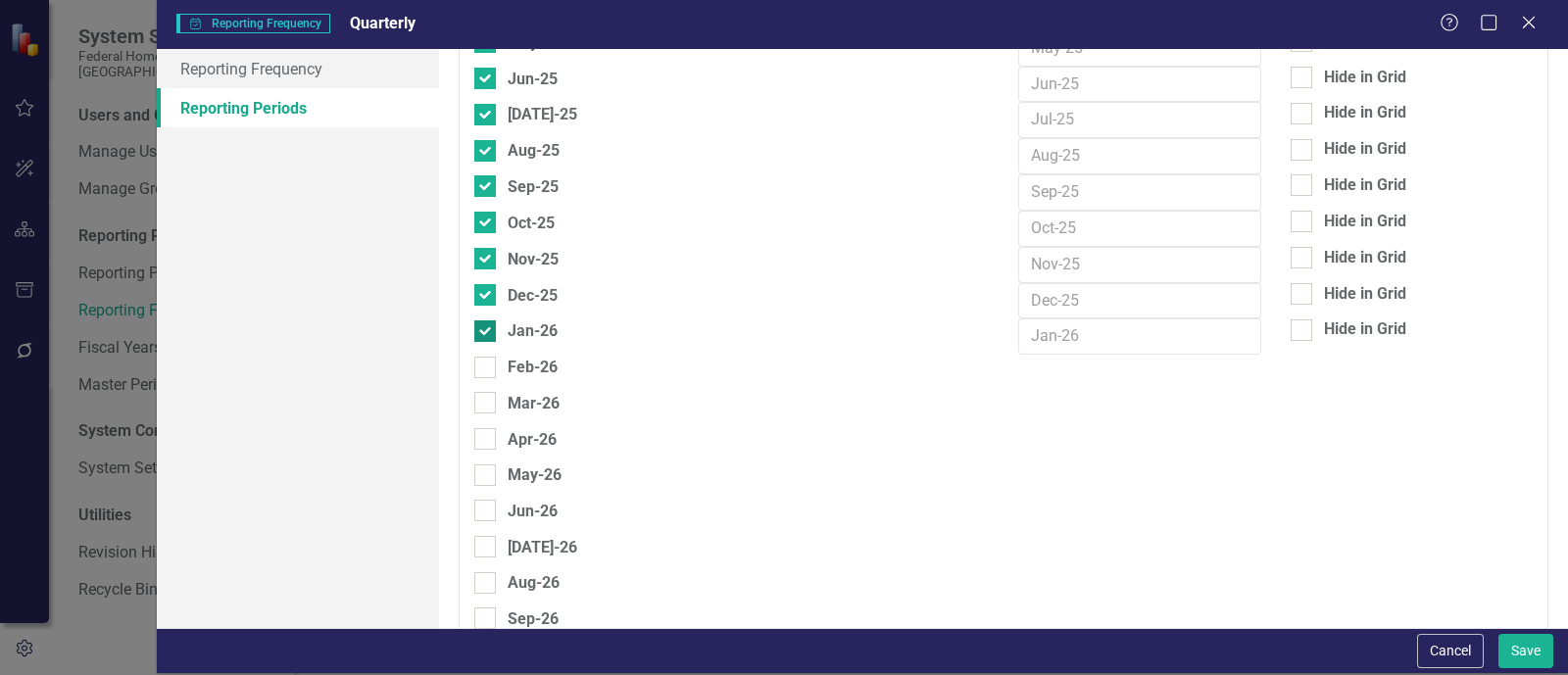
click at [503, 319] on div "Jan-26" at bounding box center [516, 331] width 84 height 25
click at [487, 321] on input "Jan-26" at bounding box center [480, 327] width 13 height 13
checkbox input "false"
click at [499, 283] on div "Dec-25" at bounding box center [516, 295] width 84 height 25
click at [487, 284] on input "Dec-25" at bounding box center [480, 290] width 13 height 13
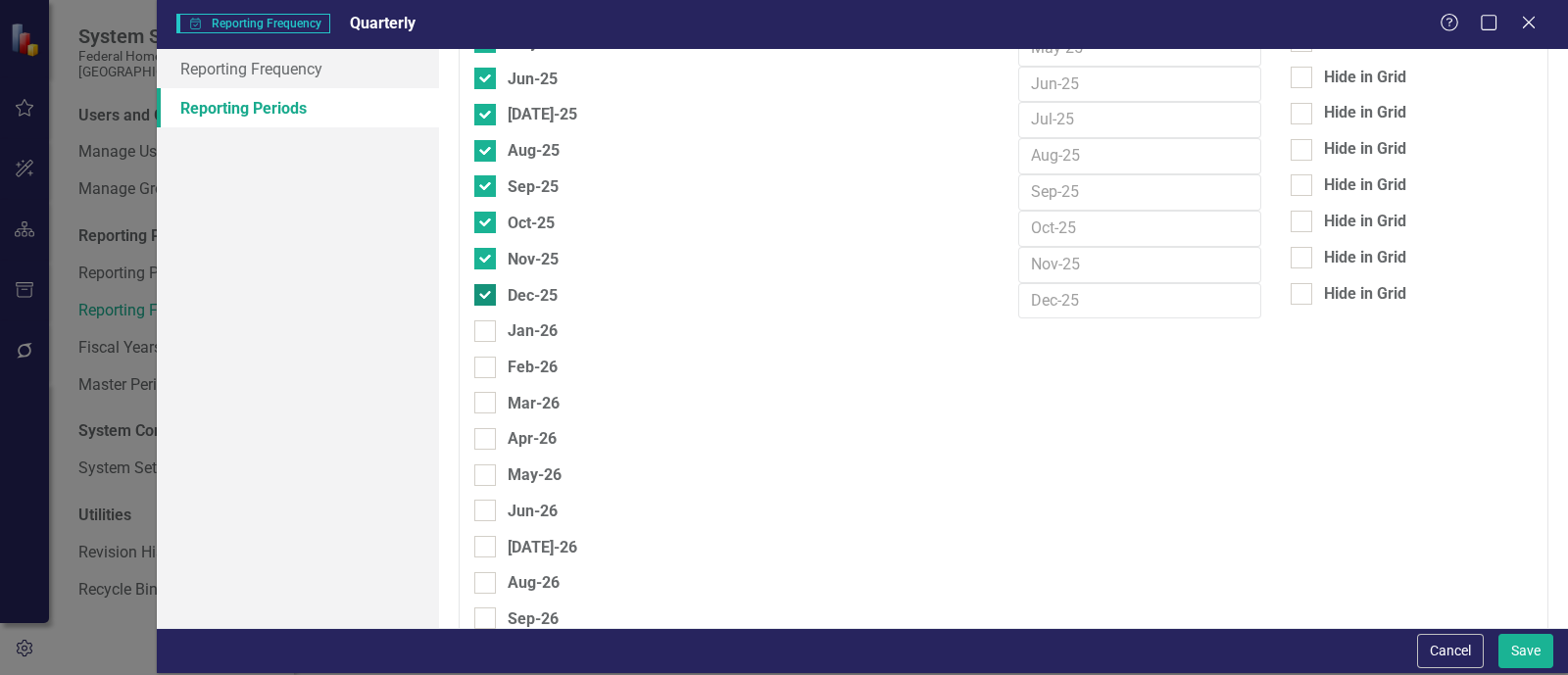
checkbox input "false"
click at [500, 247] on div "Nov-25" at bounding box center [517, 259] width 85 height 25
click at [487, 248] on input "Nov-25" at bounding box center [480, 254] width 13 height 13
checkbox input "false"
click at [505, 211] on div "Oct-25" at bounding box center [515, 222] width 81 height 25
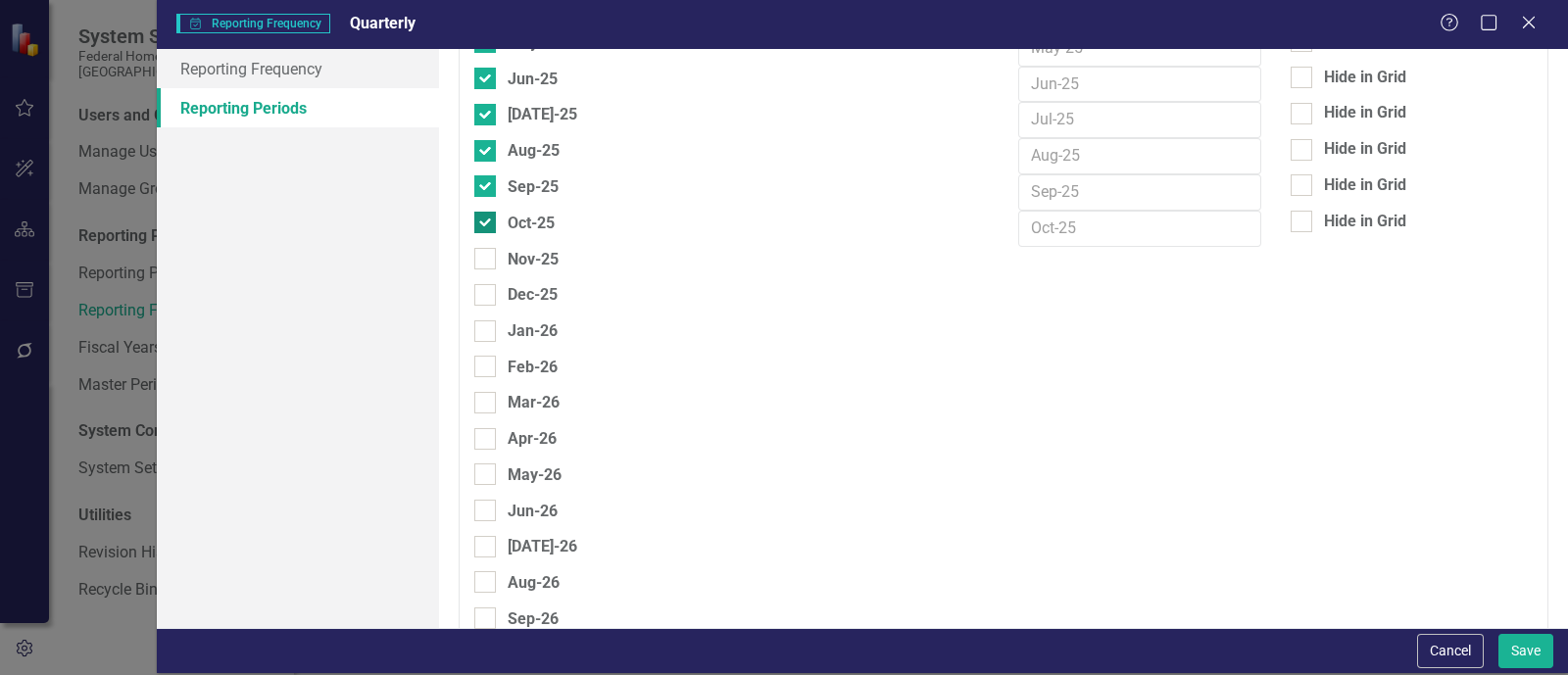
click at [487, 212] on input "Oct-25" at bounding box center [480, 217] width 13 height 13
checkbox input "false"
click at [509, 174] on div "Sep-25" at bounding box center [533, 186] width 51 height 25
click at [487, 175] on input "Sep-25" at bounding box center [480, 181] width 13 height 13
checkbox input "false"
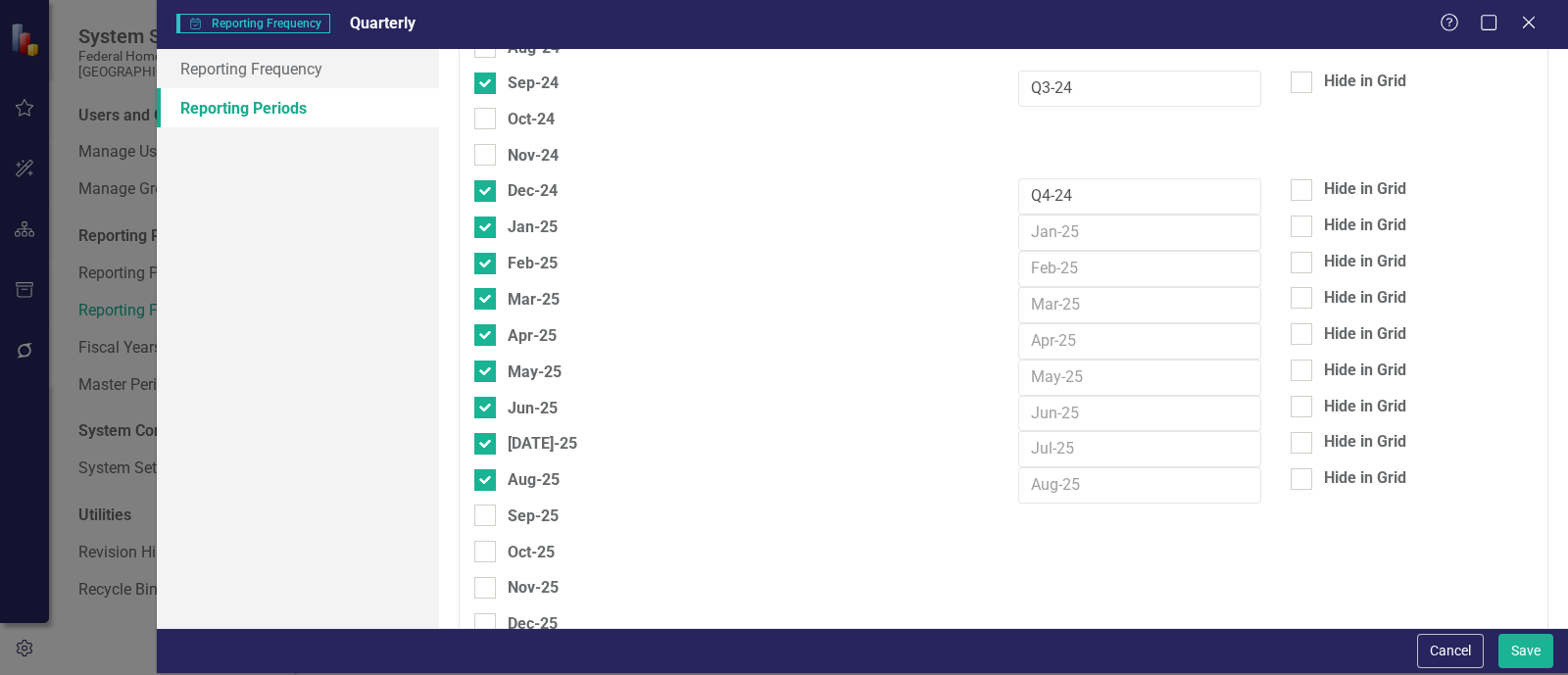
scroll to position [2449, 0]
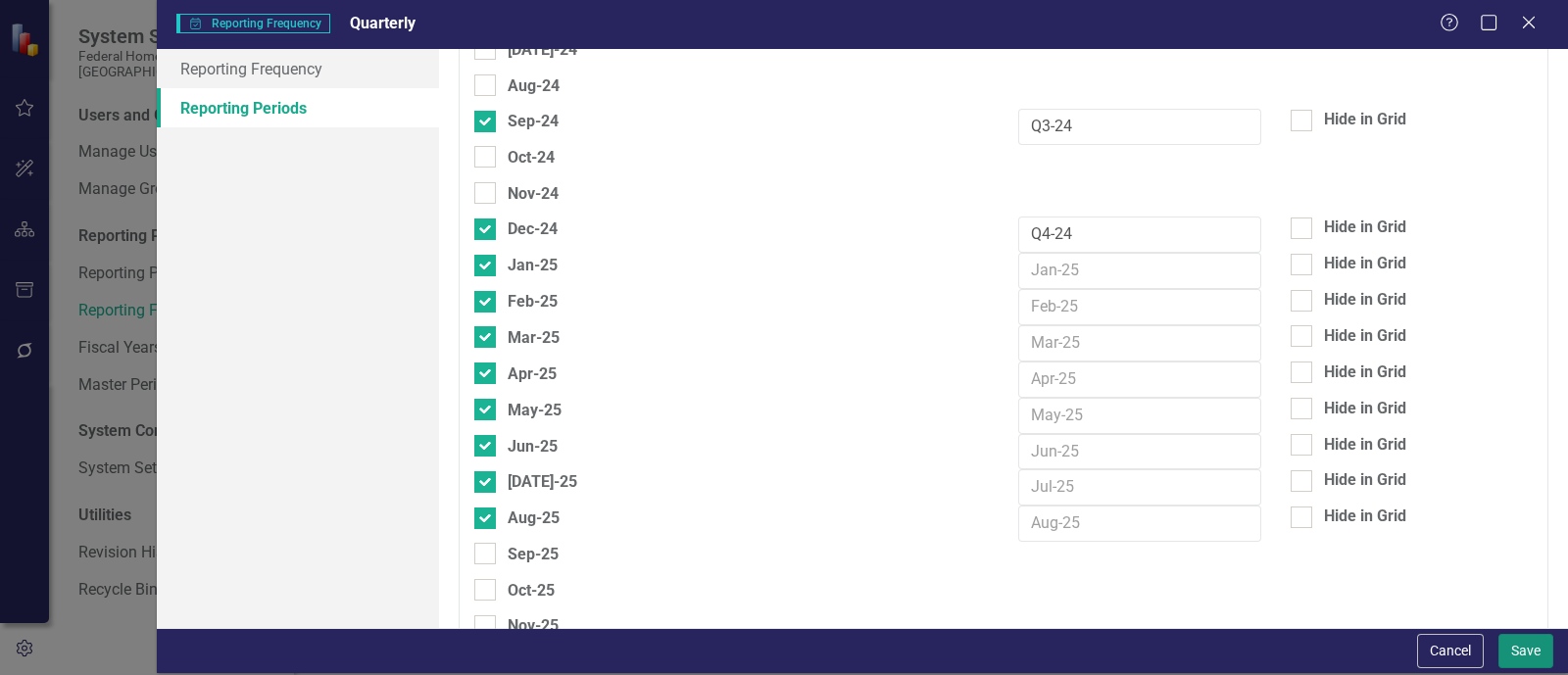
click at [1103, 653] on button "Save" at bounding box center [1526, 650] width 55 height 34
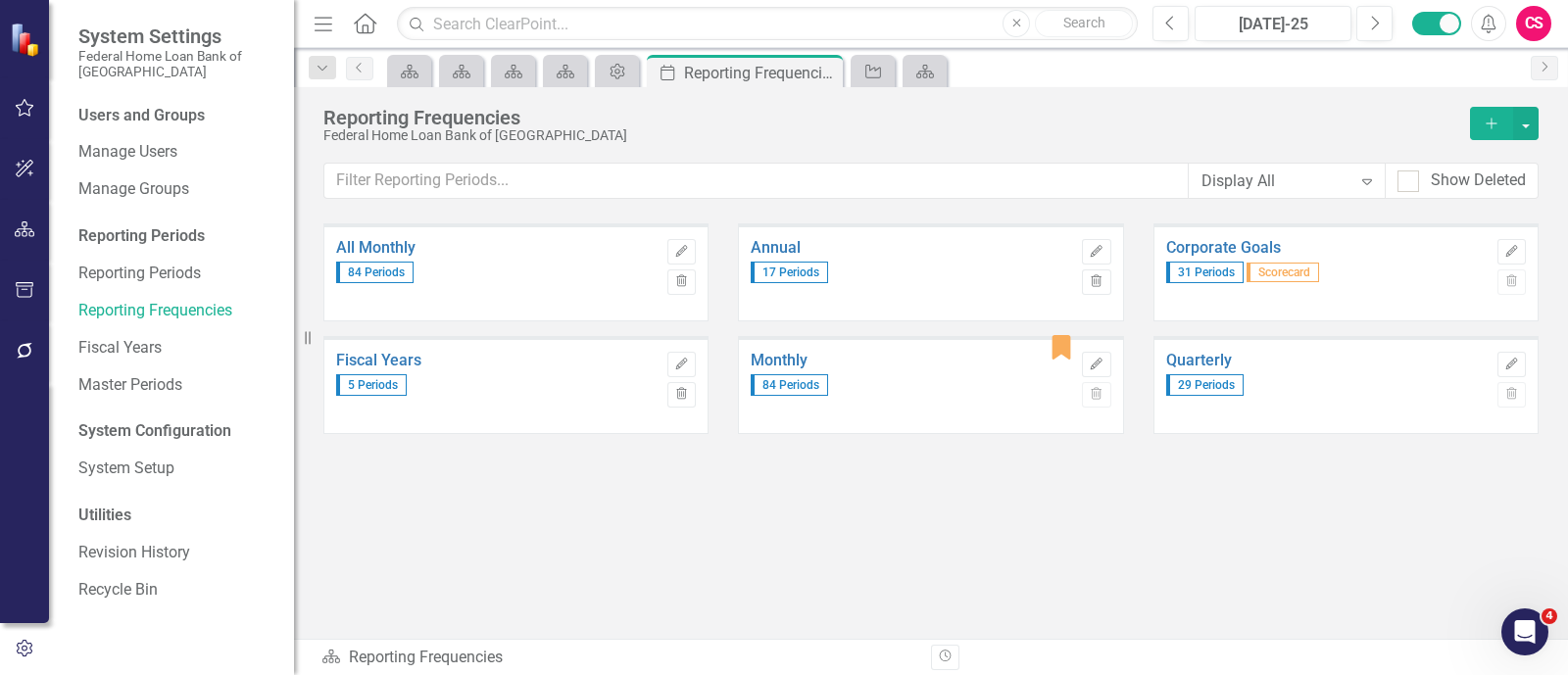
click at [1103, 488] on div "All Monthly 84 Periods Edit Trash Annual 17 Periods Edit Trash Corporate Goals …" at bounding box center [931, 393] width 1216 height 338
click at [18, 226] on icon "button" at bounding box center [25, 229] width 21 height 16
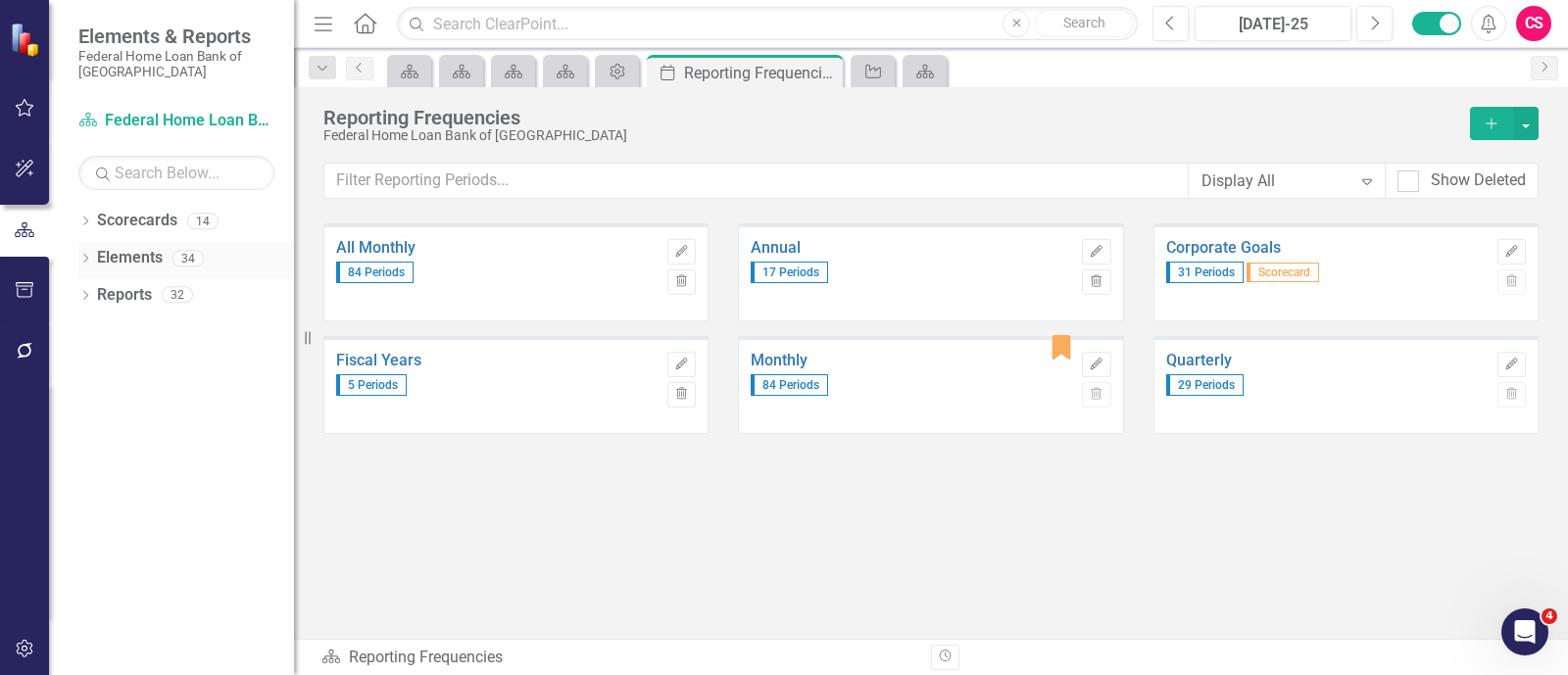
click at [84, 261] on icon "Dropdown" at bounding box center [86, 260] width 14 height 11
click at [98, 292] on icon "Dropdown" at bounding box center [95, 297] width 14 height 11
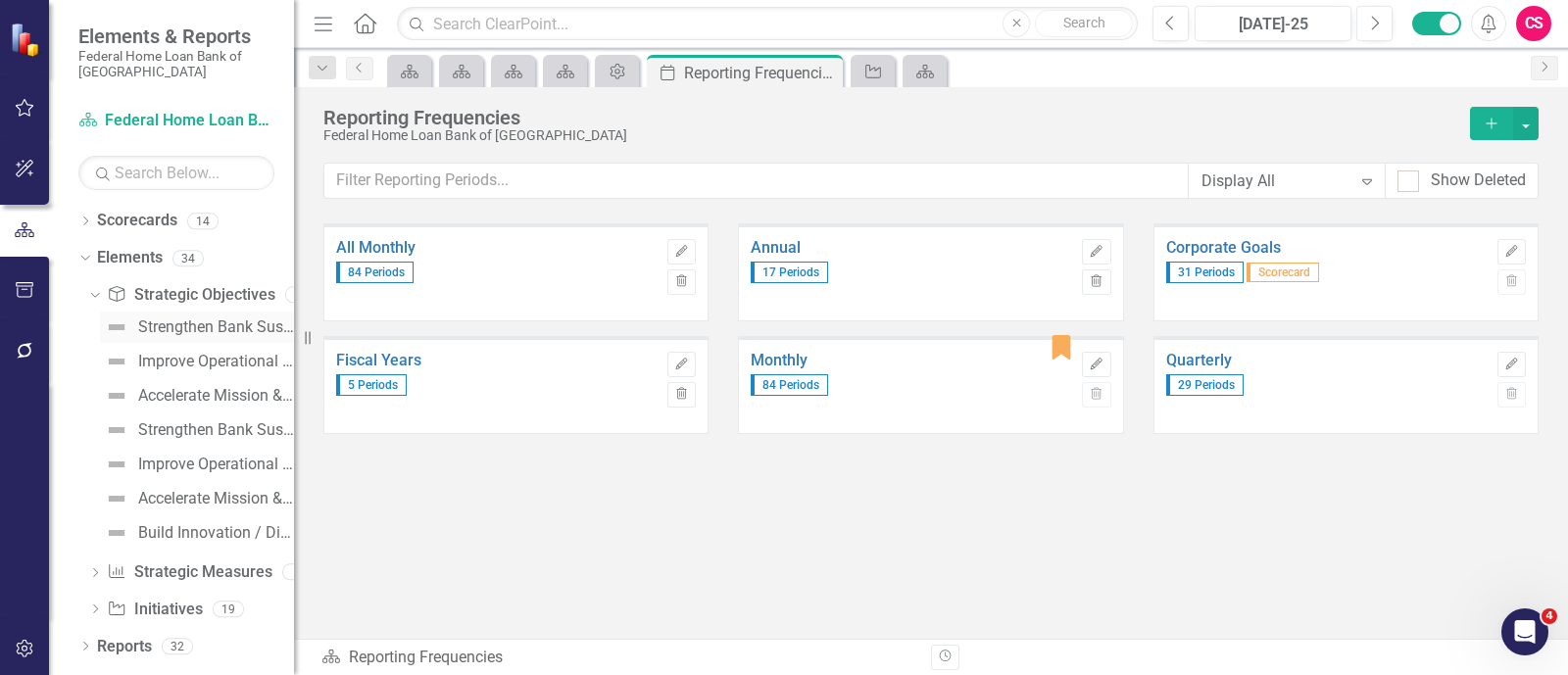
click at [181, 333] on div "Strengthen Bank Sustainability by Increasing Revenue" at bounding box center [216, 328] width 156 height 18
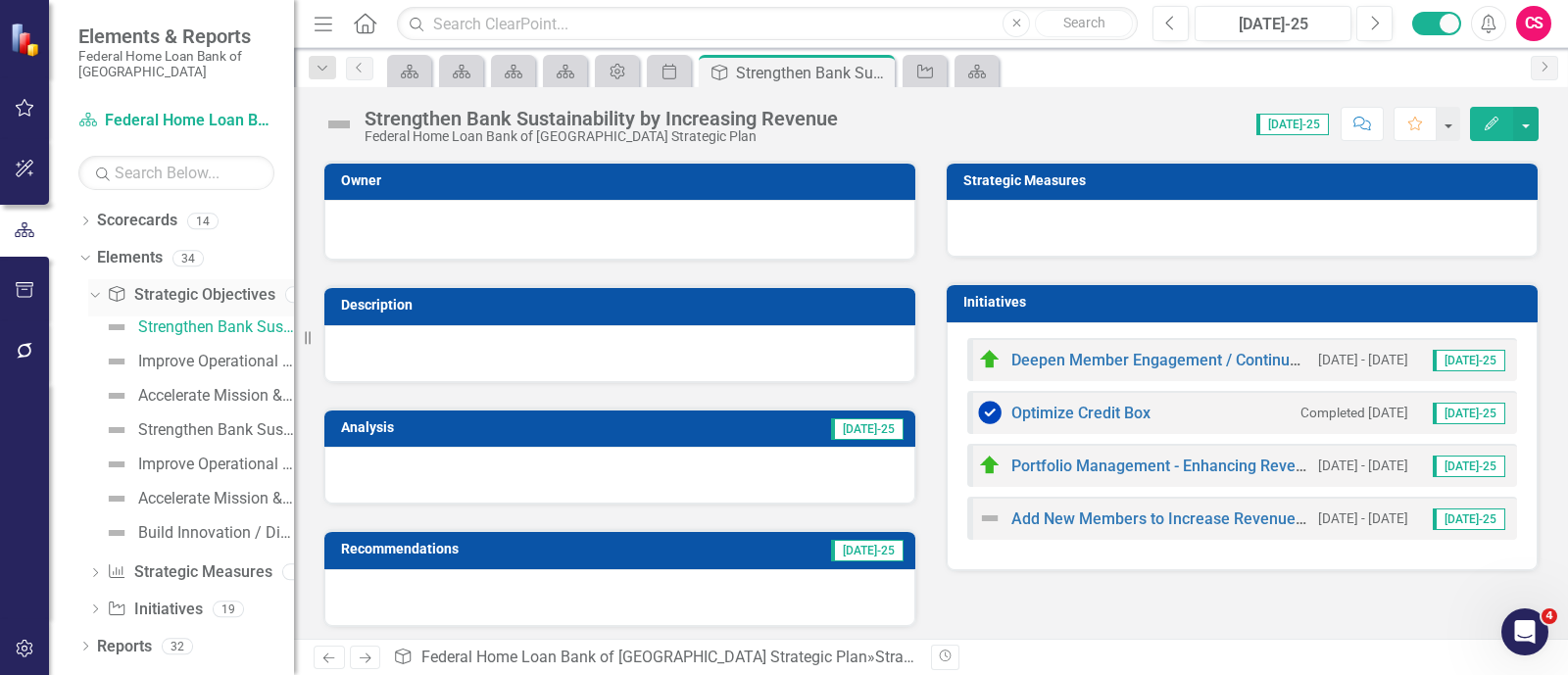
click at [98, 299] on div "Dropdown" at bounding box center [92, 294] width 17 height 14
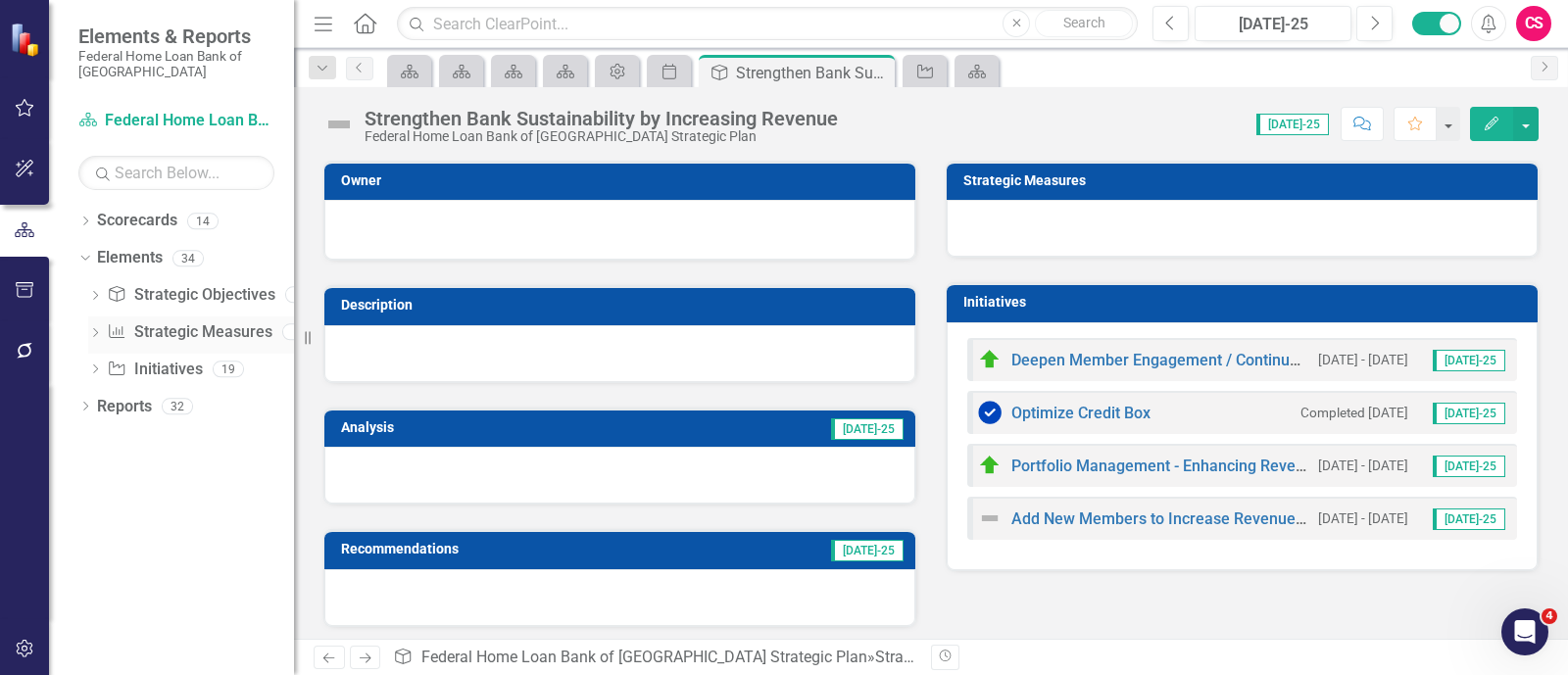
click at [92, 327] on div "Dropdown" at bounding box center [95, 335] width 14 height 17
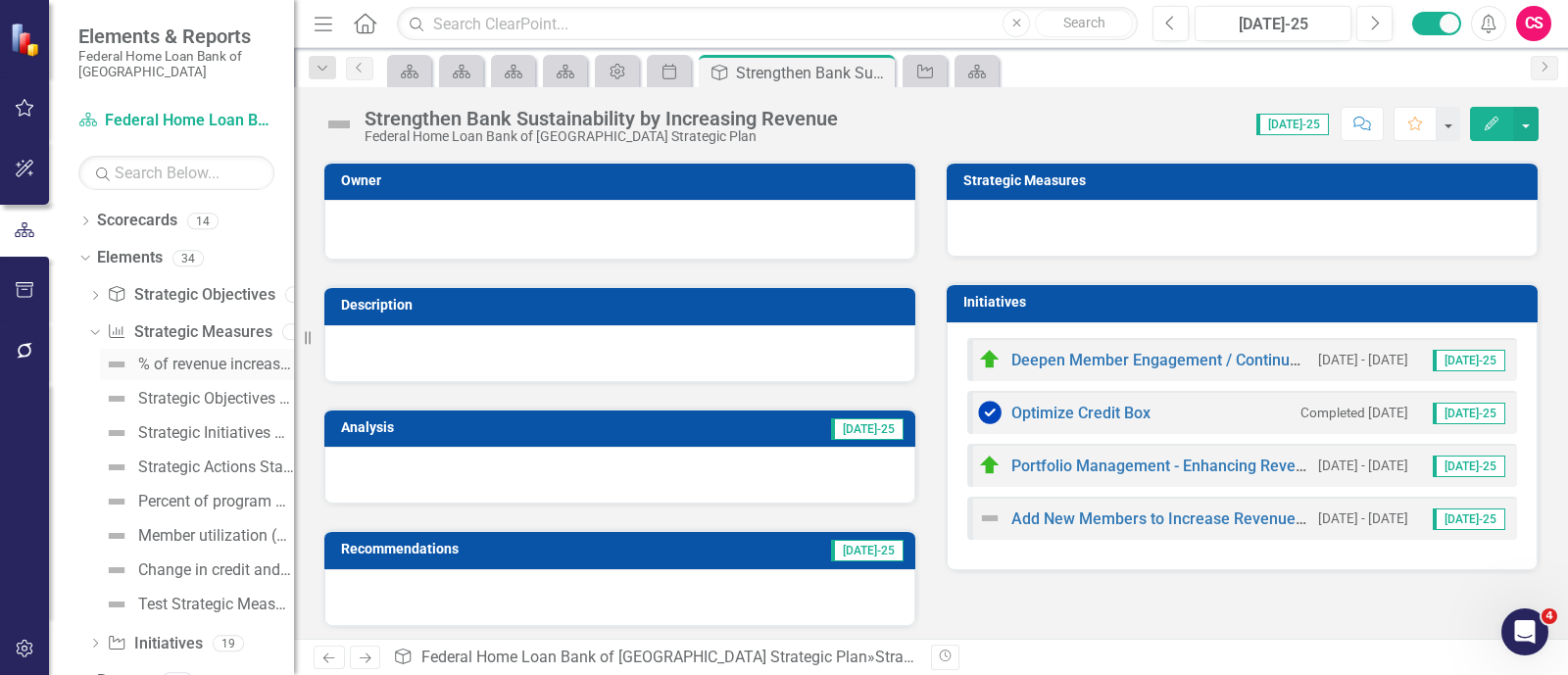
click at [152, 363] on div "% of revenue increase attributable to new member types" at bounding box center [216, 364] width 156 height 18
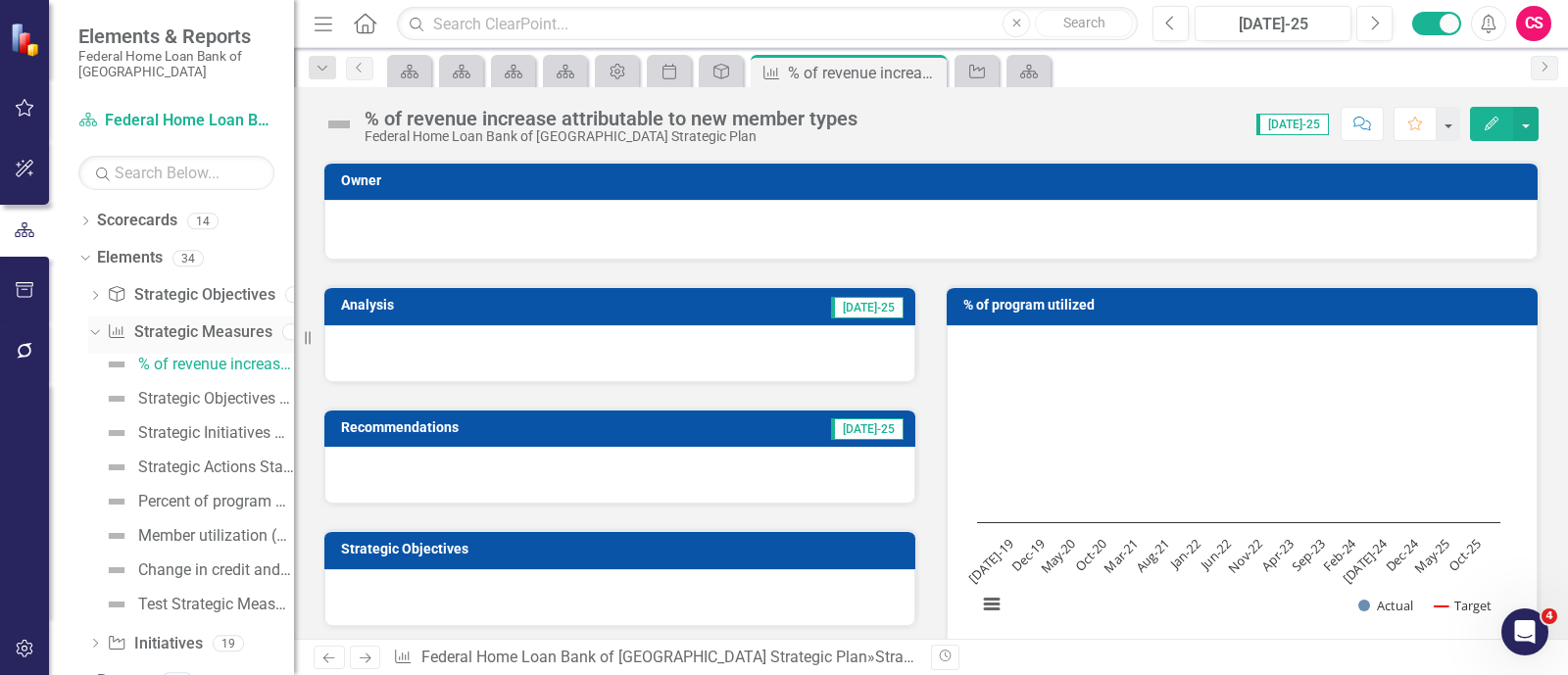
click at [91, 334] on icon "Dropdown" at bounding box center [93, 332] width 11 height 14
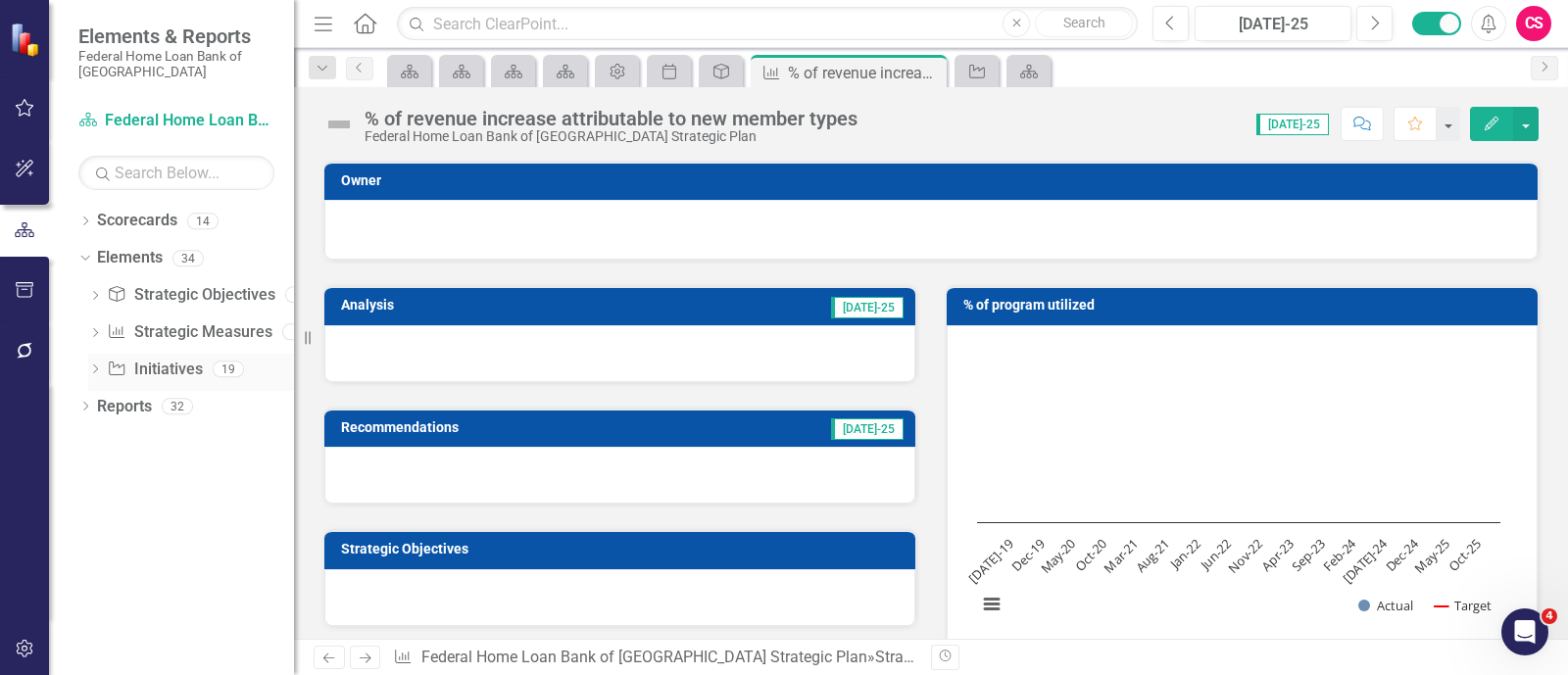
click at [102, 374] on div "Dropdown Initiative Initiatives 19" at bounding box center [191, 372] width 206 height 37
click at [98, 371] on icon "Dropdown" at bounding box center [95, 370] width 14 height 11
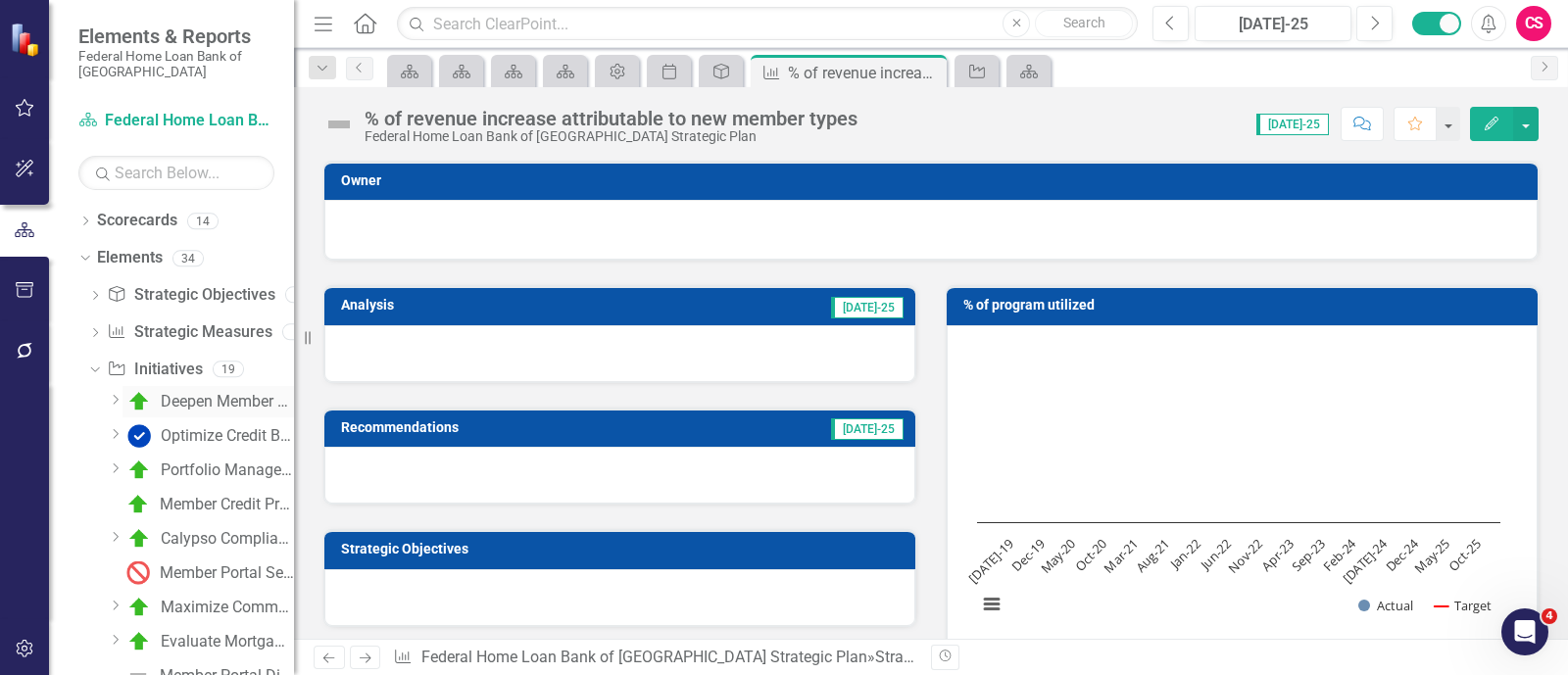
click at [172, 403] on div "Deepen Member Engagement / Continue Market-Driven Campaigns to Grow Advances an…" at bounding box center [226, 401] width 133 height 18
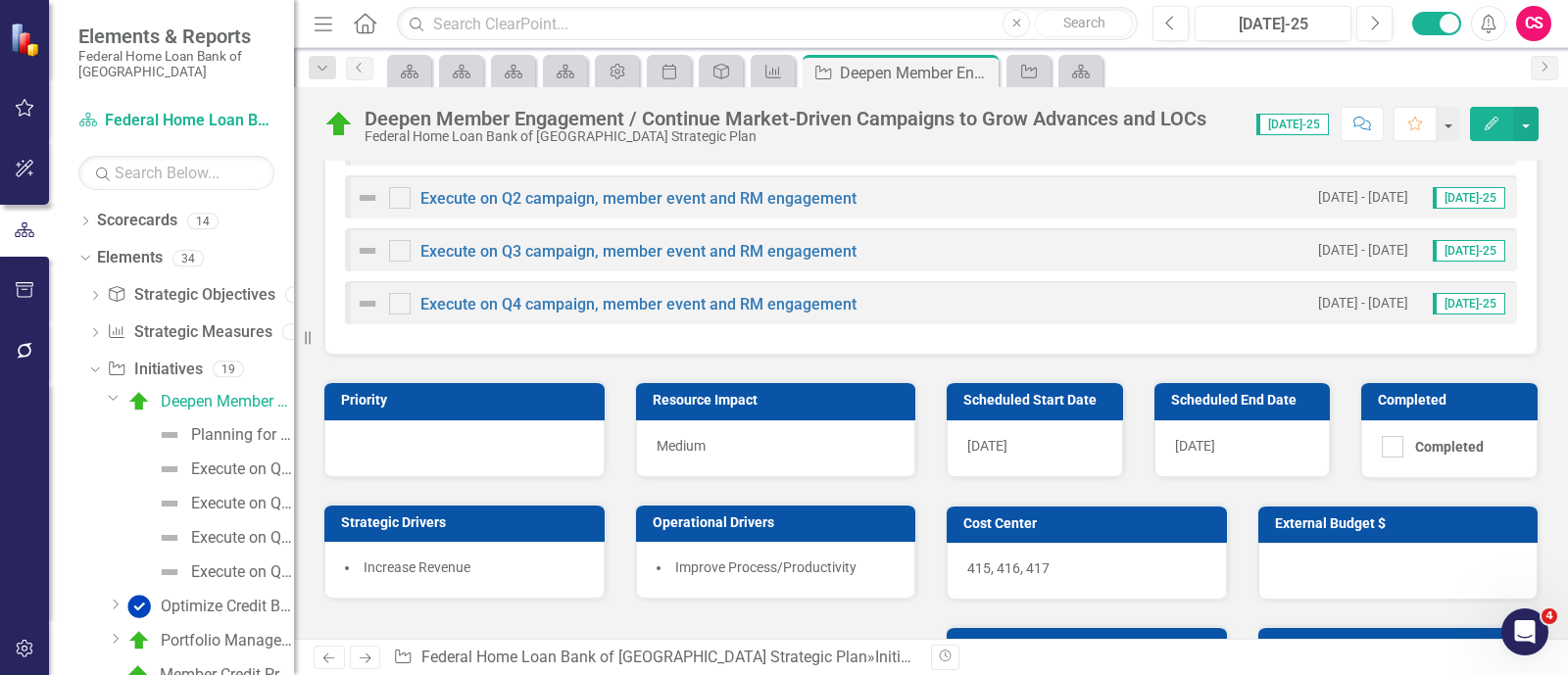
scroll to position [1347, 0]
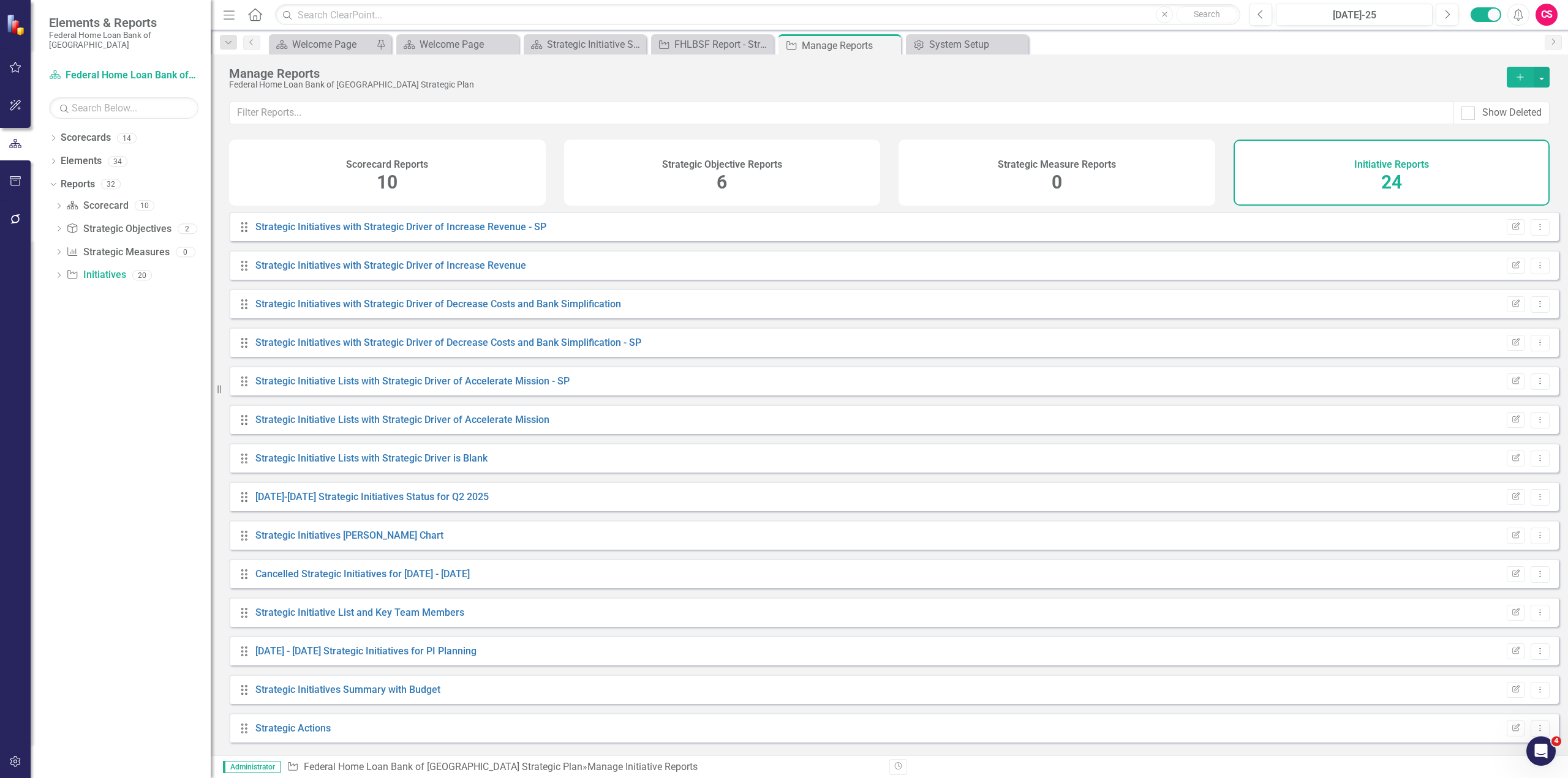
scroll to position [391, 0]
